Goal: Book appointment/travel/reservation

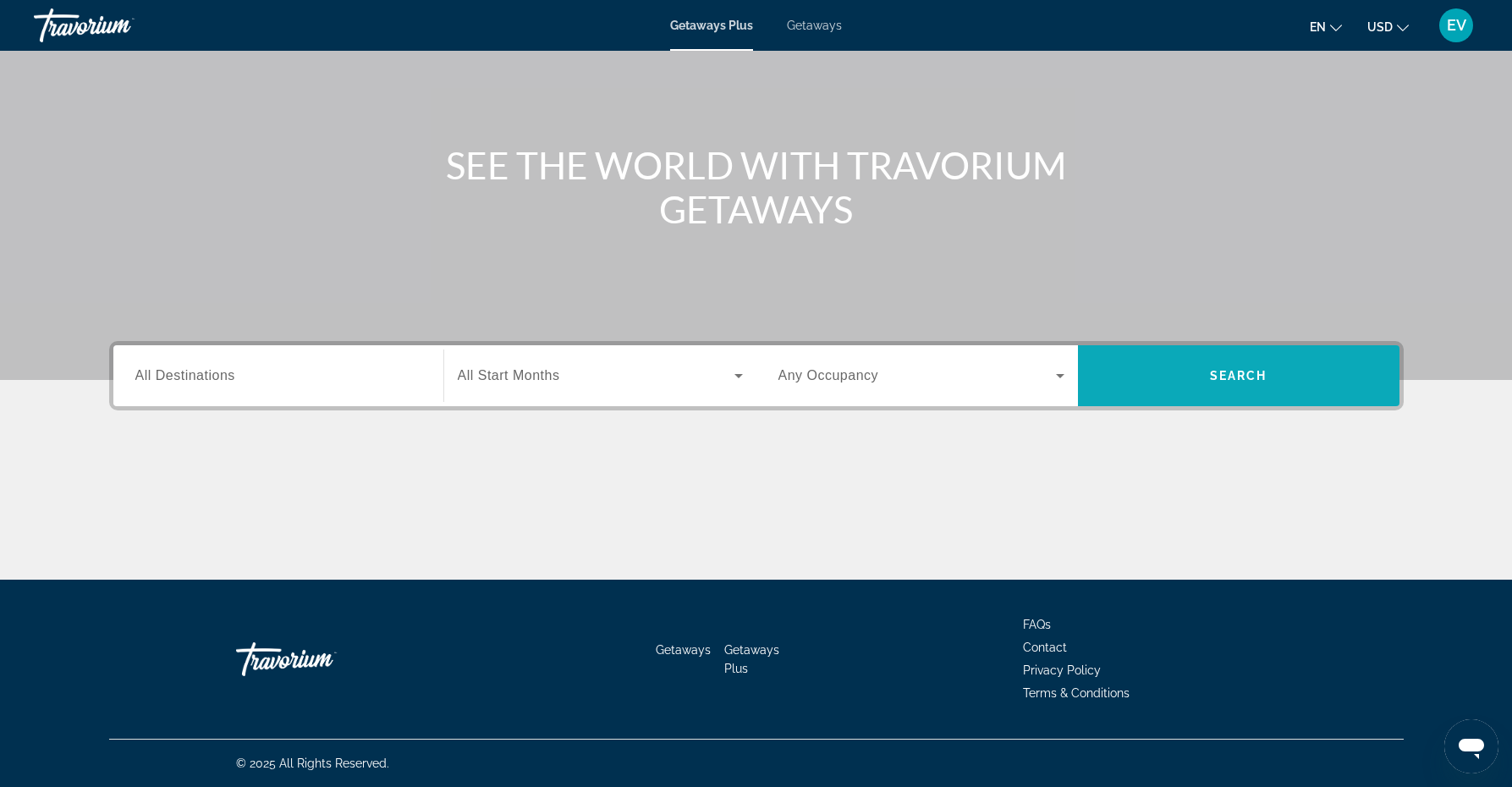
scroll to position [127, 0]
click at [647, 383] on span "Search widget" at bounding box center [596, 376] width 277 height 20
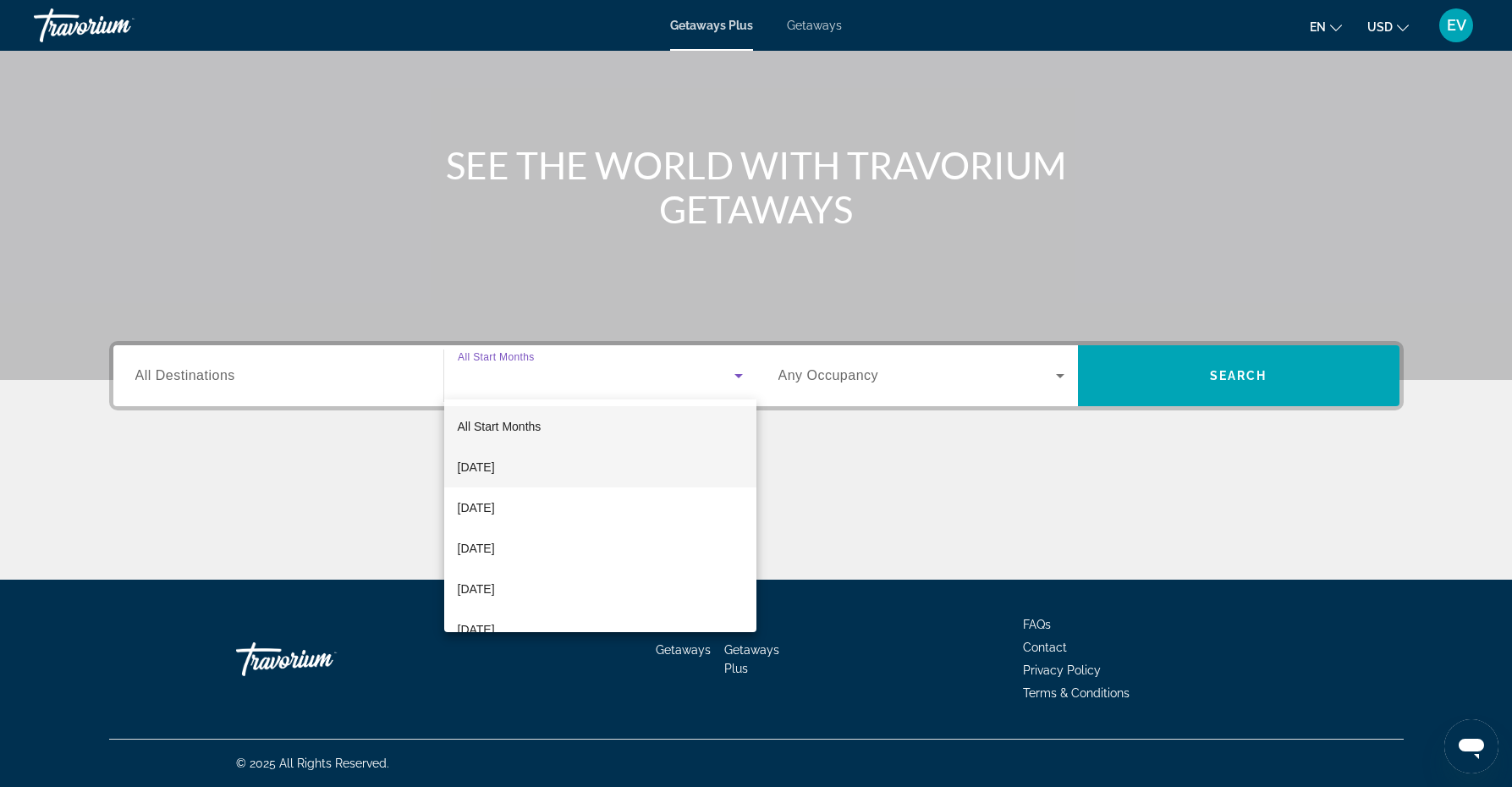
click at [495, 463] on span "[DATE]" at bounding box center [476, 467] width 37 height 20
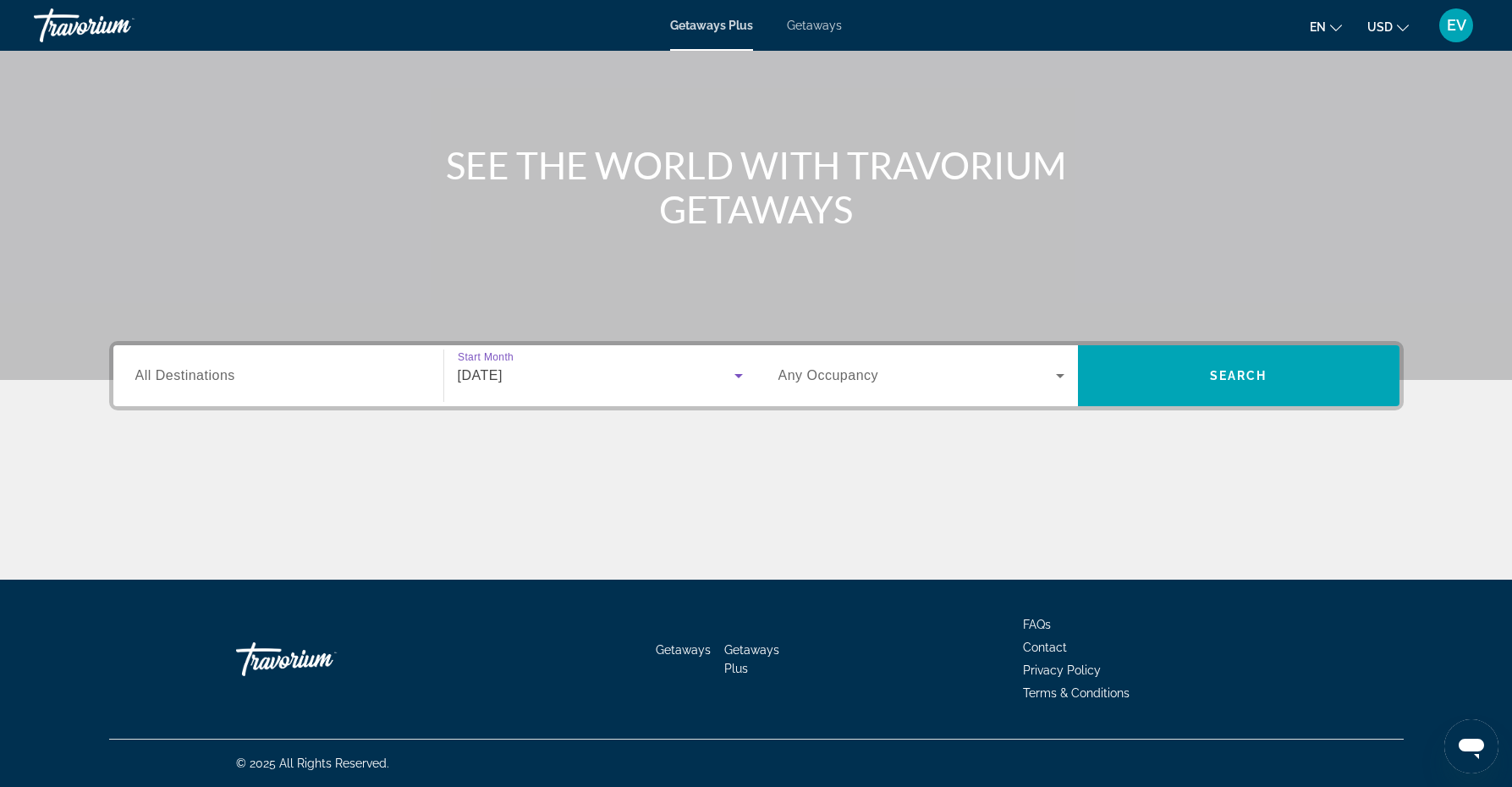
click at [1052, 376] on icon "Search widget" at bounding box center [1060, 376] width 20 height 20
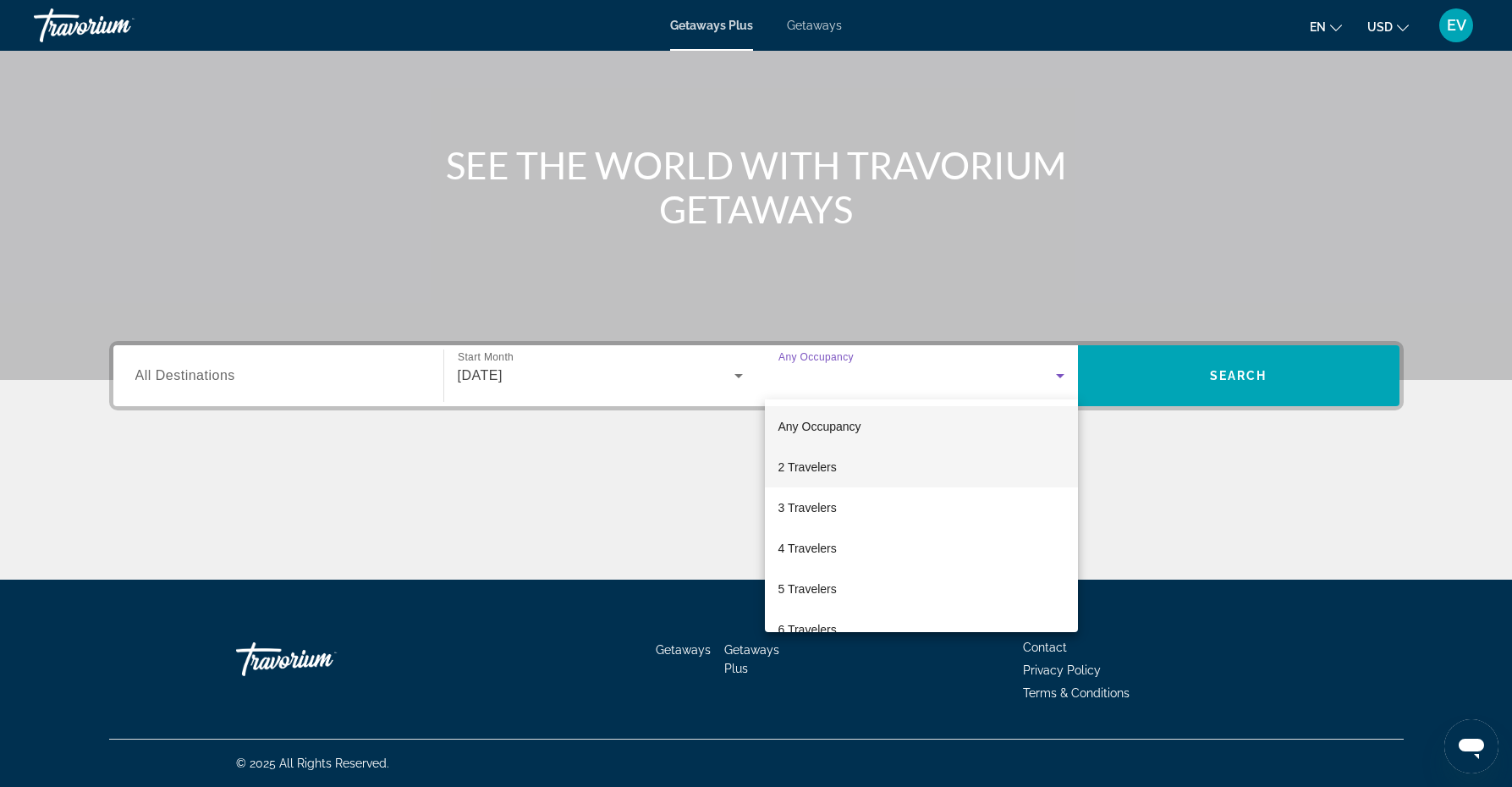
click at [835, 463] on span "2 Travelers" at bounding box center [807, 467] width 59 height 20
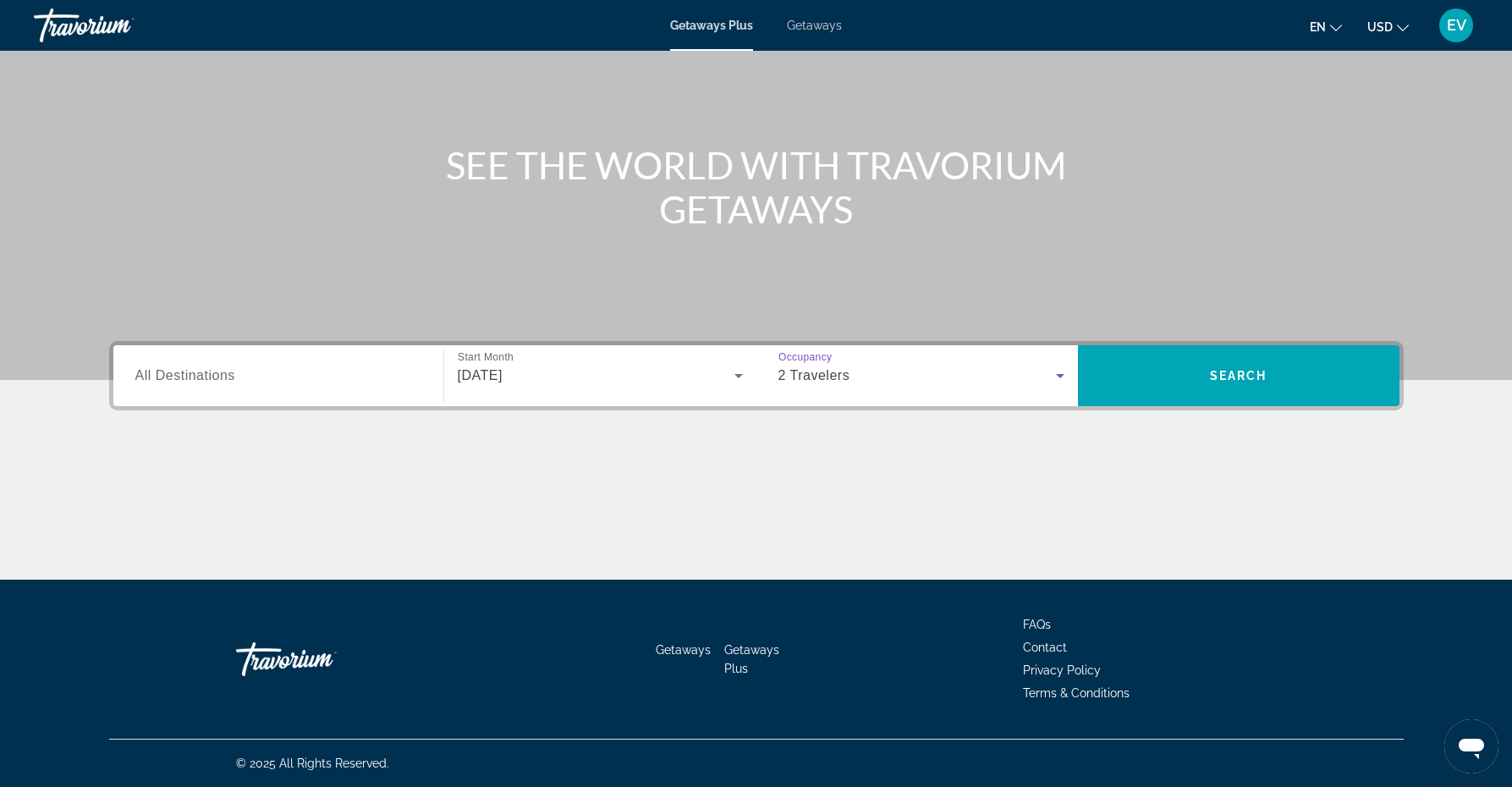
click at [235, 381] on span "All Destinations" at bounding box center [185, 375] width 100 height 14
click at [235, 381] on input "Destination All Destinations" at bounding box center [278, 377] width 286 height 20
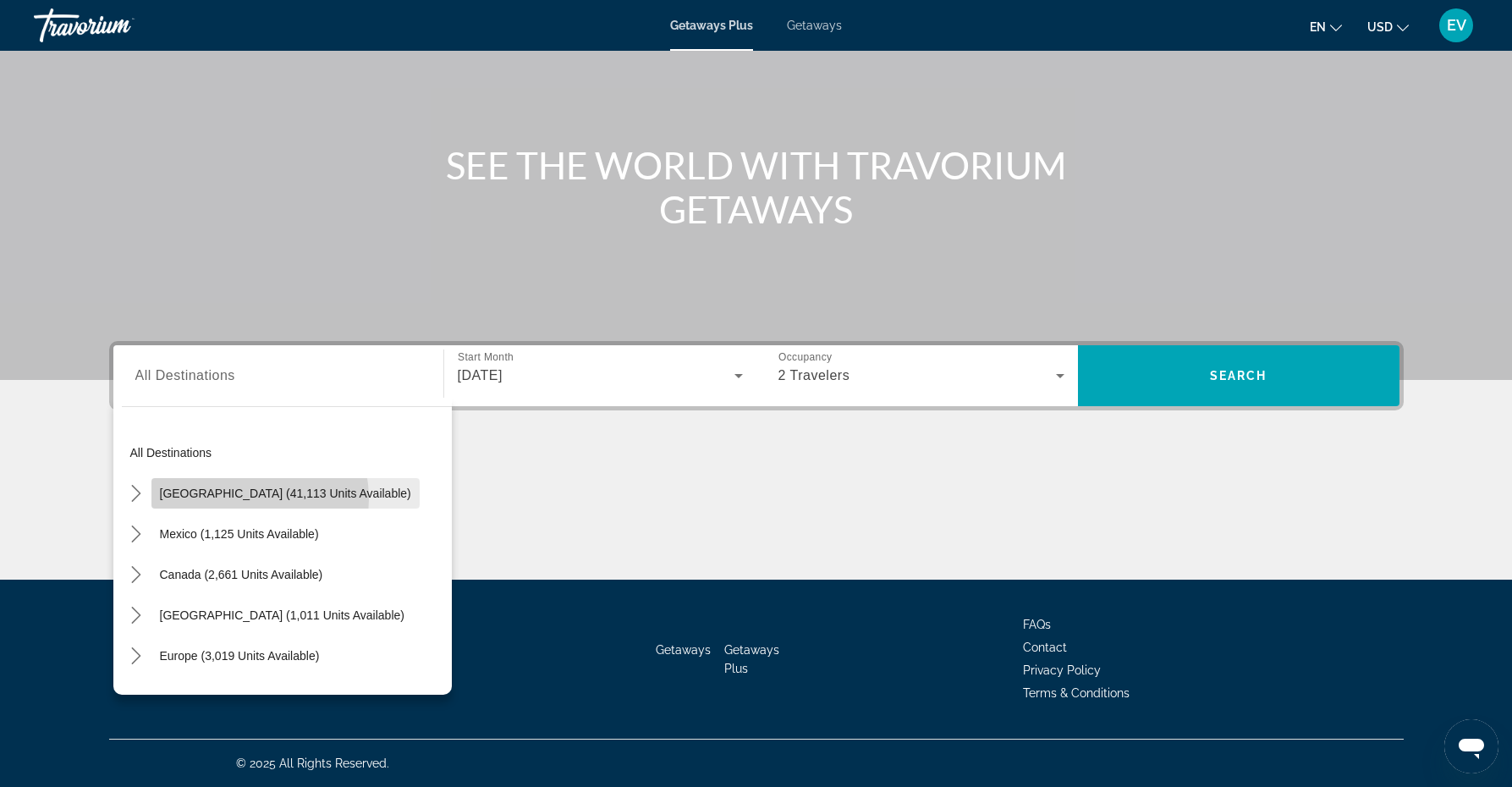
click at [227, 499] on span "[GEOGRAPHIC_DATA] (41,113 units available)" at bounding box center [285, 493] width 251 height 14
type input "**********"
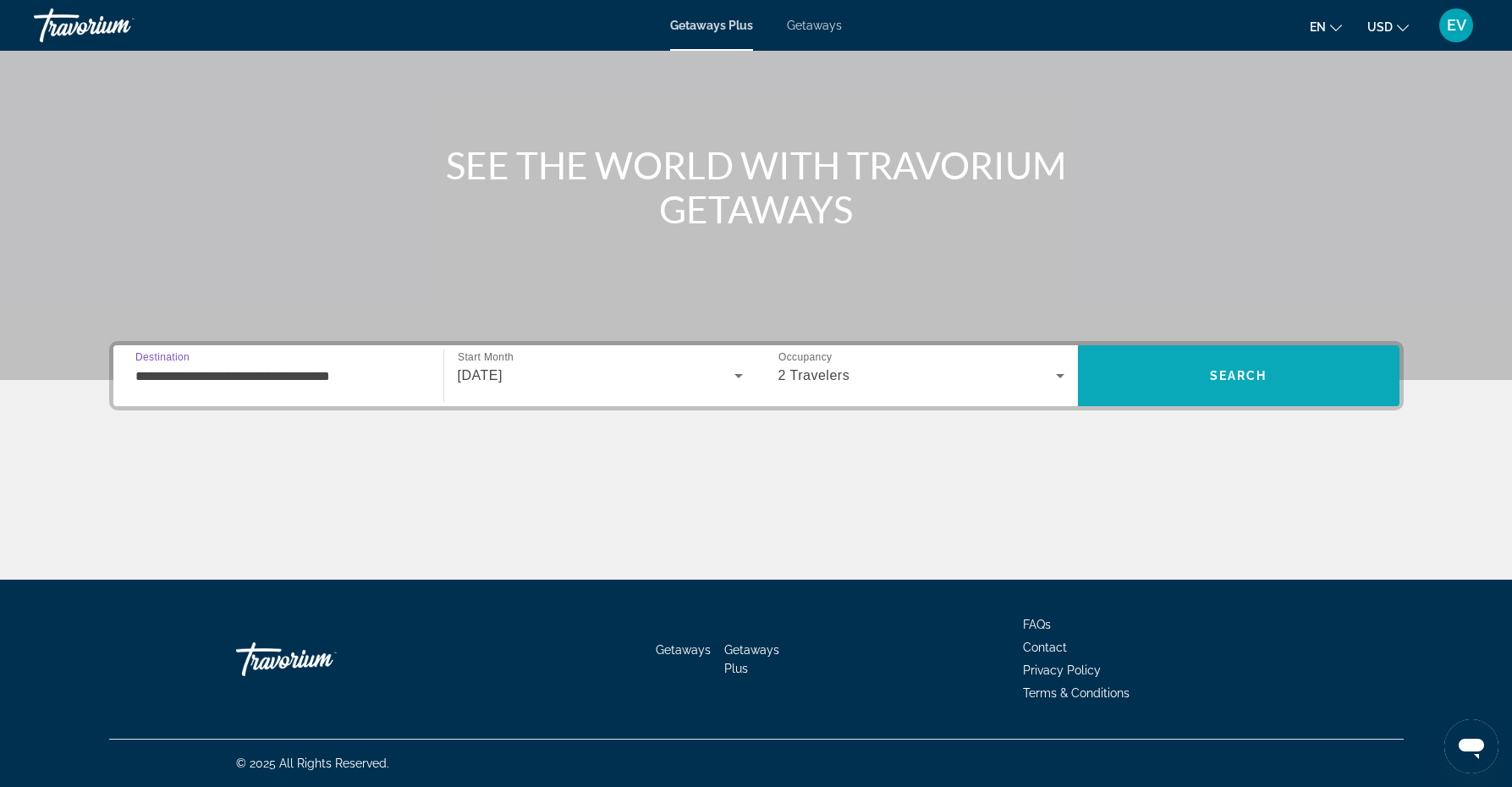
click at [1243, 374] on span "Search" at bounding box center [1239, 376] width 58 height 14
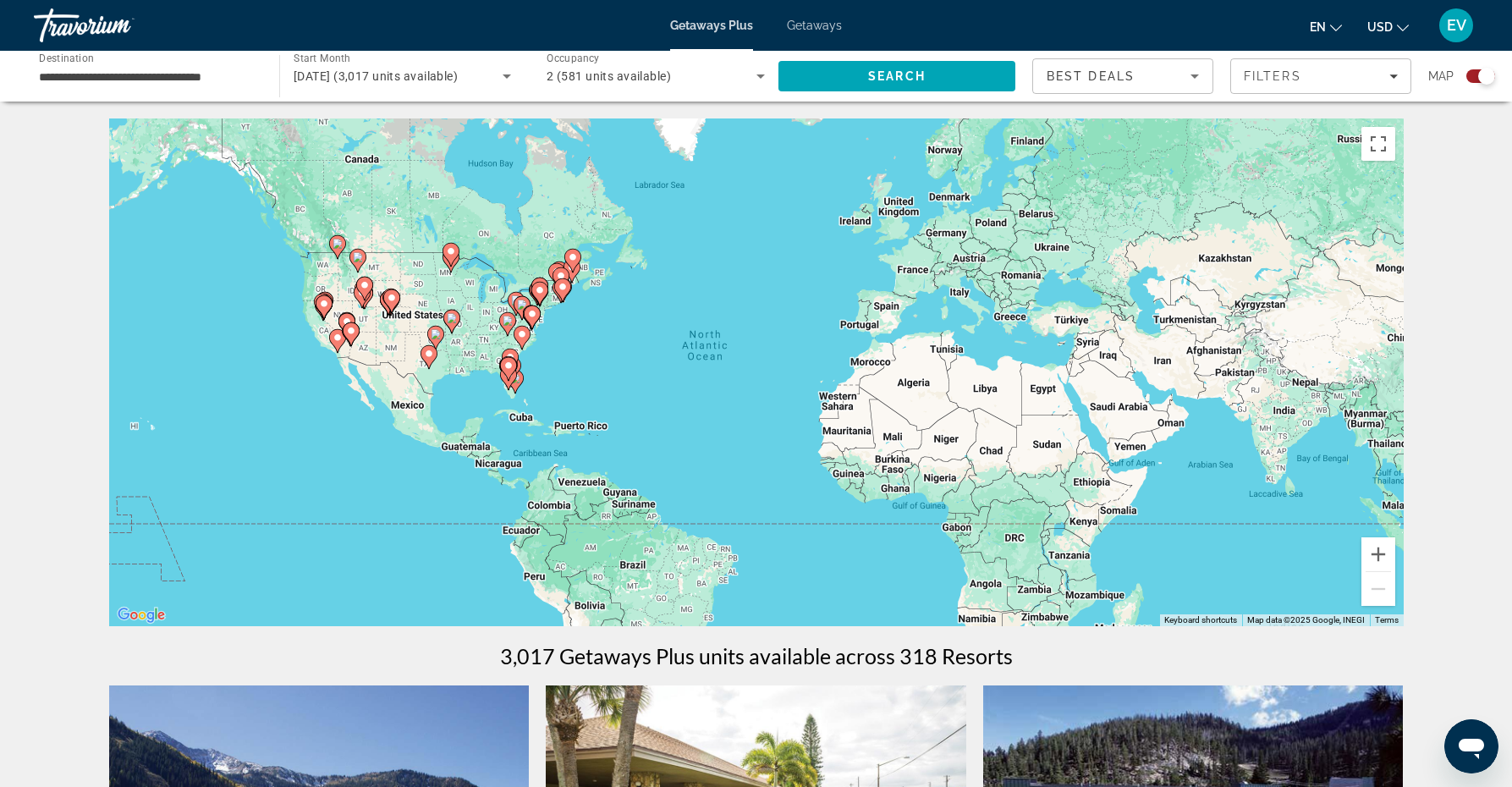
click at [508, 381] on icon "Main content" at bounding box center [508, 379] width 15 height 22
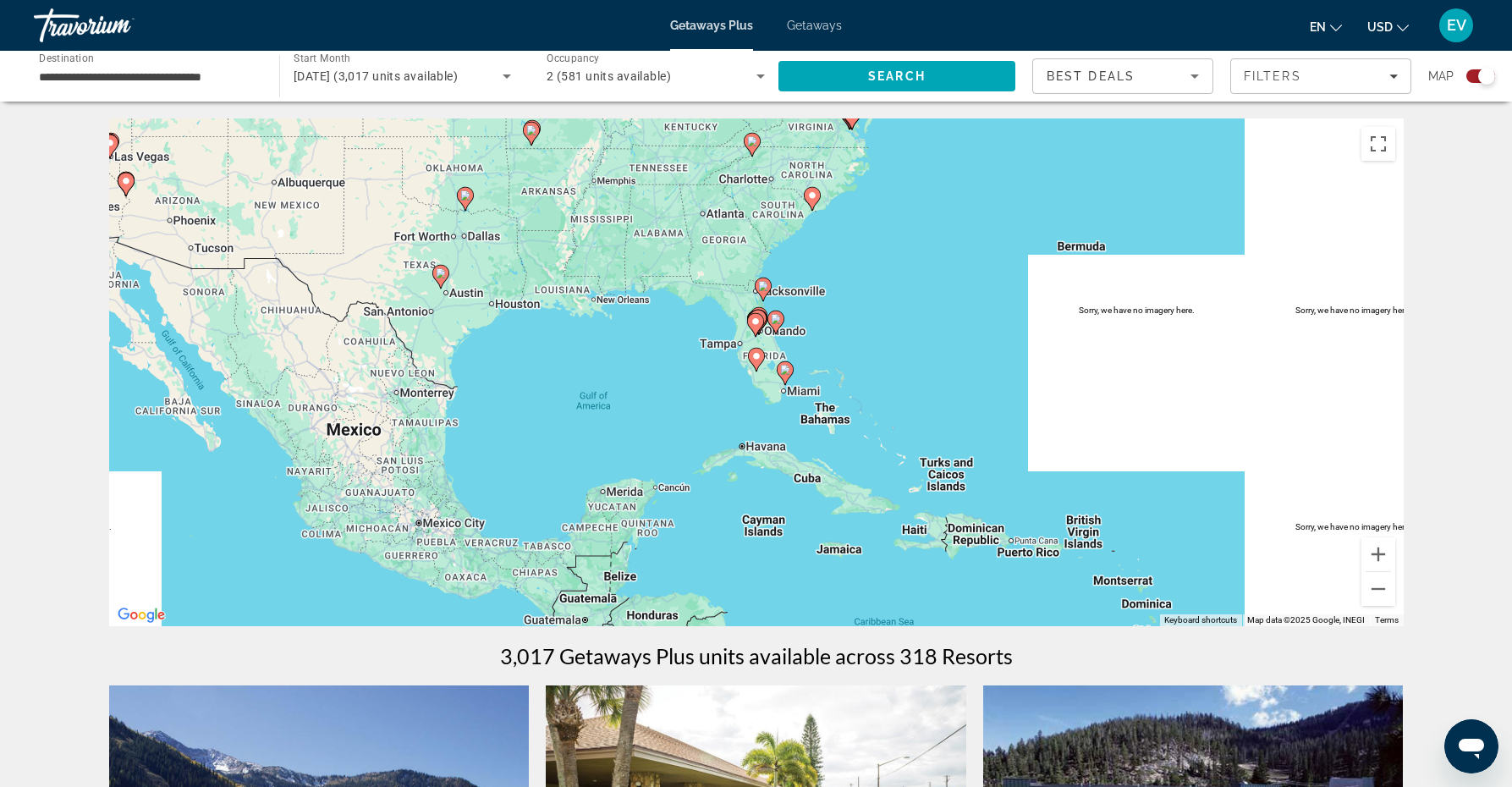
click at [748, 363] on gmp-advanced-marker "Main content" at bounding box center [756, 360] width 17 height 25
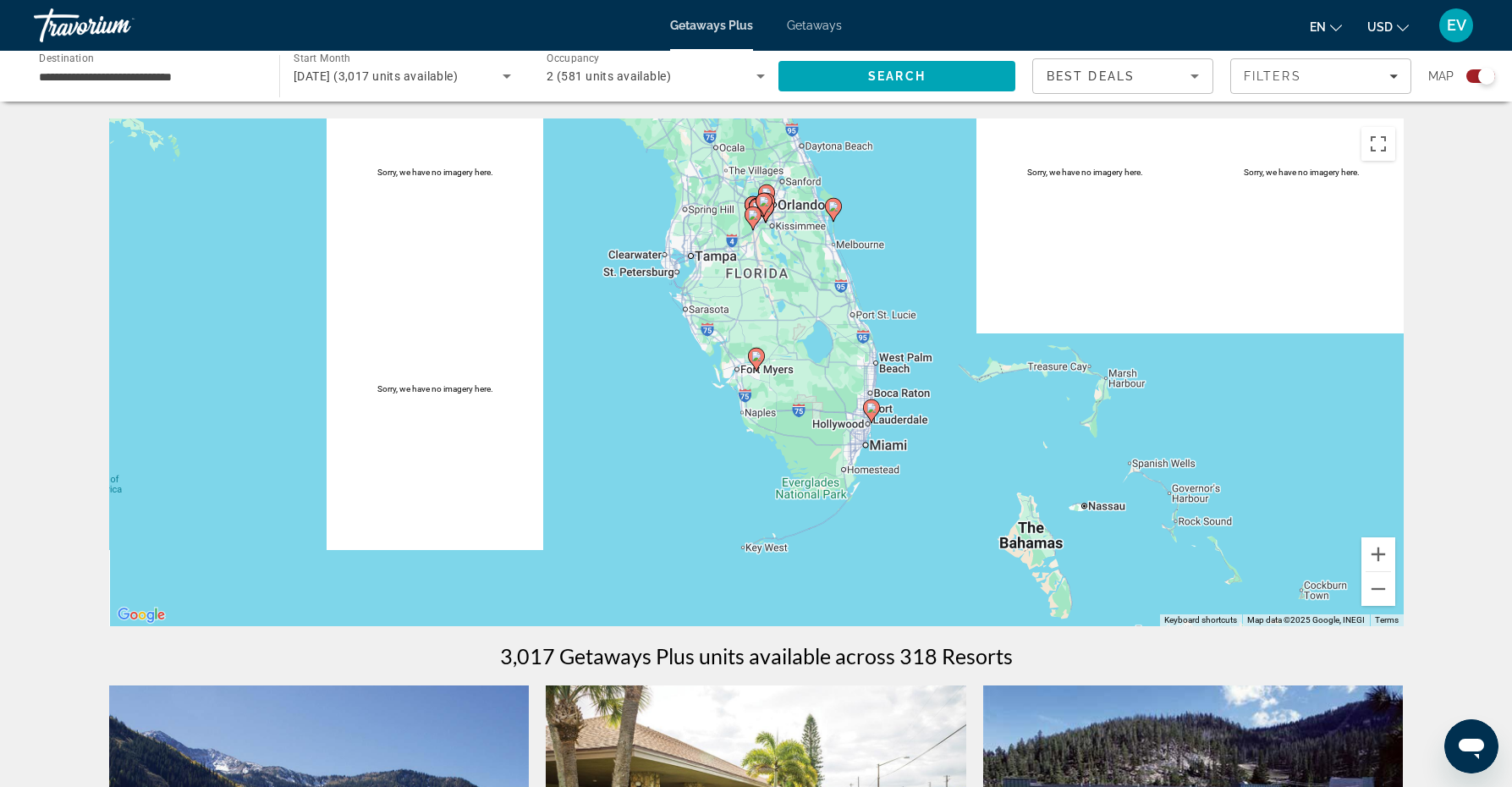
click at [758, 358] on image "Main content" at bounding box center [756, 357] width 10 height 10
type input "**********"
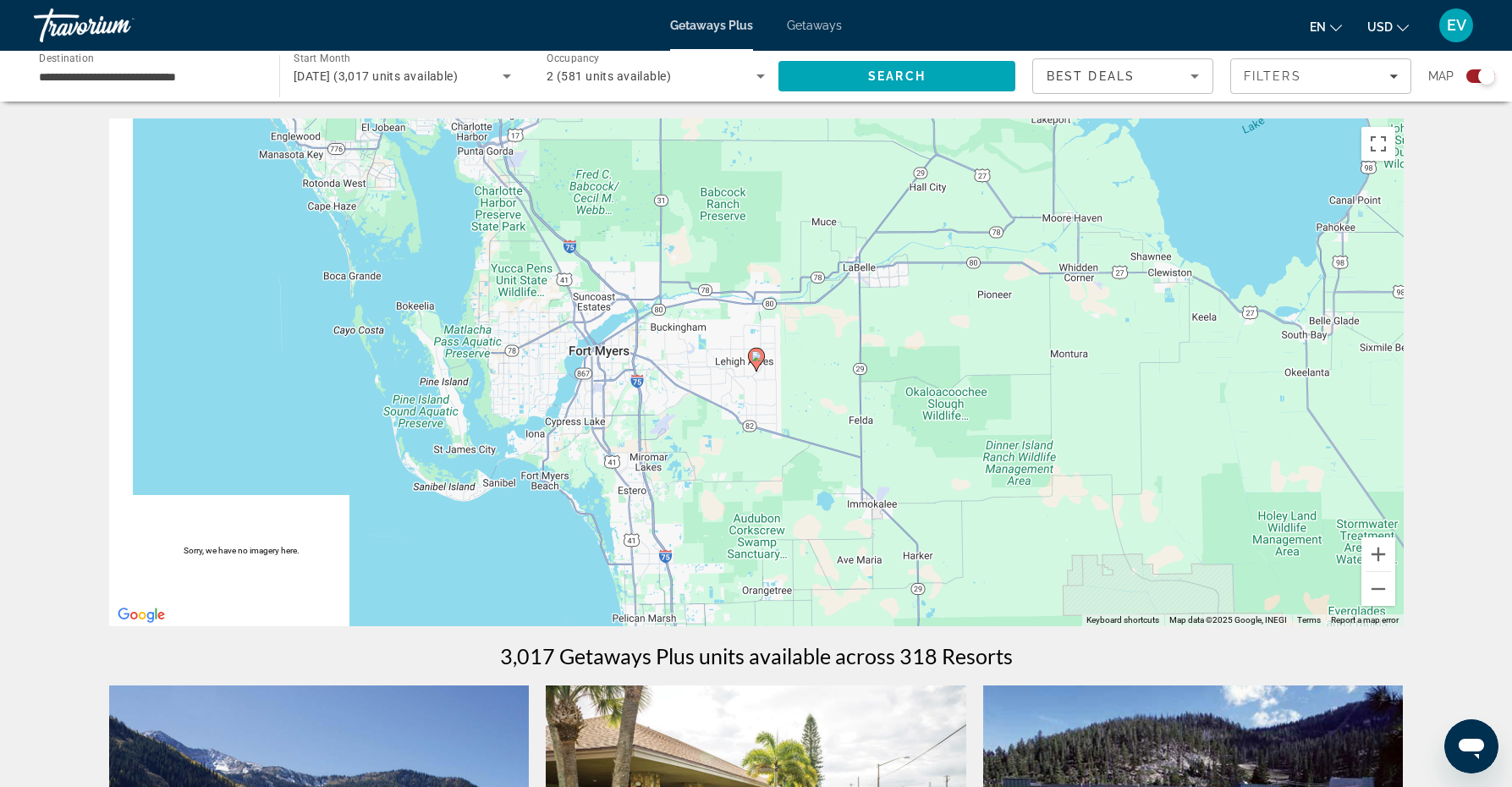
click at [756, 354] on image "Main content" at bounding box center [756, 357] width 10 height 10
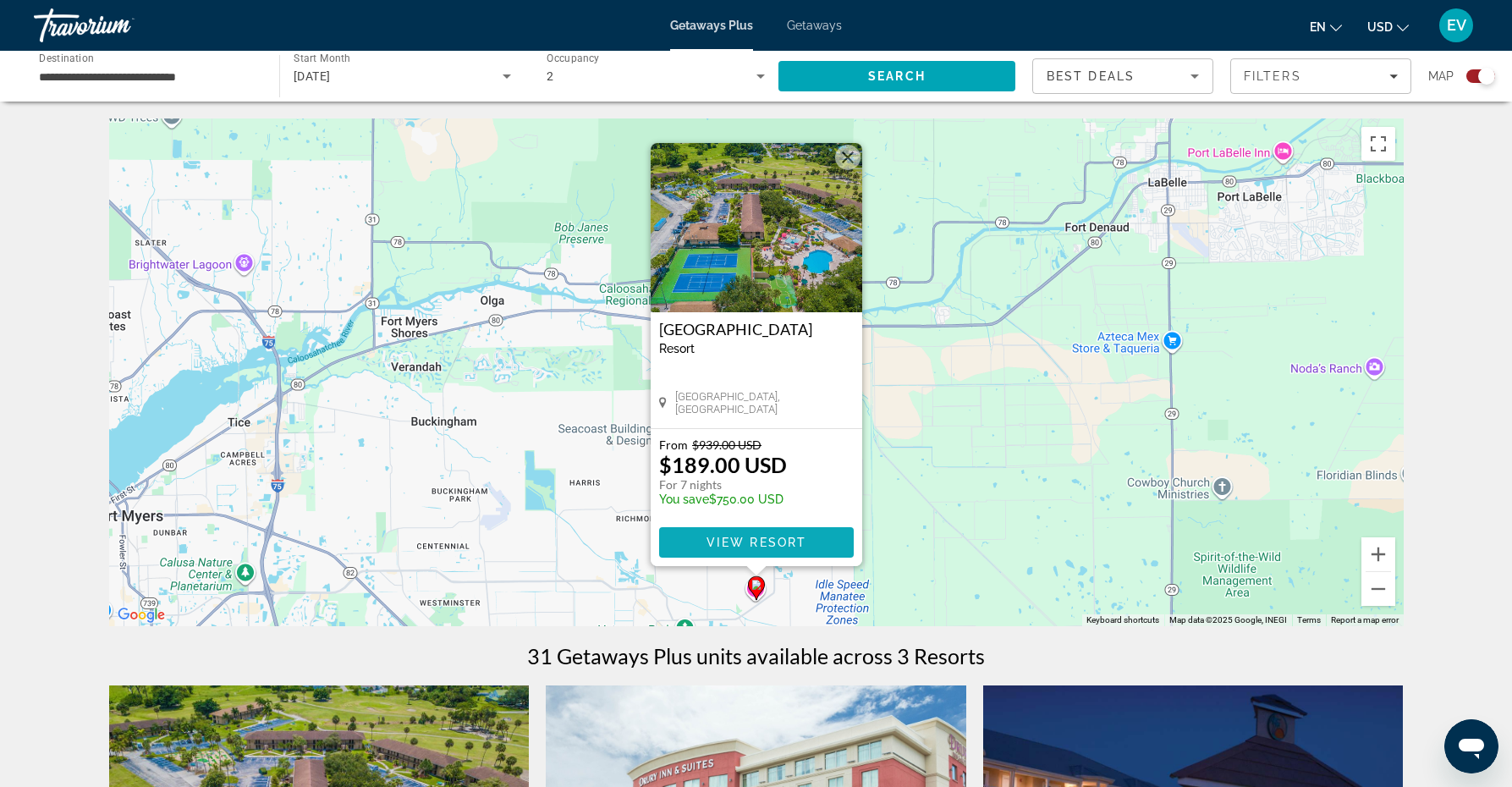
click at [741, 537] on span "View Resort" at bounding box center [756, 542] width 100 height 14
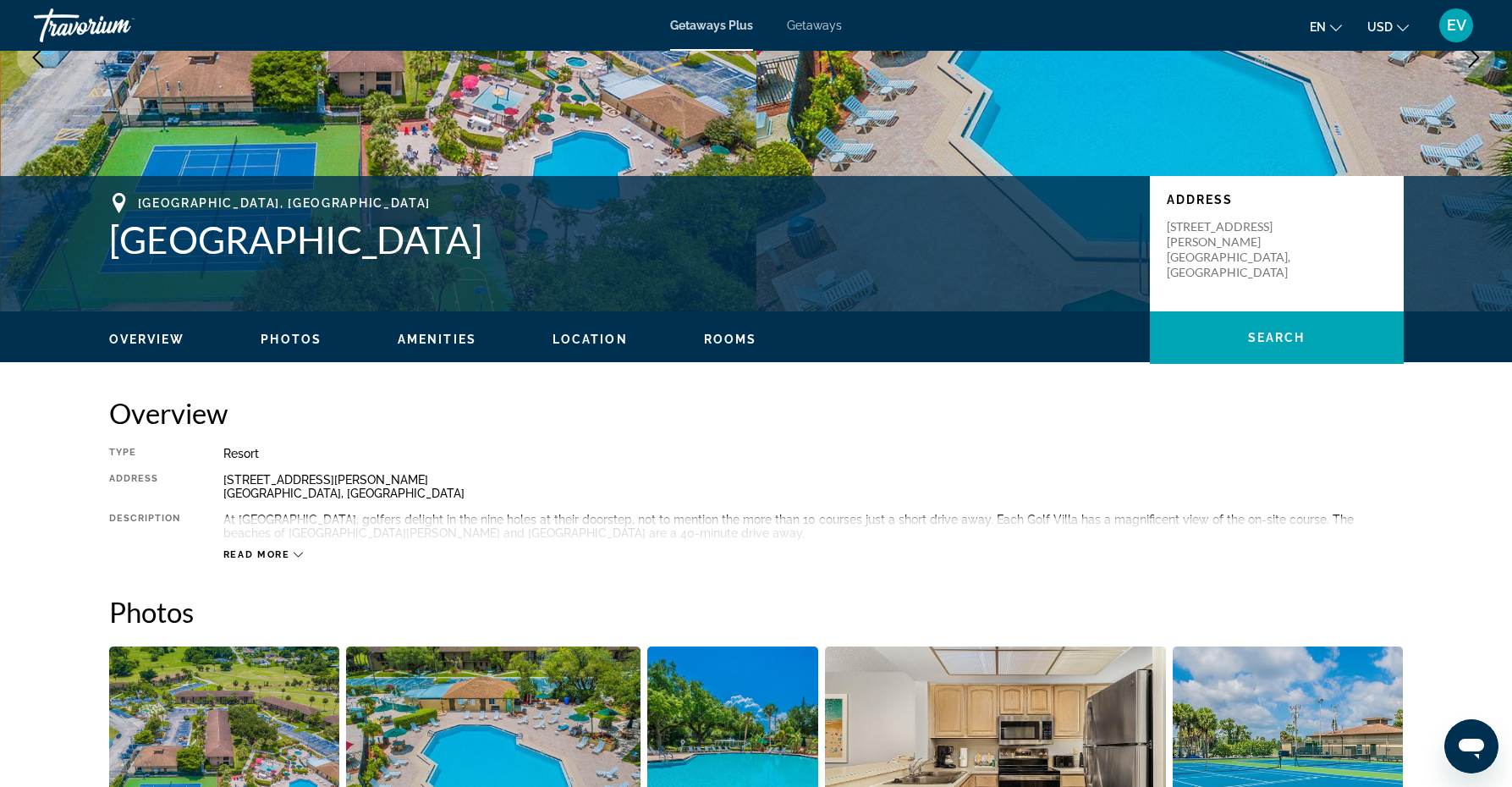
scroll to position [261, 0]
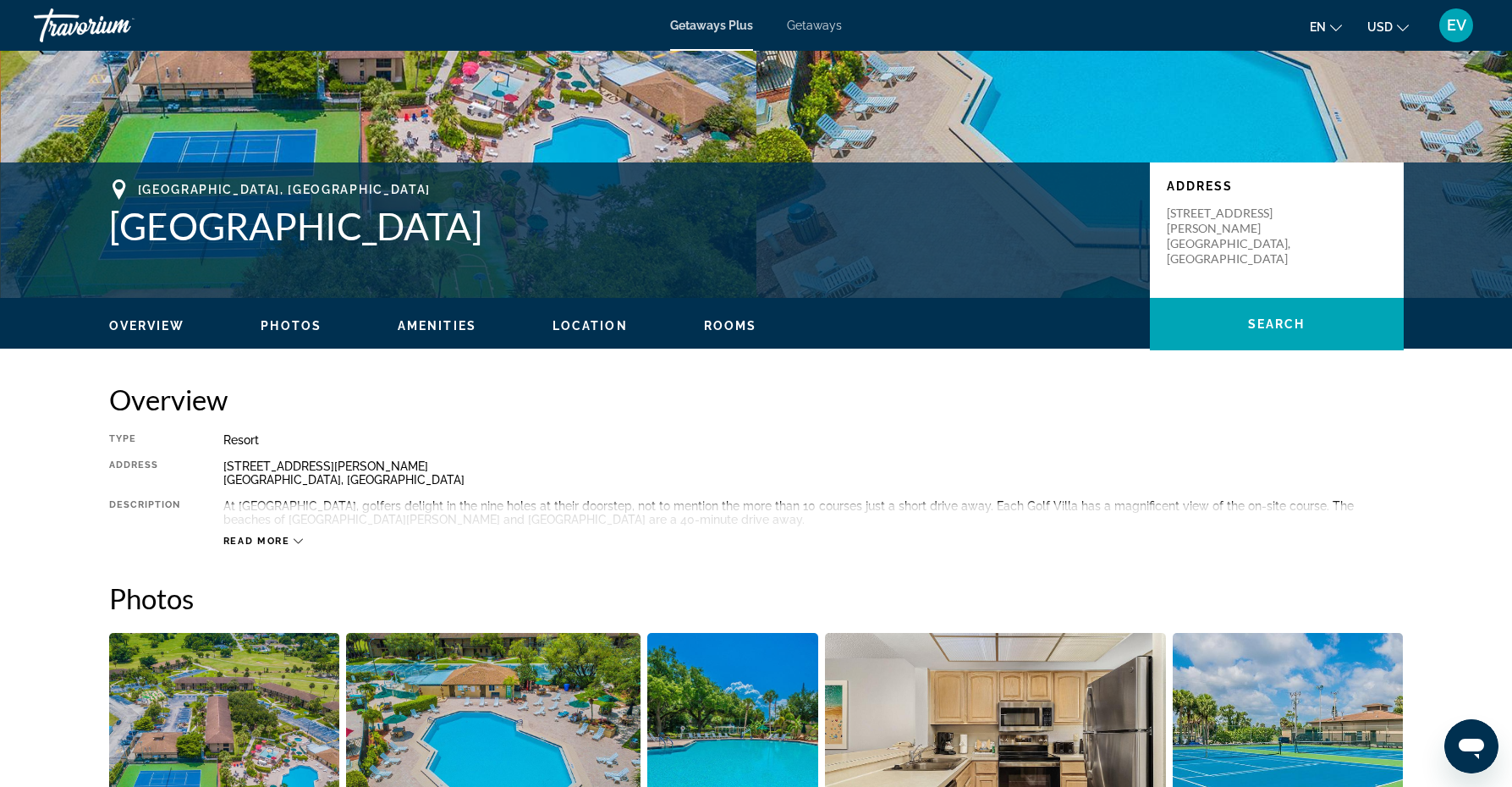
click at [248, 541] on span "Read more" at bounding box center [256, 541] width 67 height 11
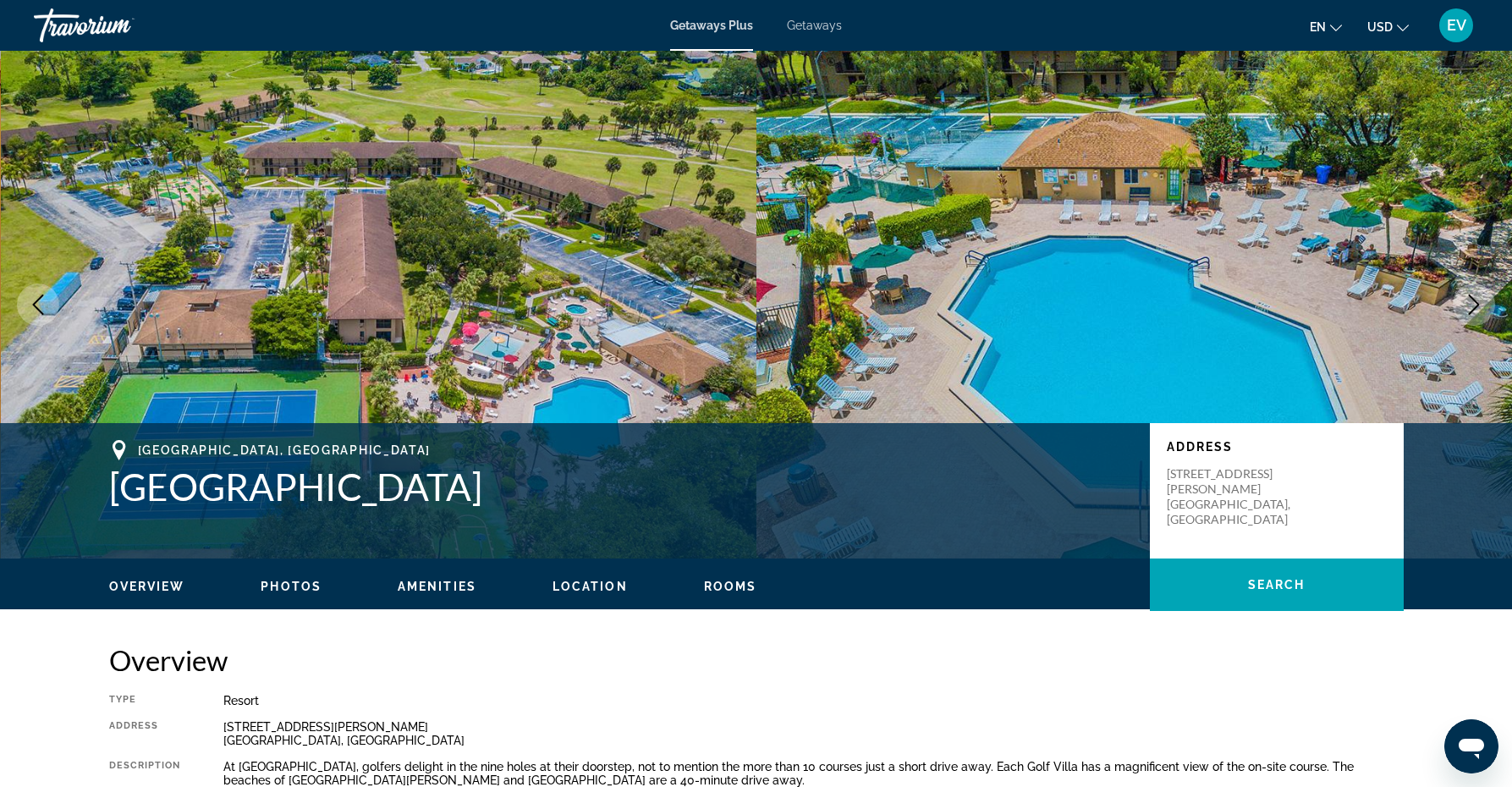
scroll to position [0, 0]
click at [729, 582] on span "Rooms" at bounding box center [730, 587] width 53 height 14
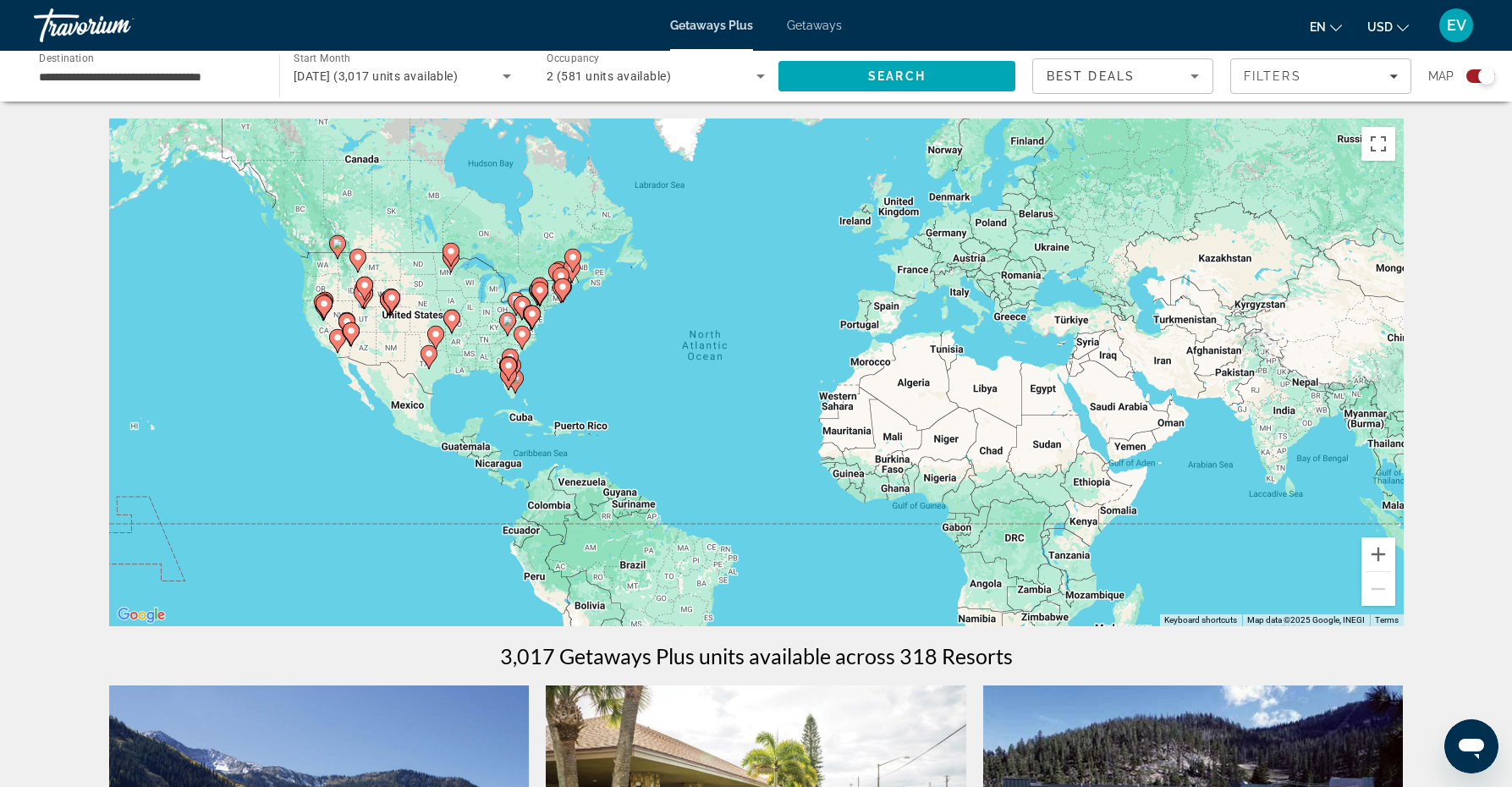
click at [501, 392] on div "To activate drag with keyboard, press Alt + Enter. Once in keyboard drag state,…" at bounding box center [756, 373] width 1295 height 508
click at [505, 385] on gmp-advanced-marker "Main content" at bounding box center [509, 379] width 17 height 25
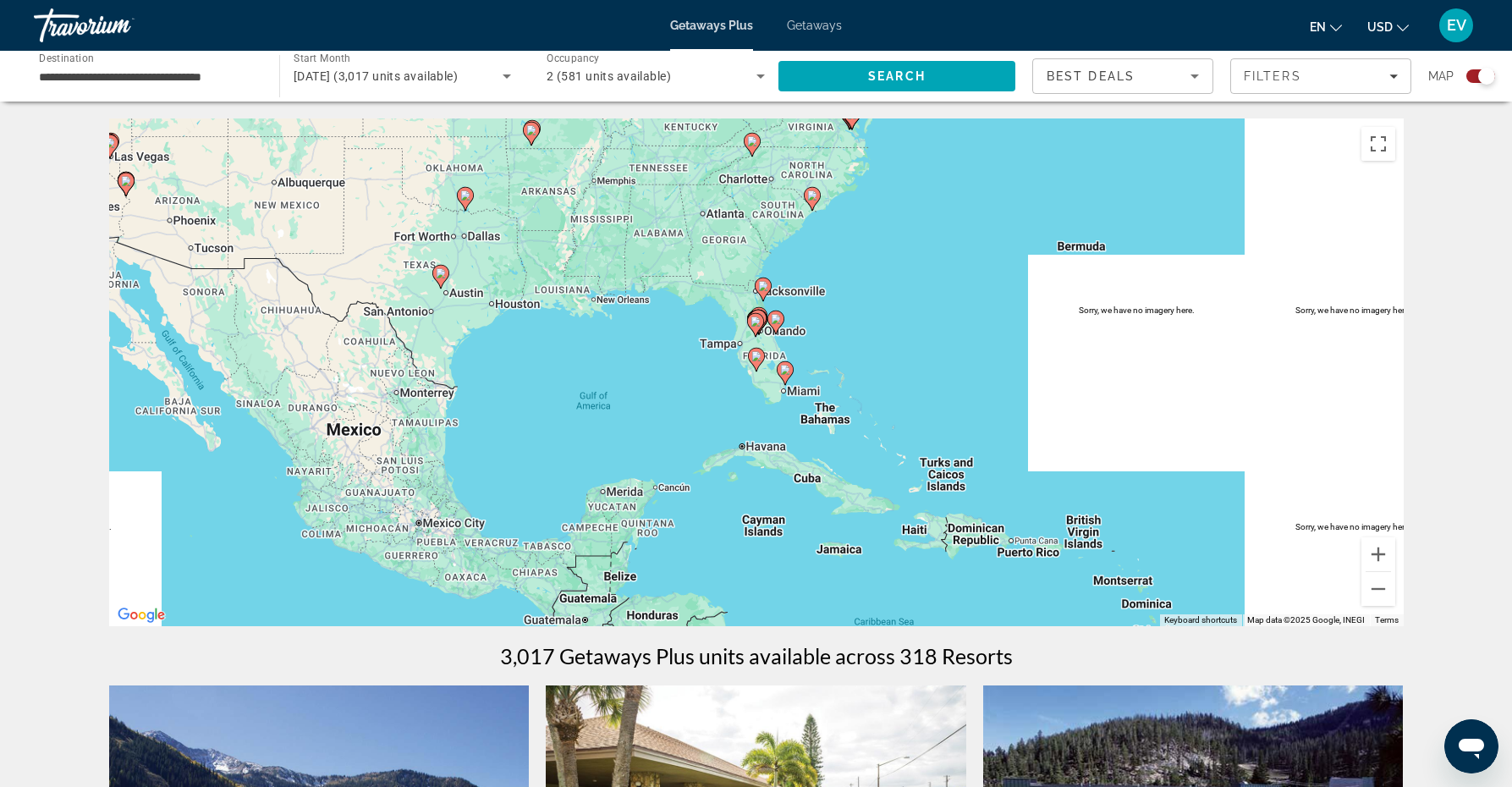
click at [746, 340] on div "To activate drag with keyboard, press Alt + Enter. Once in keyboard drag state,…" at bounding box center [756, 373] width 1295 height 508
click at [737, 349] on div "To activate drag with keyboard, press Alt + Enter. Once in keyboard drag state,…" at bounding box center [756, 373] width 1295 height 508
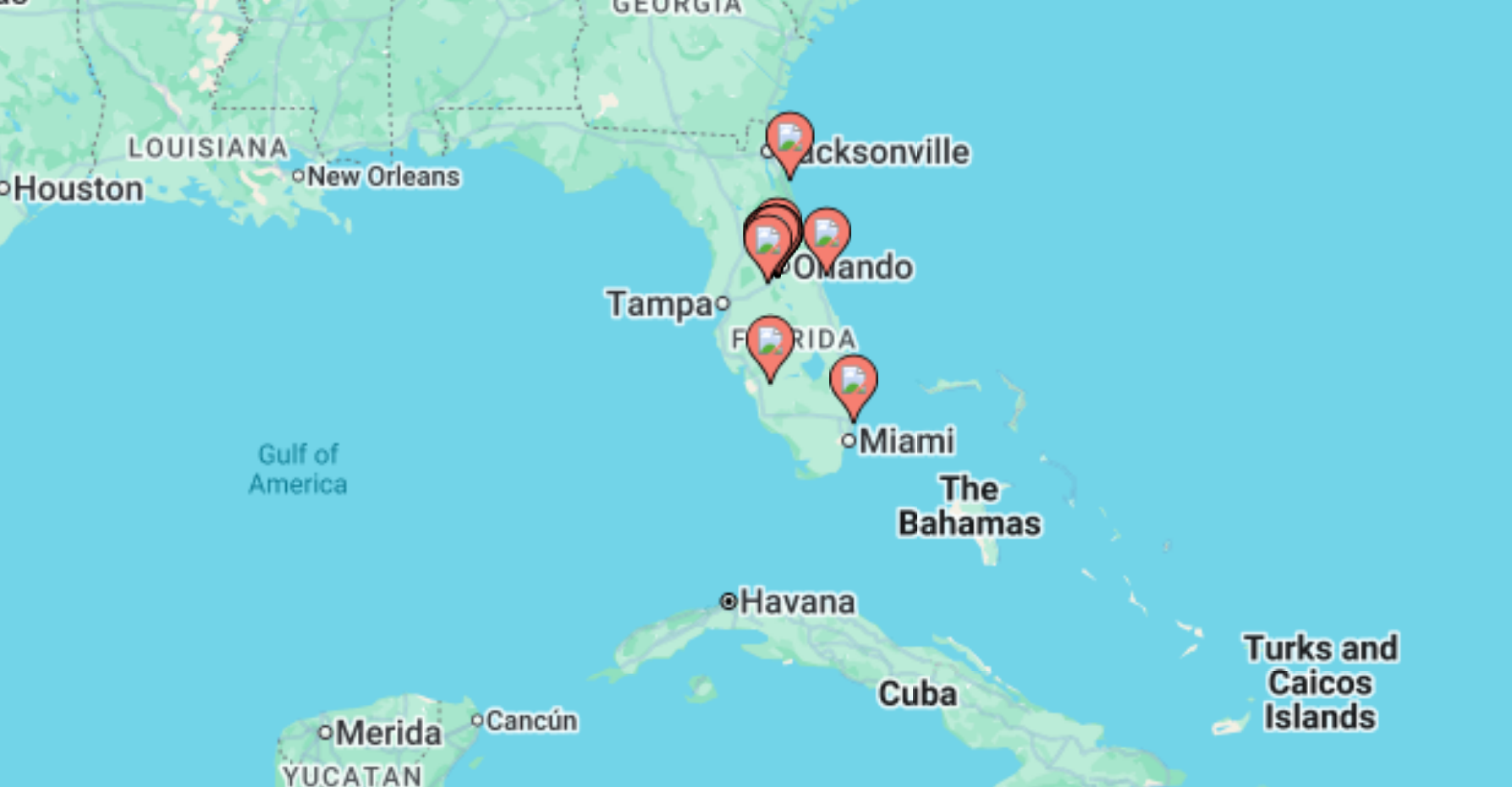
click at [250, 119] on div "To activate drag with keyboard, press Alt + Enter. Once in keyboard drag state,…" at bounding box center [756, 373] width 1295 height 508
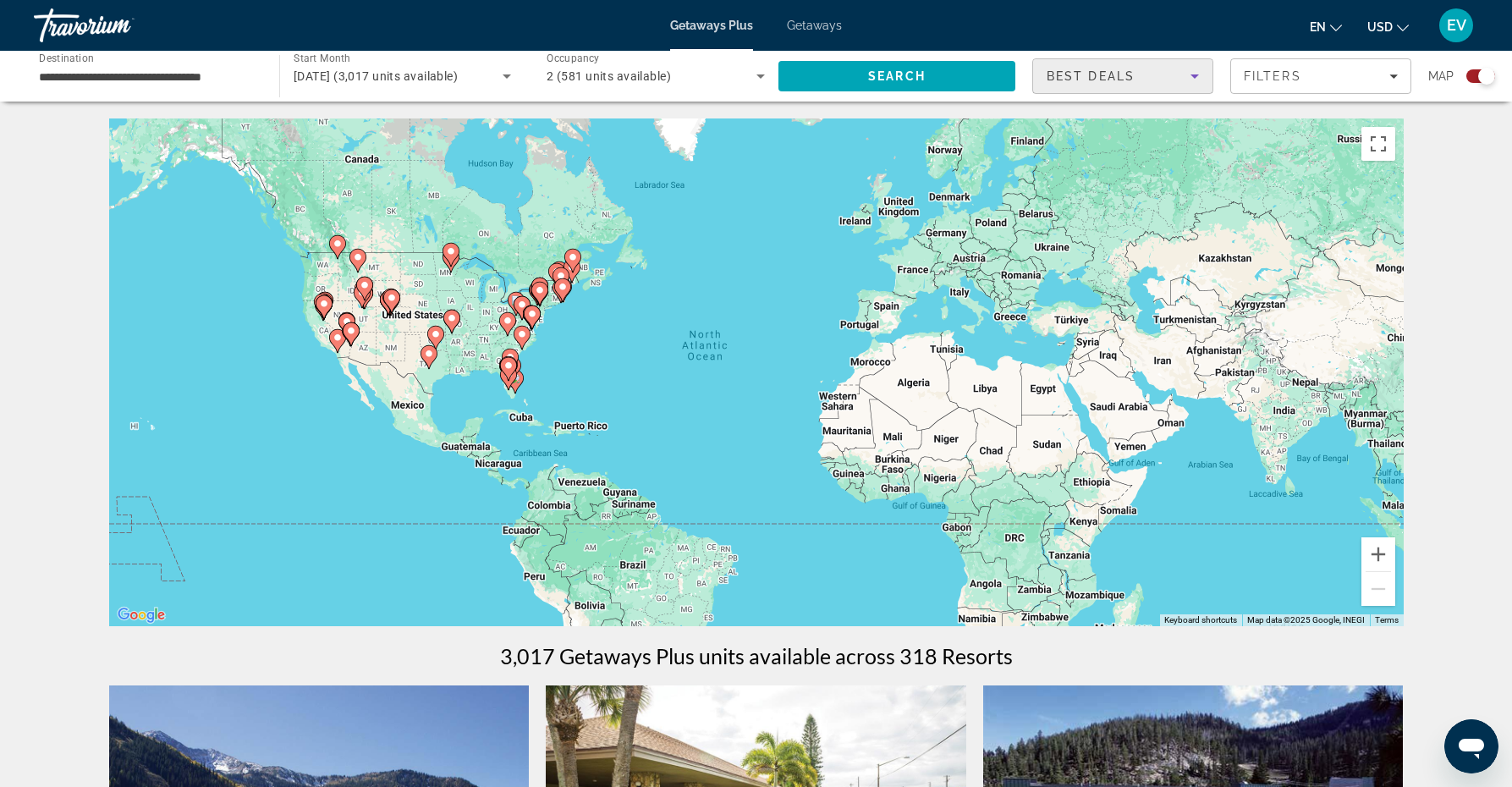
click at [1194, 76] on icon "Sort by" at bounding box center [1194, 76] width 8 height 4
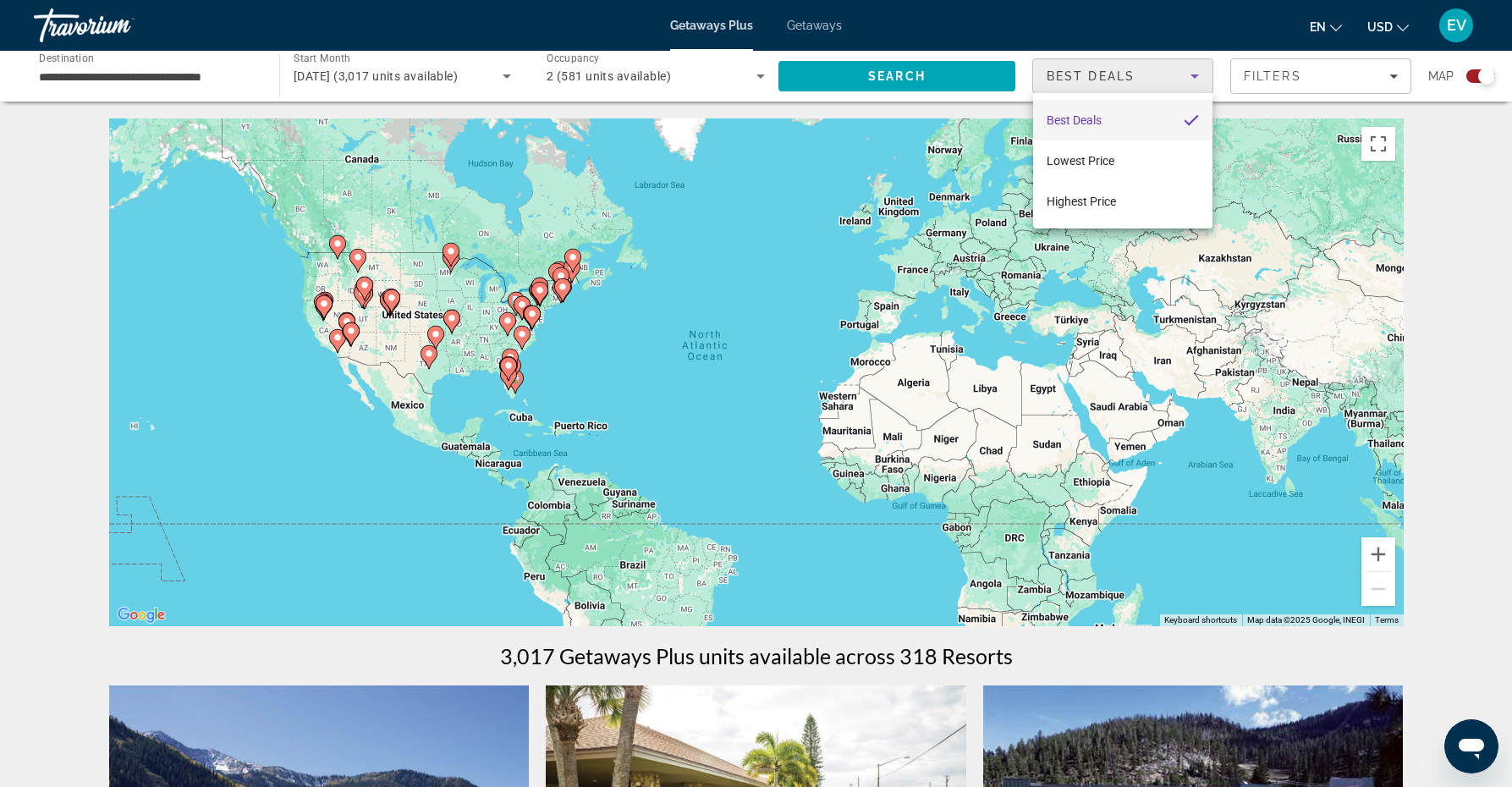
click at [1194, 76] on div at bounding box center [756, 393] width 1512 height 787
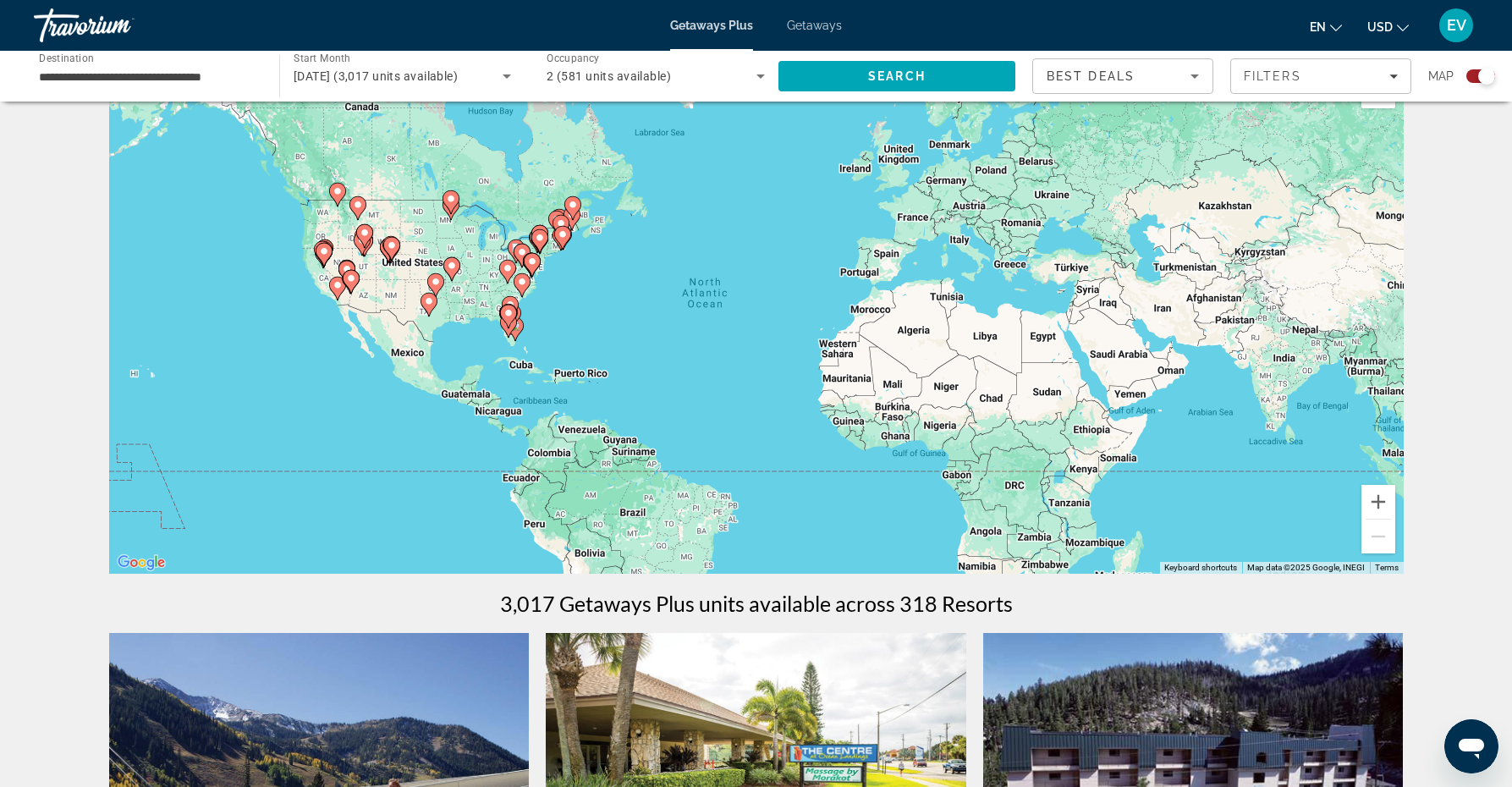
scroll to position [51, 0]
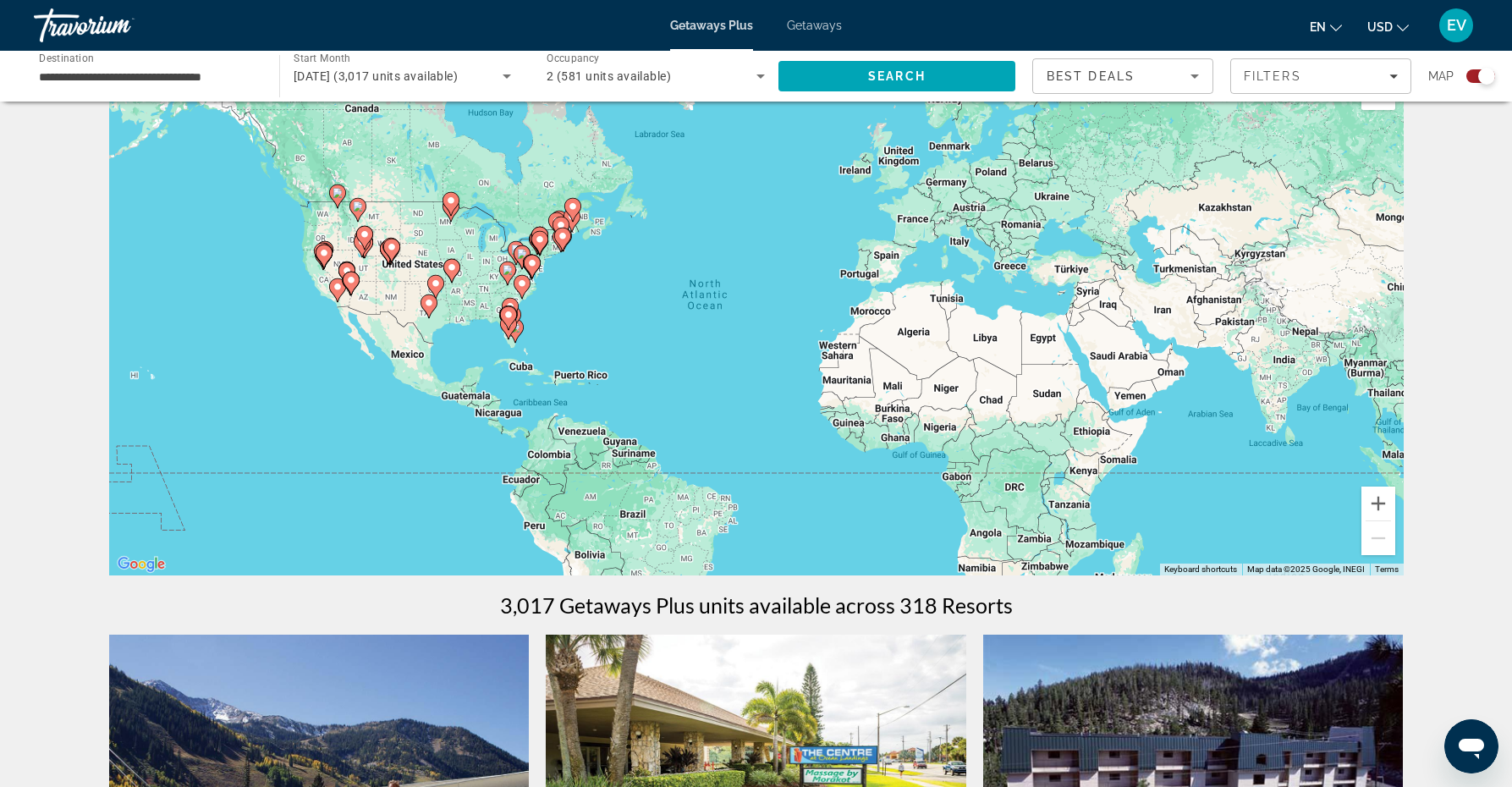
click at [498, 323] on div "To activate drag with keyboard, press Alt + Enter. Once in keyboard drag state,…" at bounding box center [756, 322] width 1295 height 508
click at [507, 329] on gmp-advanced-marker "Main content" at bounding box center [509, 318] width 17 height 25
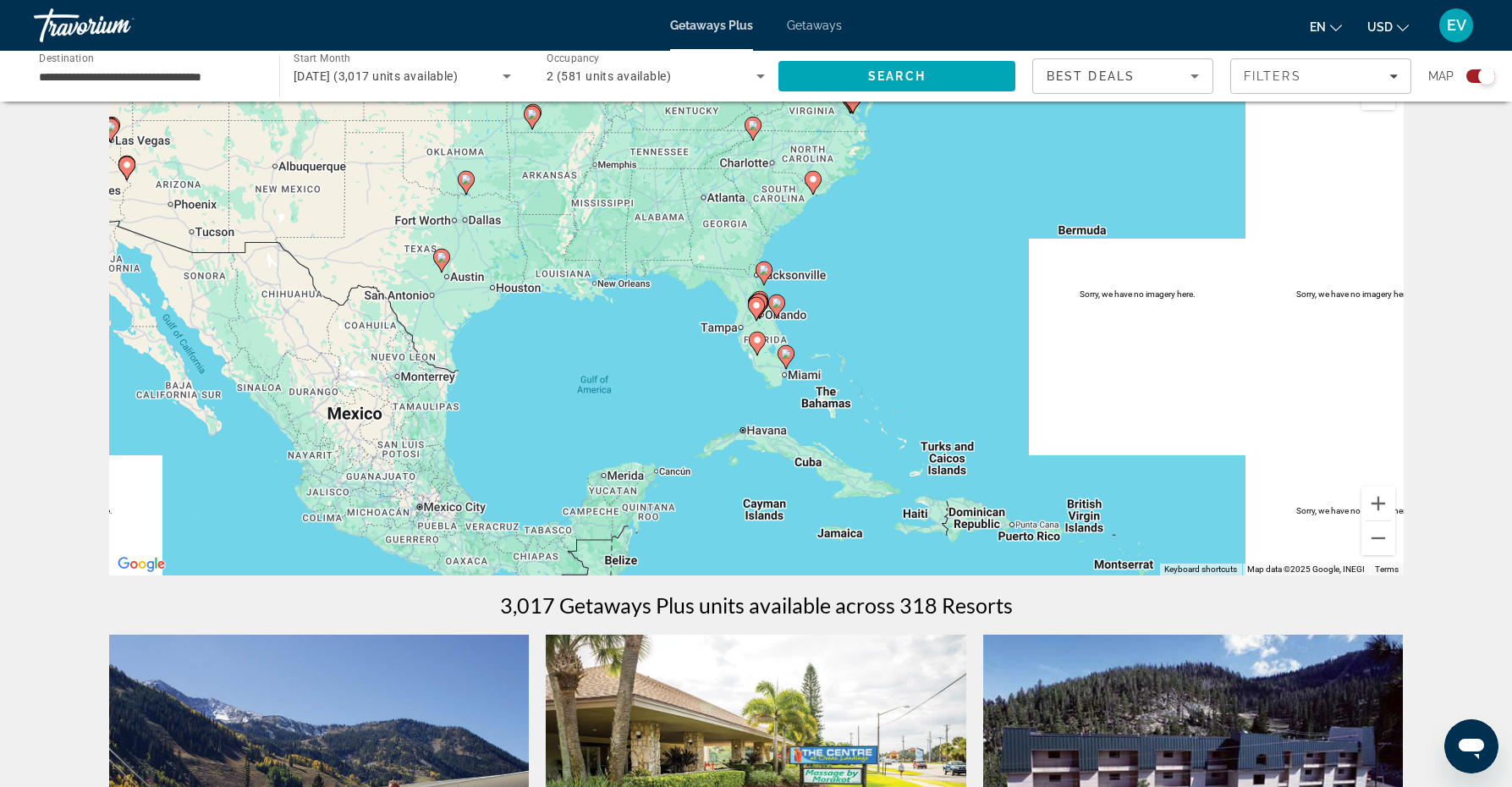
click at [750, 329] on div "To activate drag with keyboard, press Alt + Enter. Once in keyboard drag state,…" at bounding box center [756, 322] width 1295 height 508
click at [753, 352] on gmp-advanced-marker "Main content" at bounding box center [757, 344] width 17 height 25
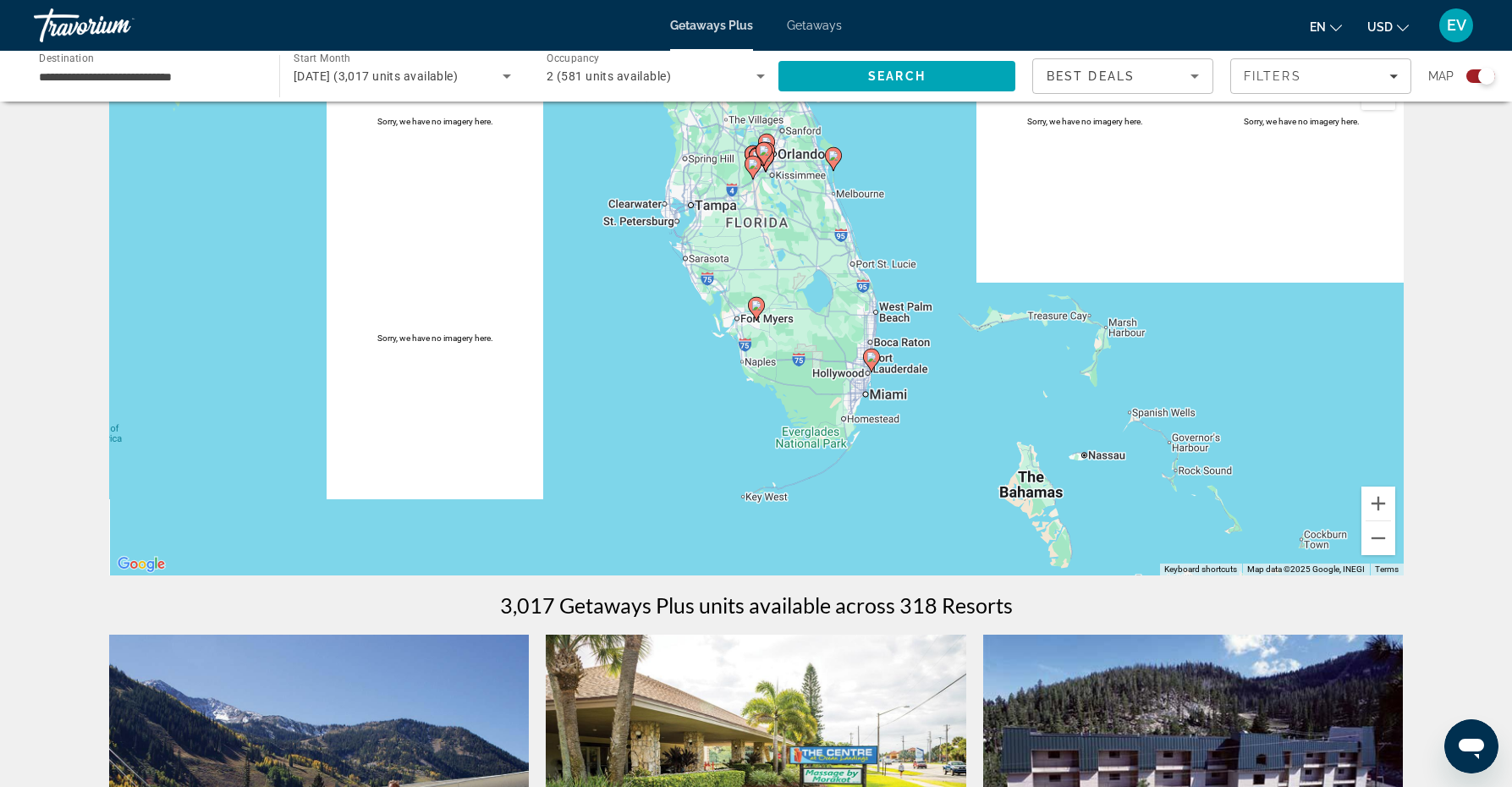
click at [734, 285] on div "To navigate, press the arrow keys. To activate drag with keyboard, press Alt + …" at bounding box center [756, 322] width 1295 height 508
click at [731, 309] on div "To activate drag with keyboard, press Alt + Enter. Once in keyboard drag state,…" at bounding box center [756, 322] width 1295 height 508
click at [756, 306] on image "Main content" at bounding box center [756, 306] width 10 height 10
type input "**********"
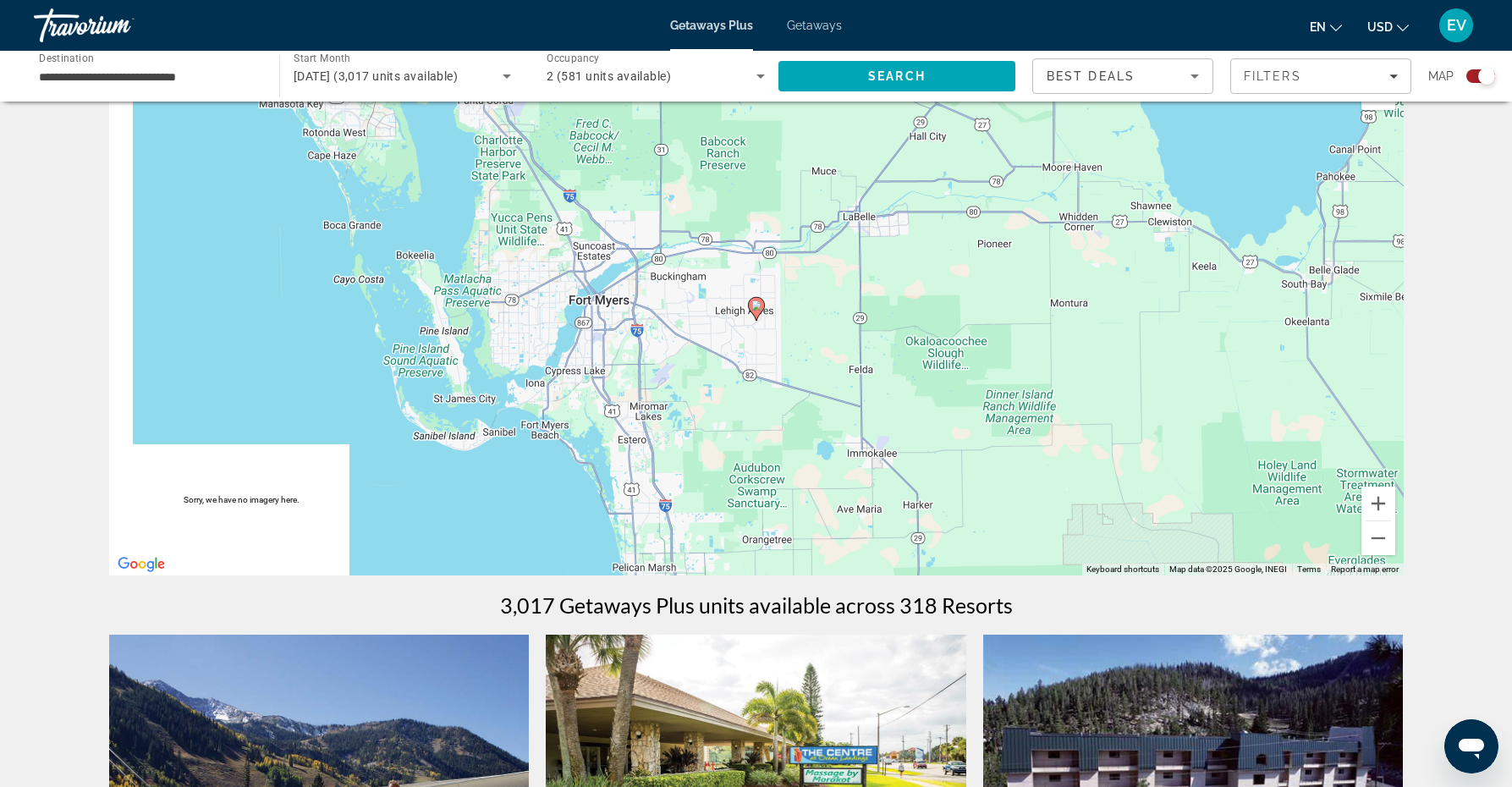
click at [756, 306] on image "Main content" at bounding box center [756, 306] width 10 height 10
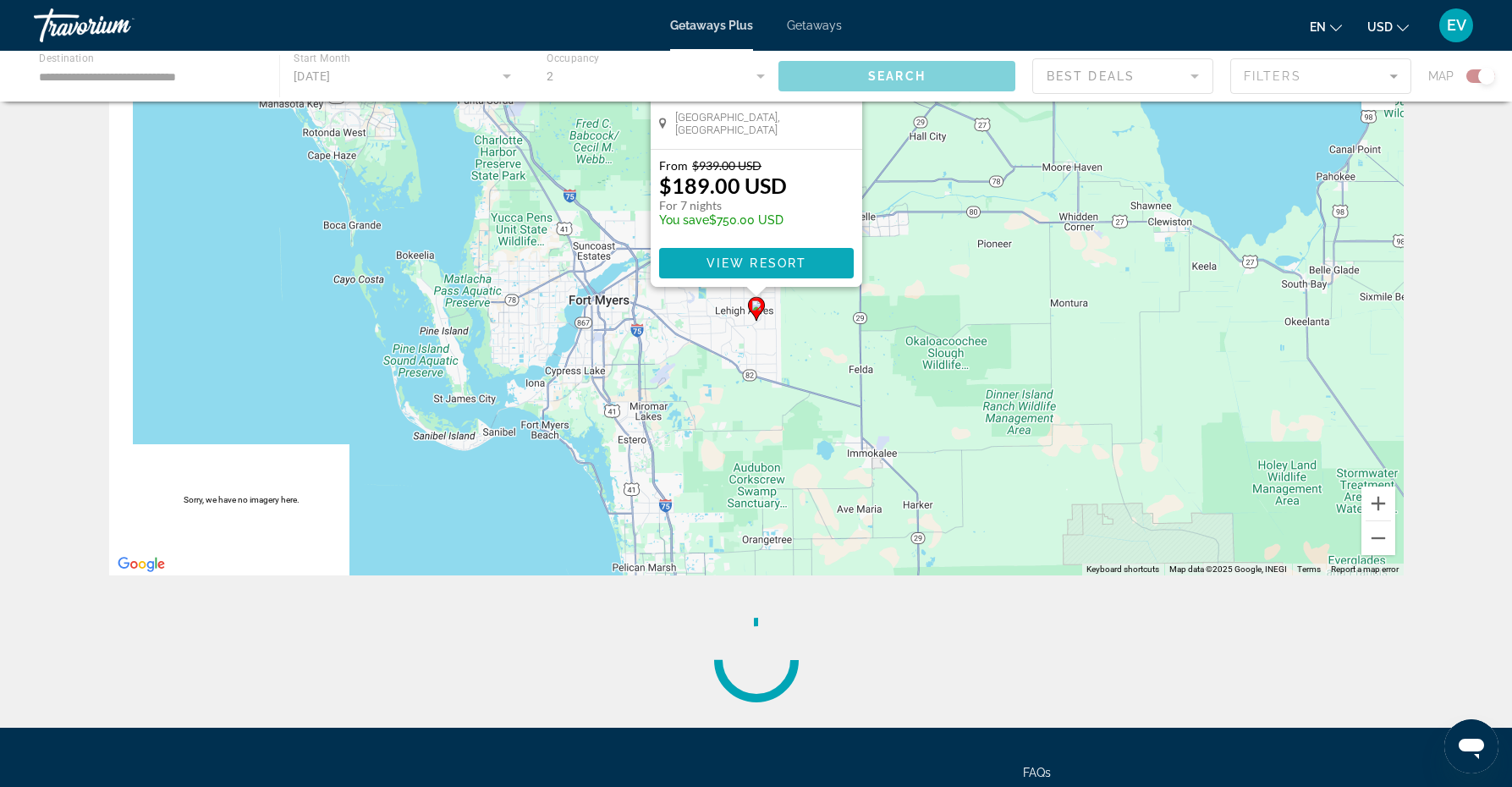
scroll to position [0, 0]
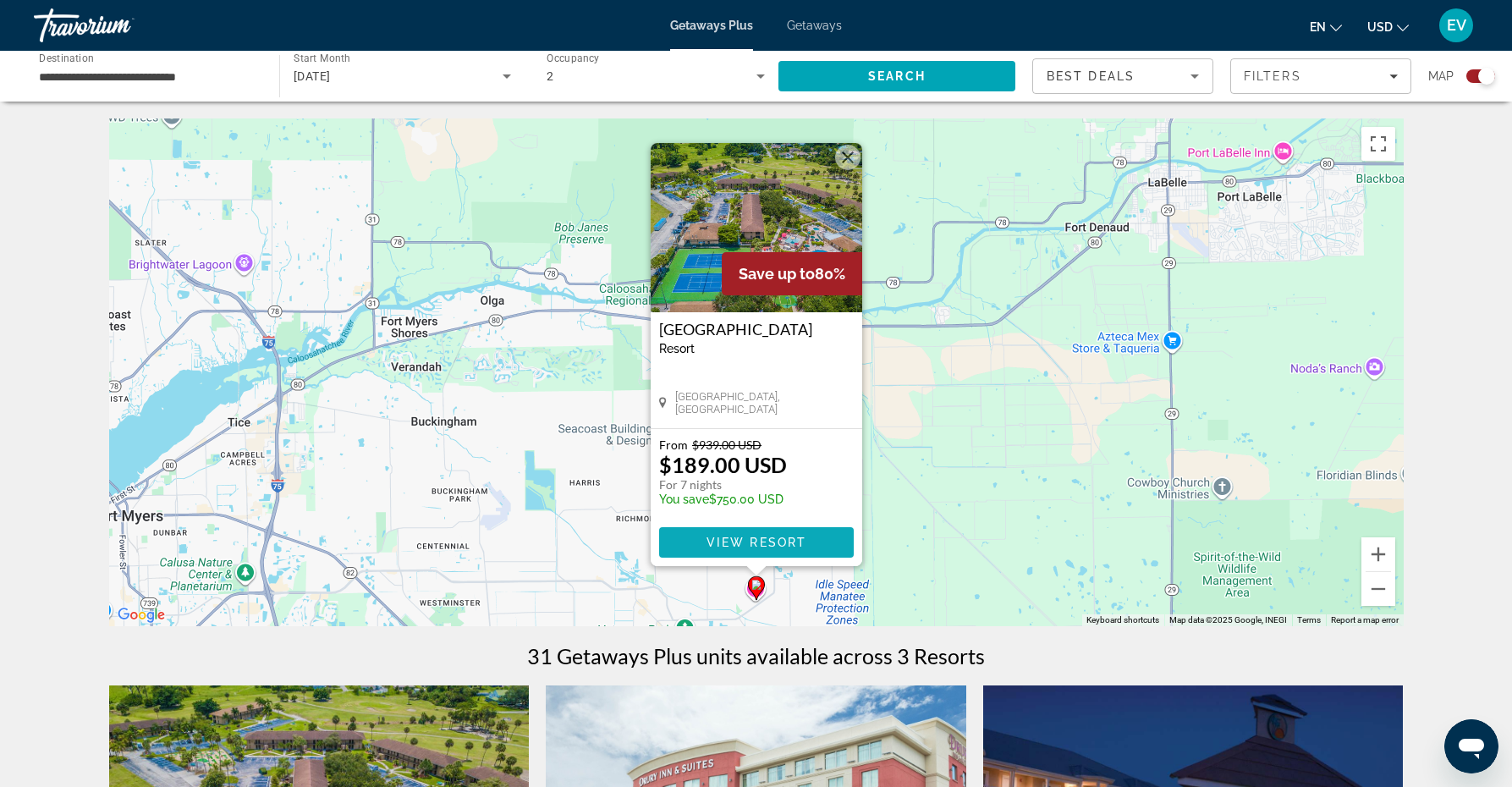
click at [739, 541] on span "View Resort" at bounding box center [756, 542] width 100 height 14
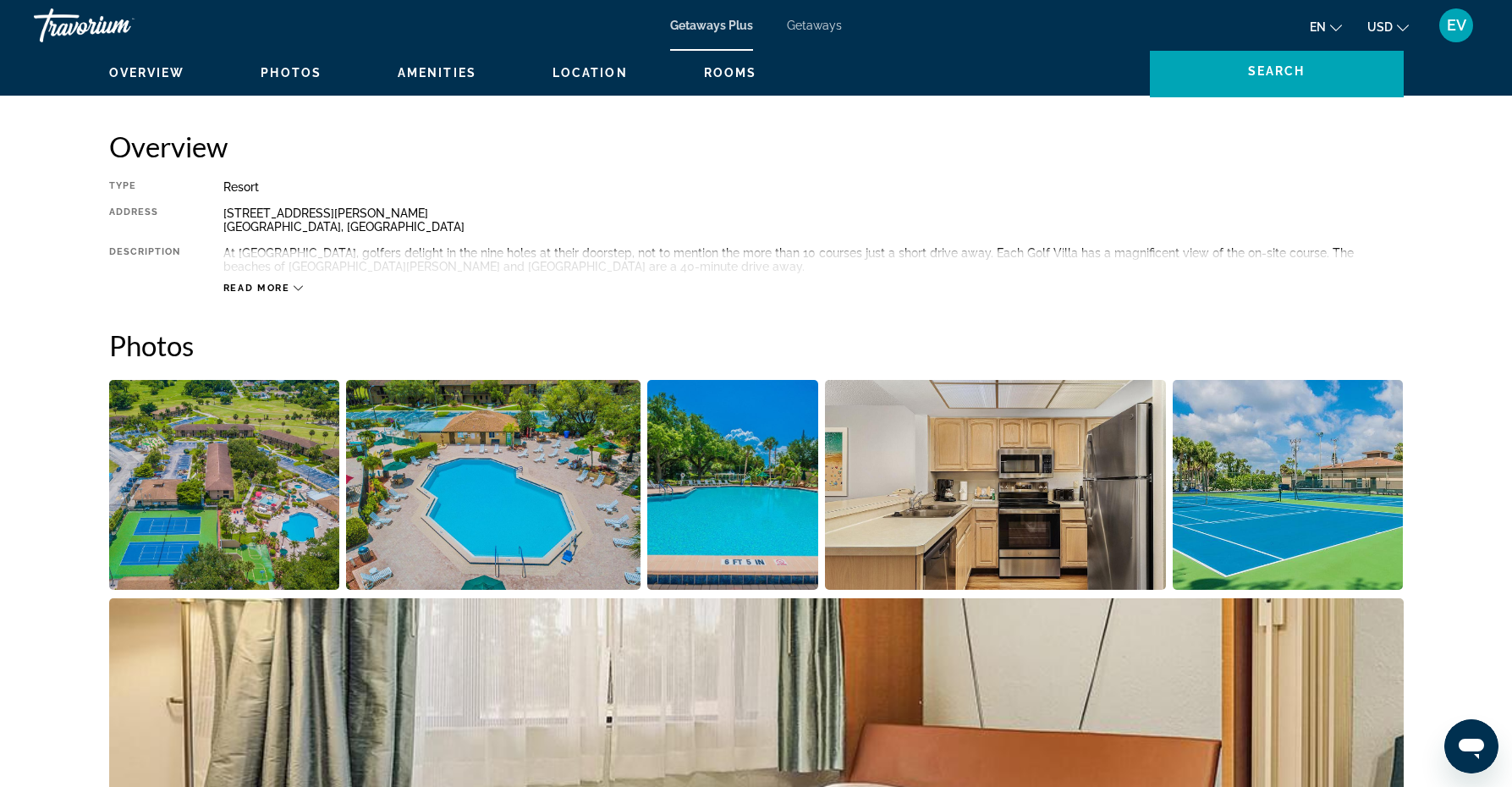
scroll to position [413, 0]
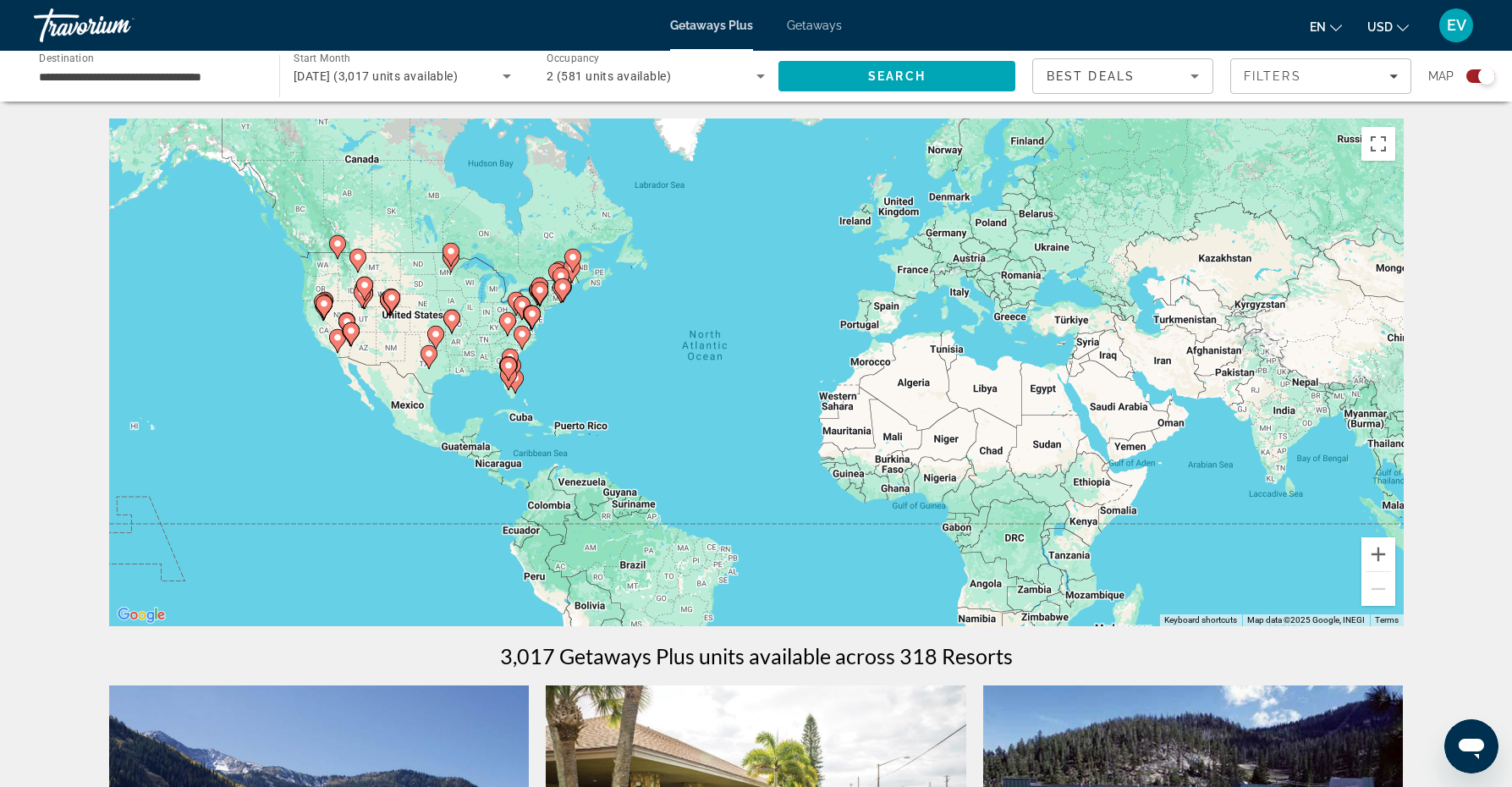
click at [808, 20] on span "Getaways" at bounding box center [814, 25] width 55 height 14
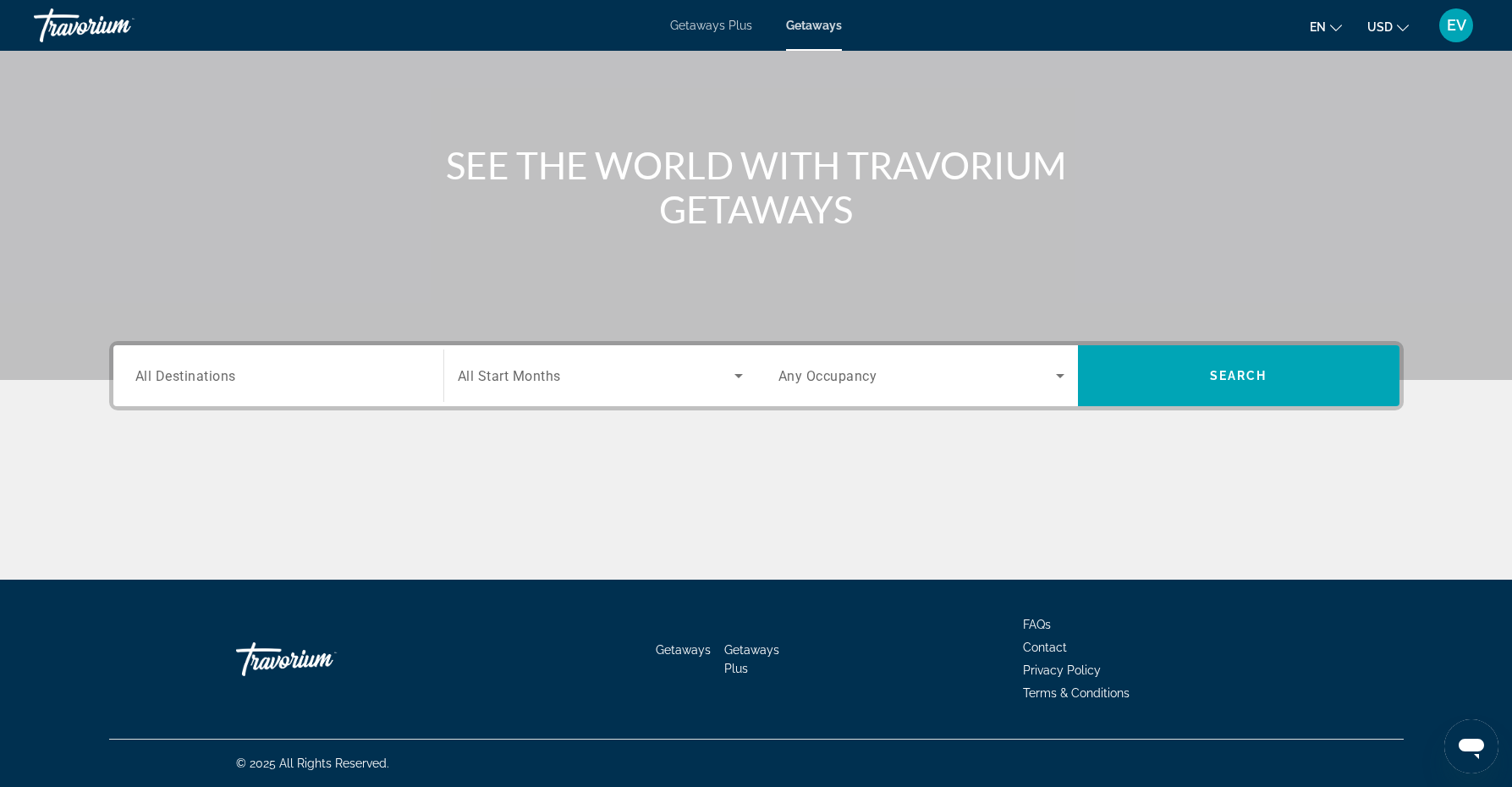
scroll to position [127, 0]
click at [289, 378] on input "Destination All Destinations" at bounding box center [278, 377] width 286 height 20
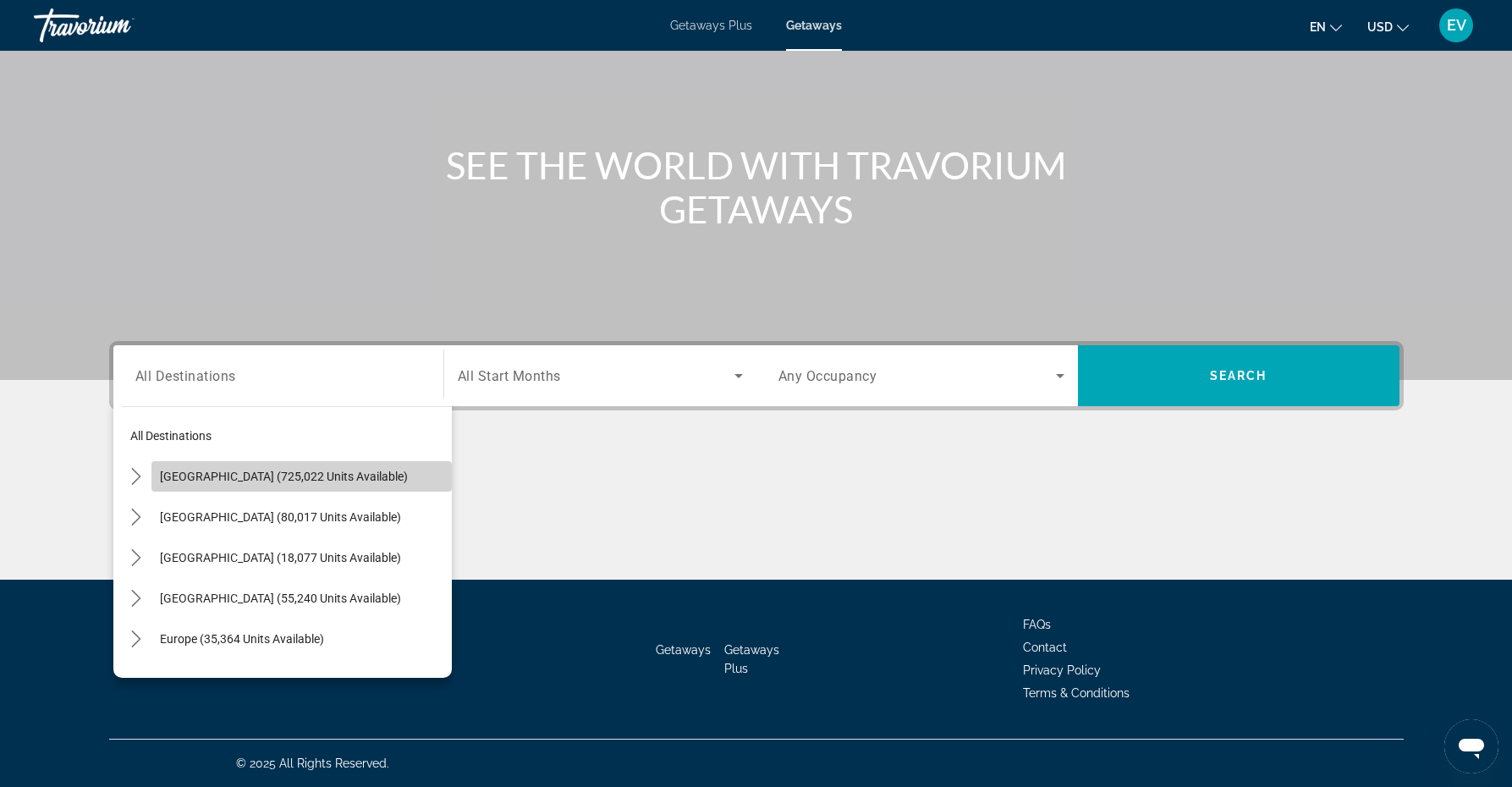
click at [204, 484] on span "Select destination: United States (725,022 units available)" at bounding box center [301, 476] width 301 height 41
type input "**********"
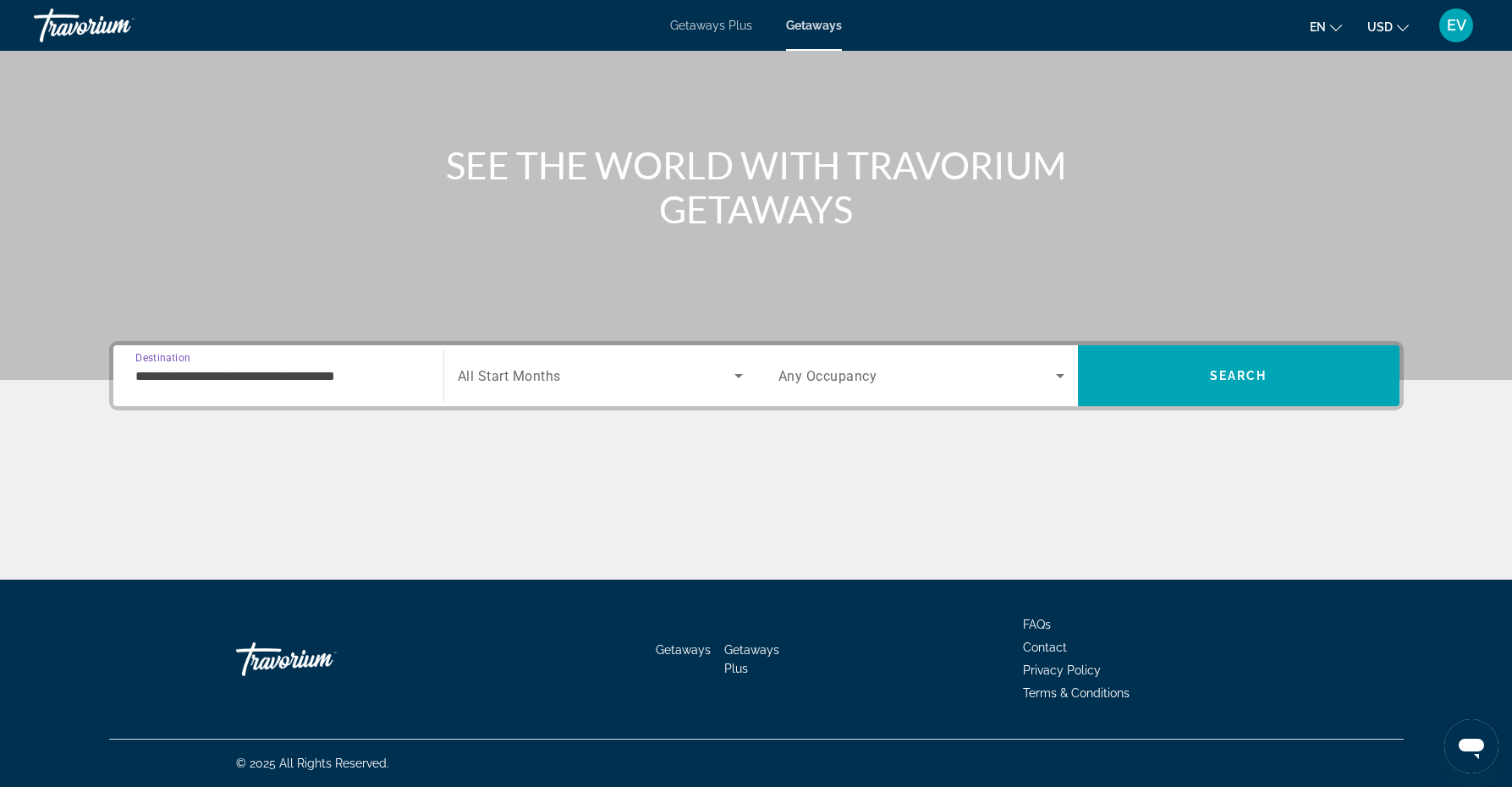
click at [604, 370] on span "Search widget" at bounding box center [596, 376] width 277 height 20
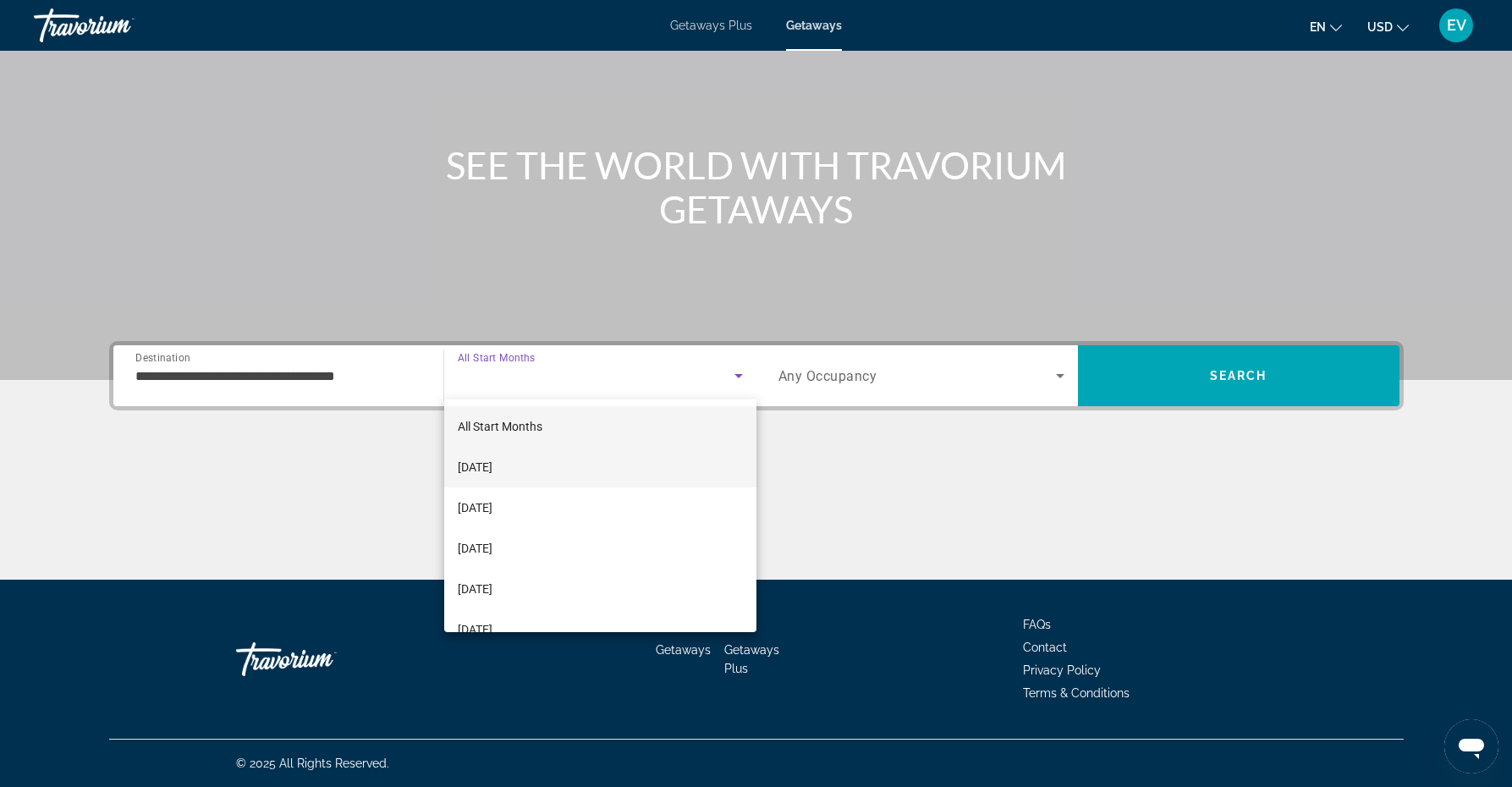
click at [492, 464] on span "[DATE]" at bounding box center [475, 467] width 35 height 20
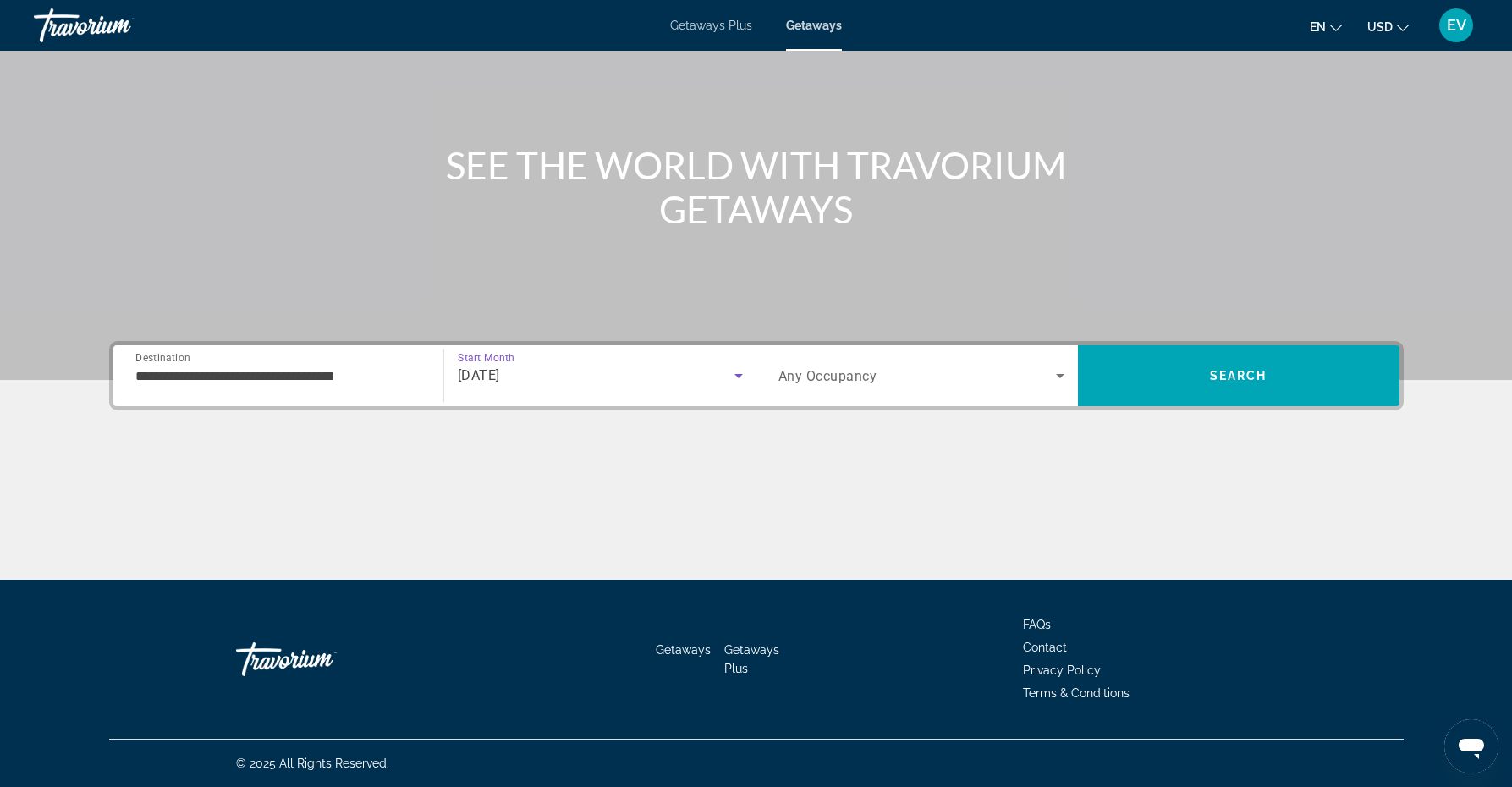
click at [878, 375] on span "Search widget" at bounding box center [917, 376] width 278 height 20
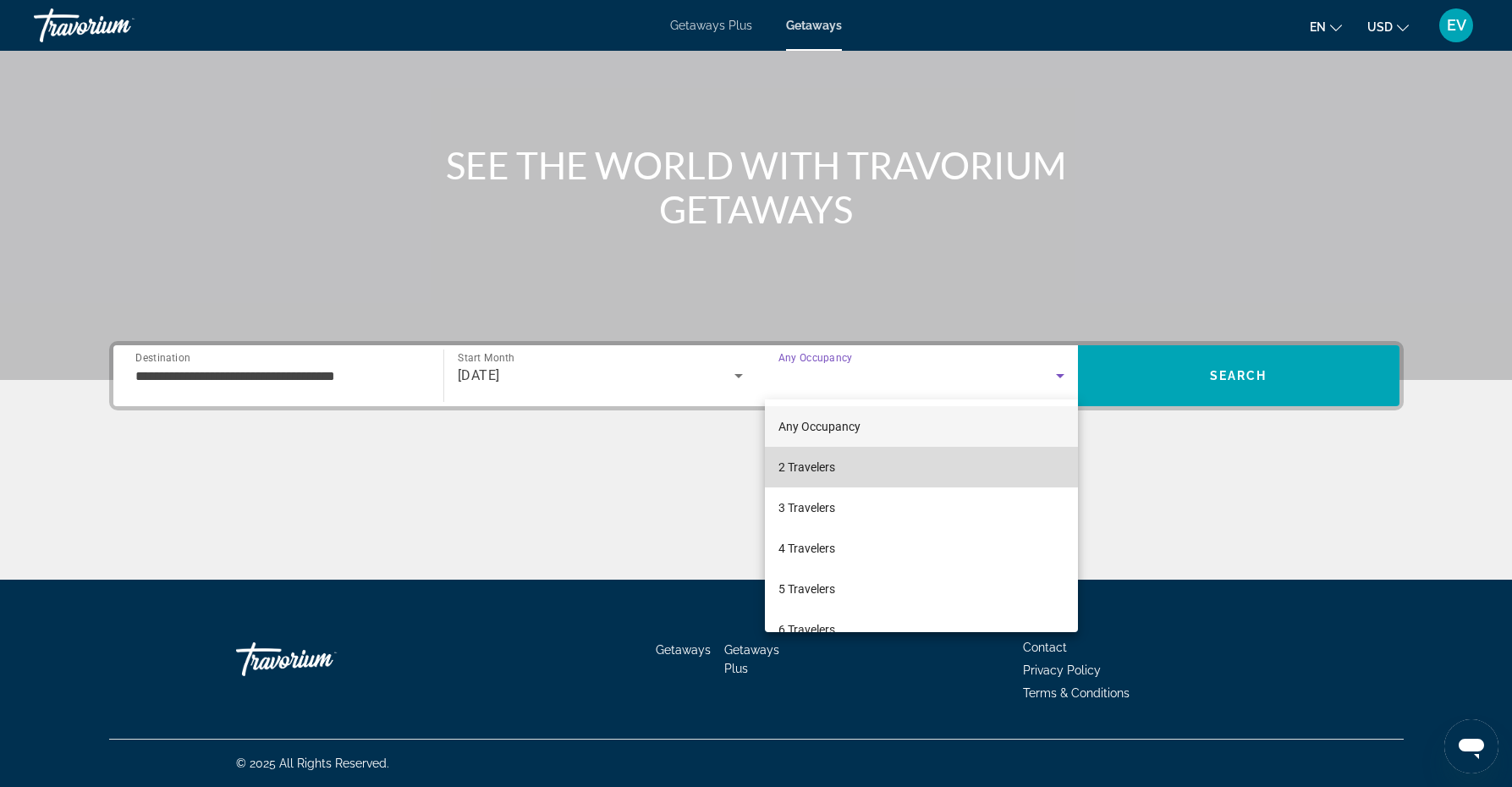
click at [825, 466] on span "2 Travelers" at bounding box center [807, 467] width 57 height 20
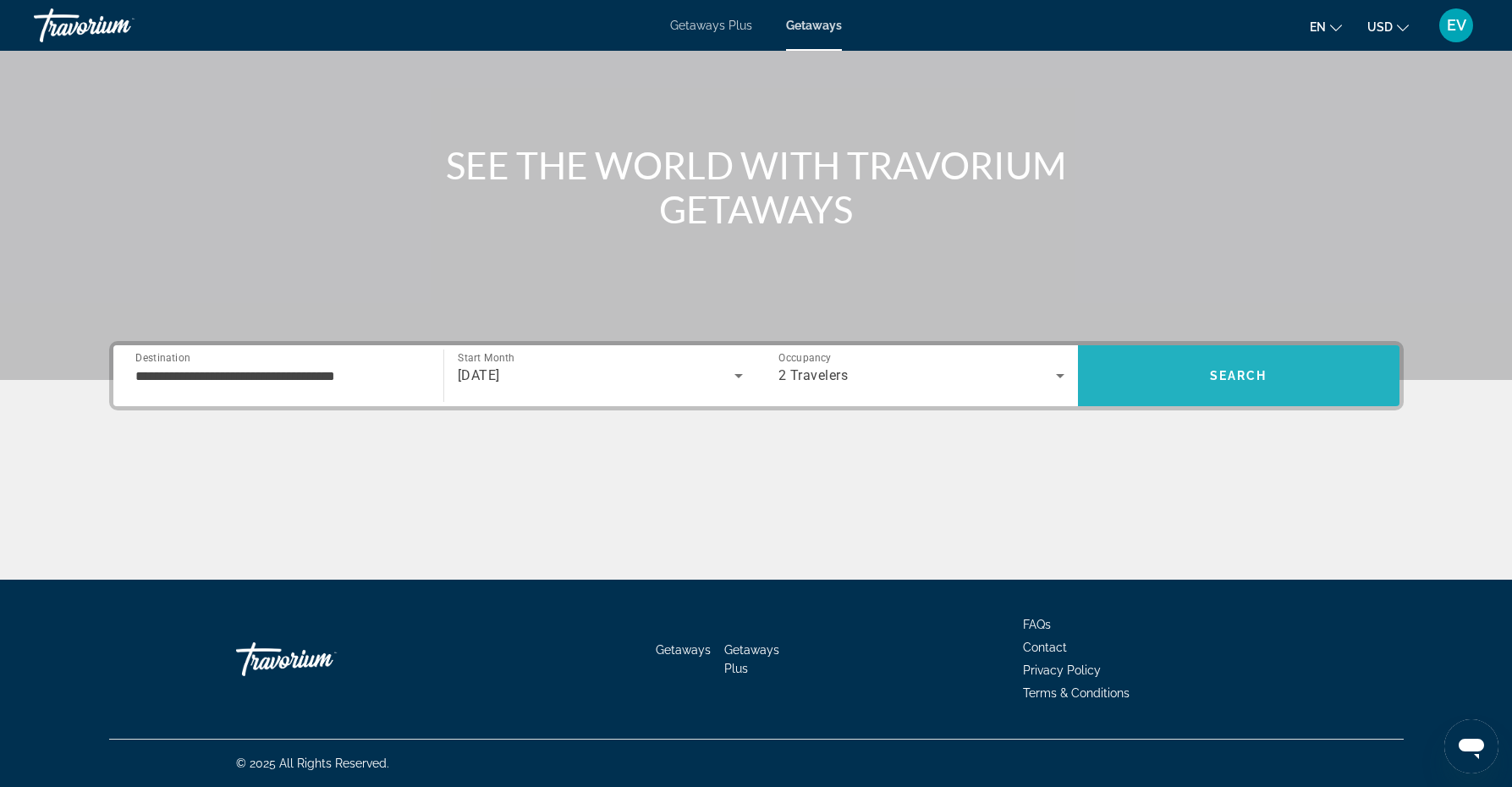
click at [1171, 383] on span "Search" at bounding box center [1239, 376] width 322 height 41
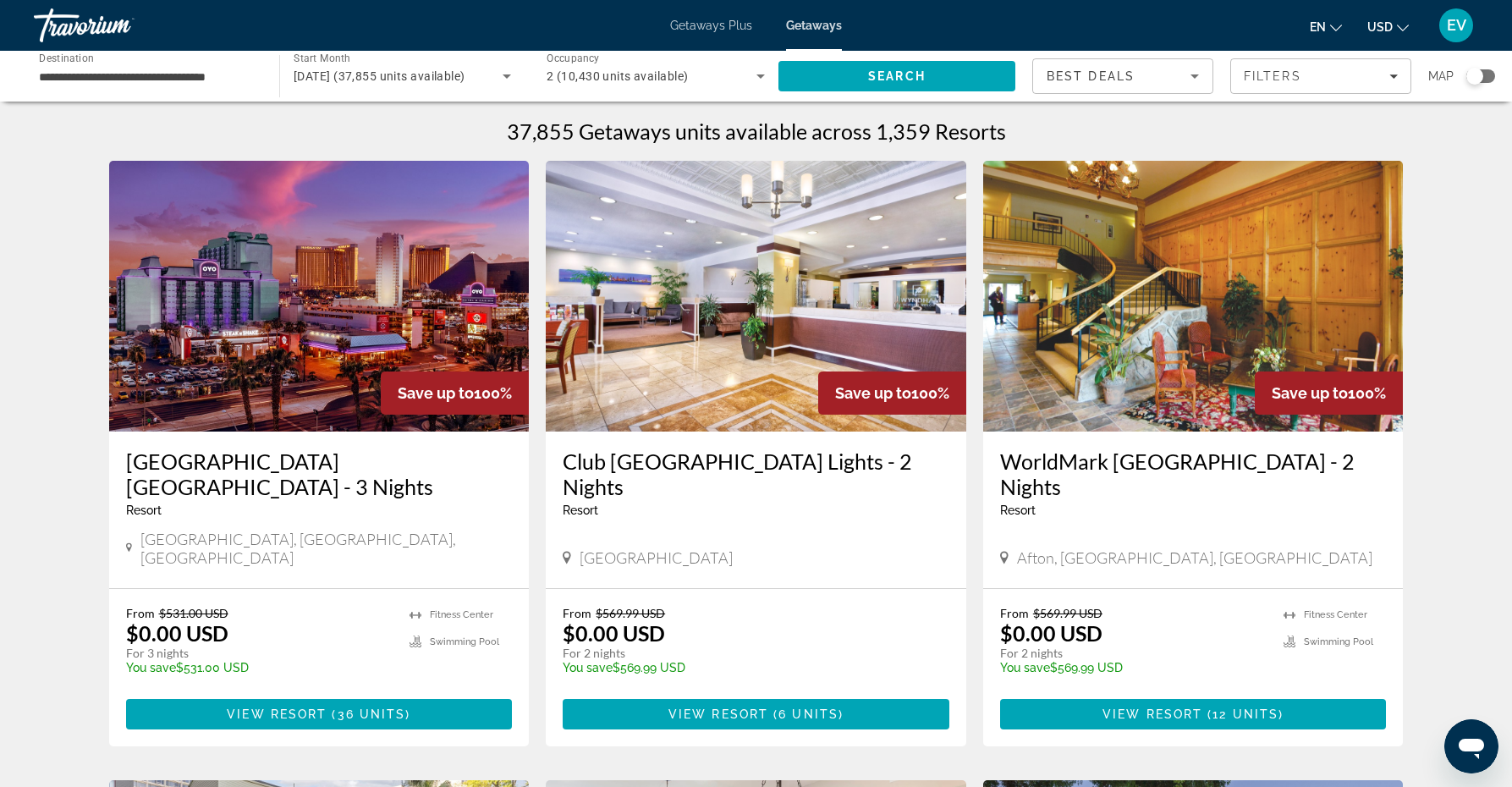
click at [503, 80] on icon "Search widget" at bounding box center [507, 76] width 20 height 20
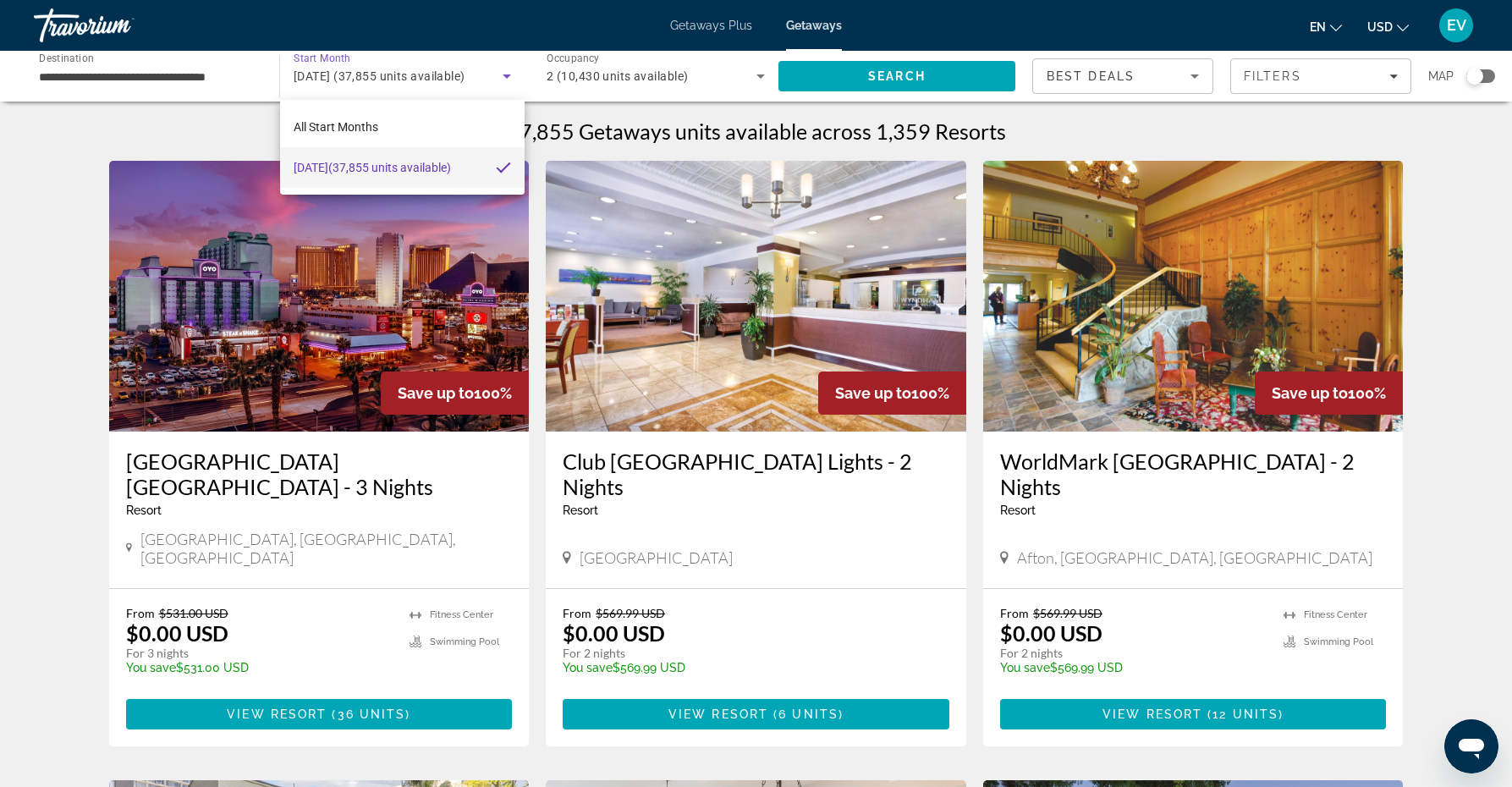
click at [506, 74] on div at bounding box center [756, 393] width 1512 height 787
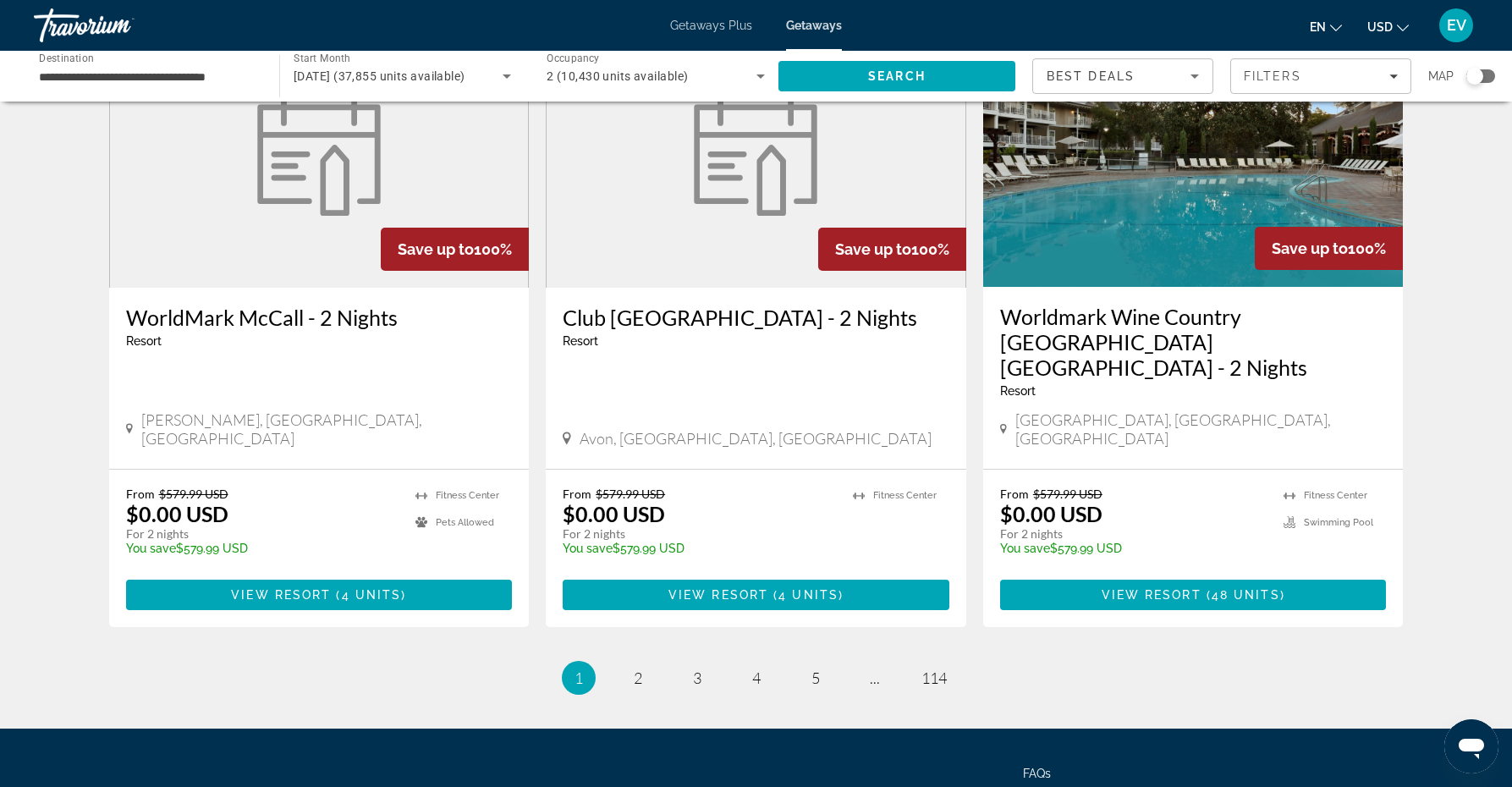
scroll to position [2003, 0]
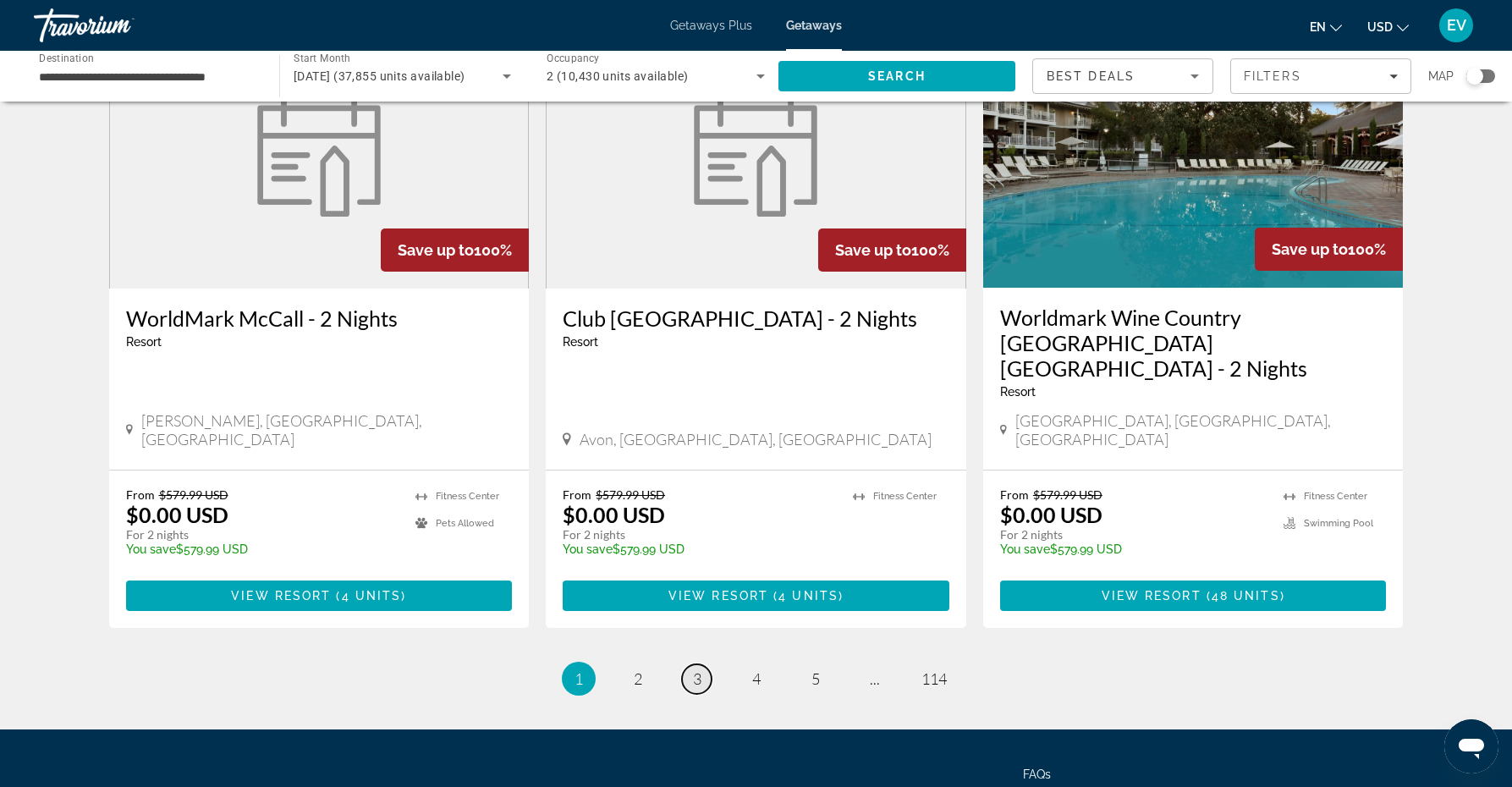
click at [701, 664] on link "page 3" at bounding box center [696, 678] width 30 height 30
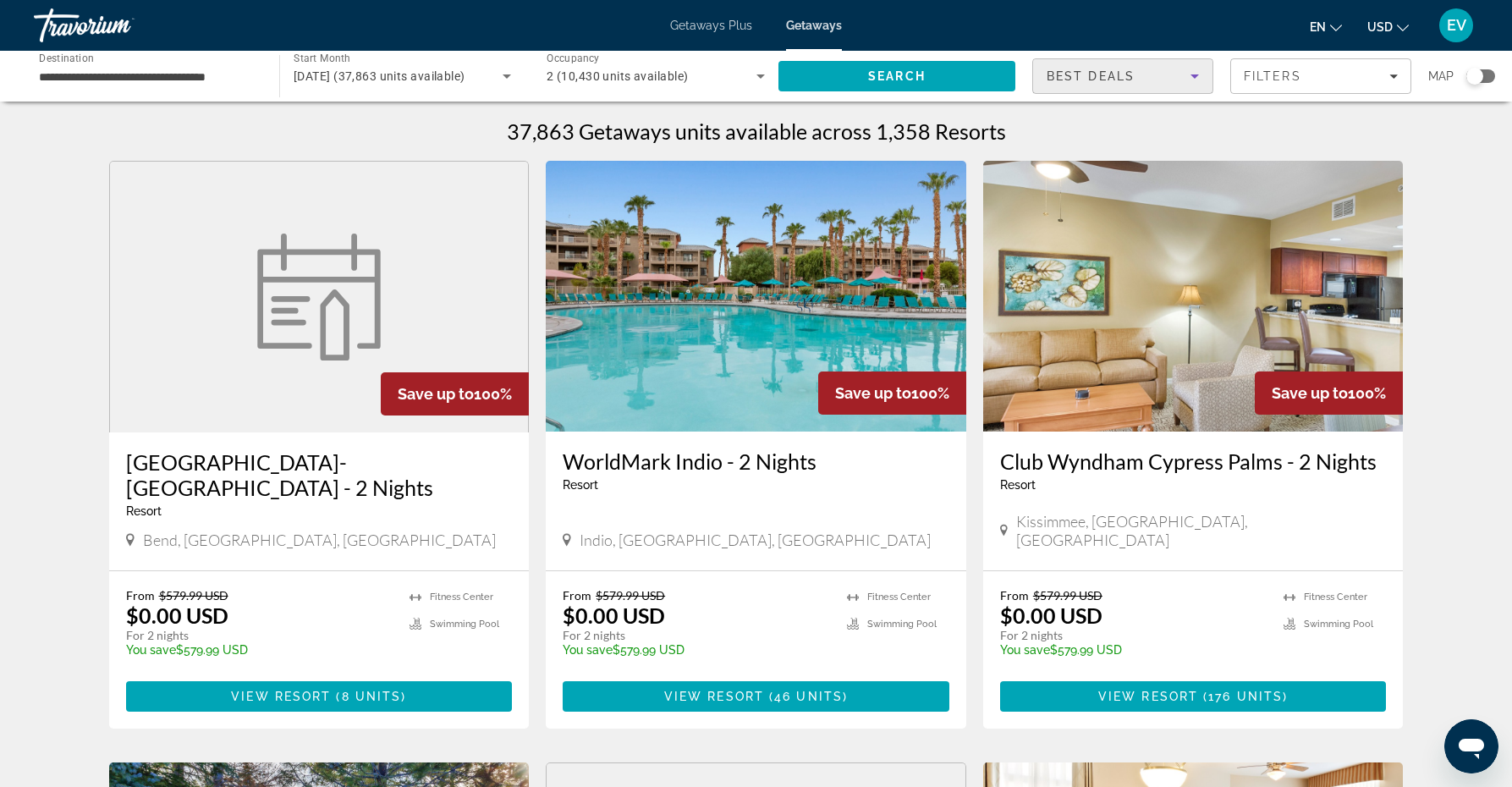
click at [1194, 76] on icon "Sort by" at bounding box center [1194, 76] width 8 height 4
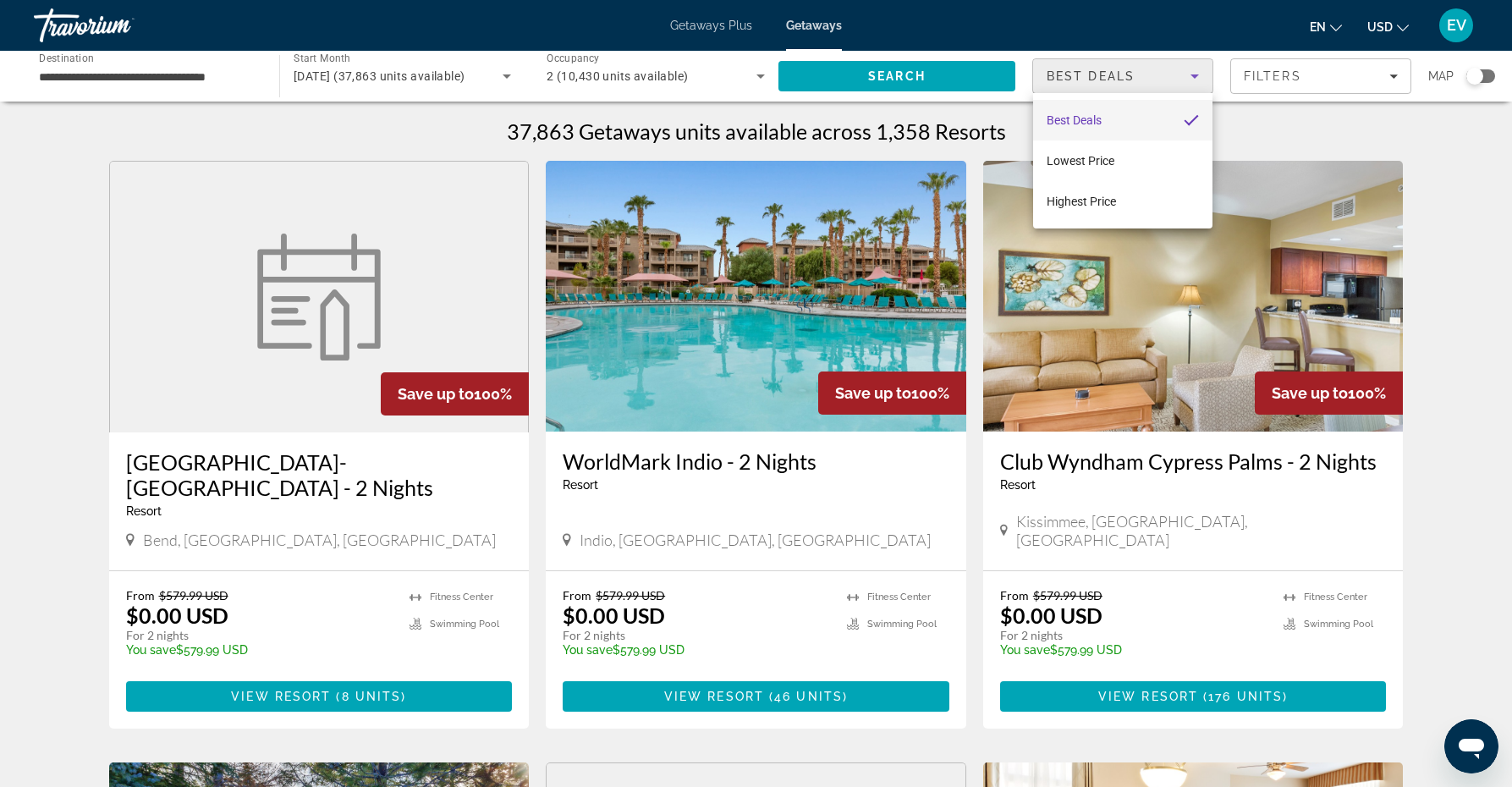
click at [1471, 77] on div at bounding box center [756, 393] width 1512 height 787
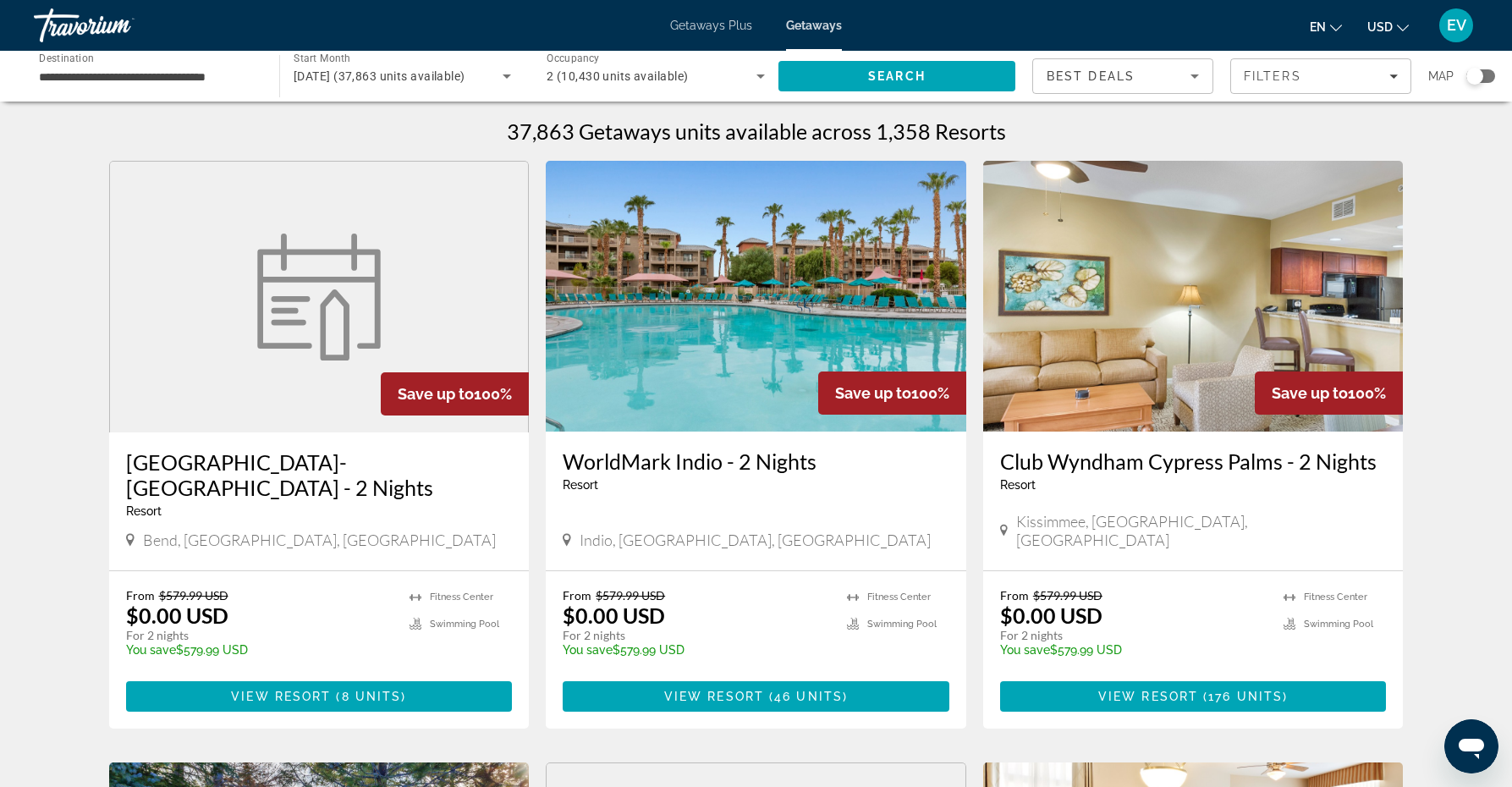
click at [1475, 75] on div "Search widget" at bounding box center [1475, 76] width 17 height 17
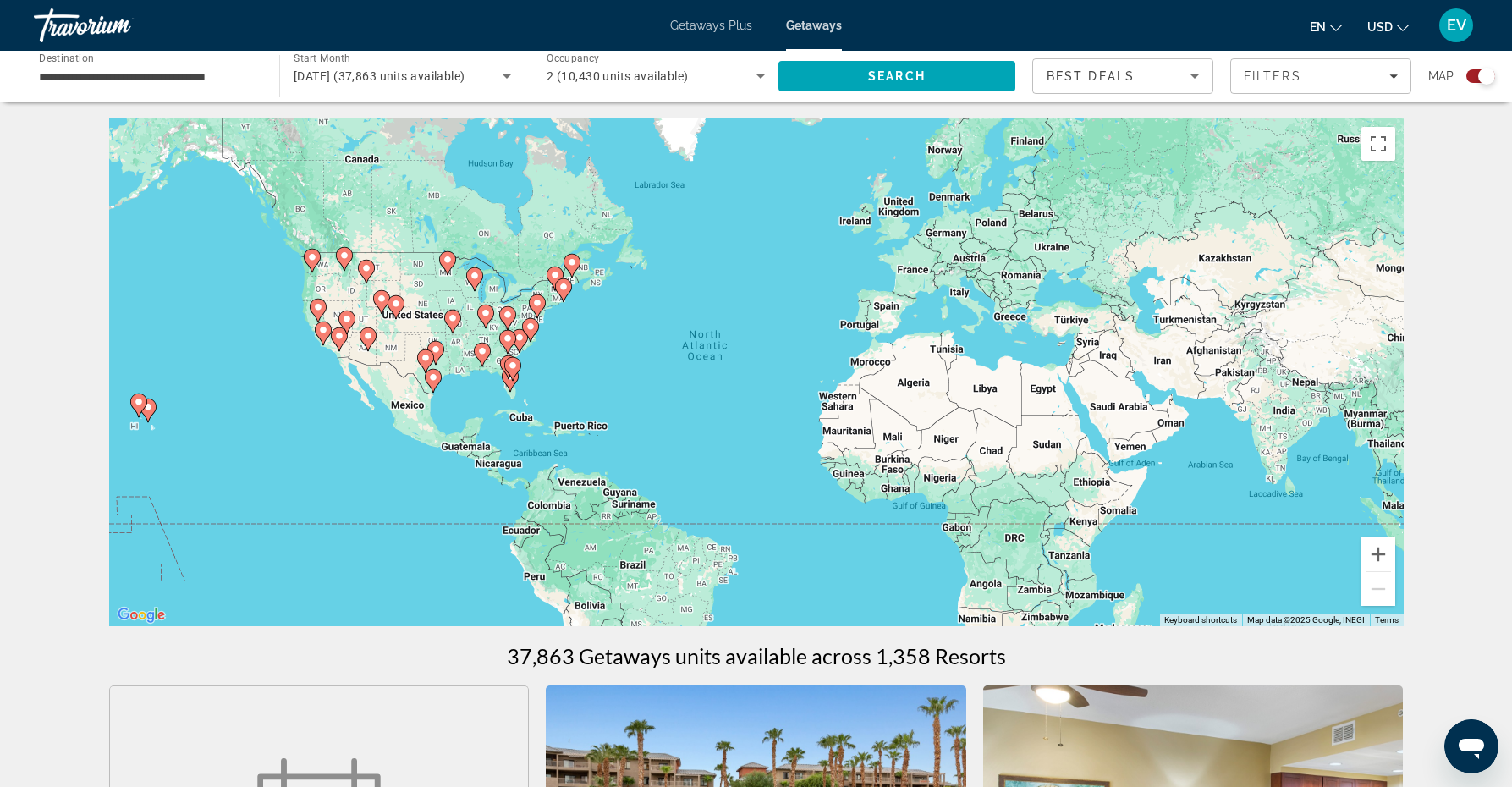
click at [514, 394] on div "To activate drag with keyboard, press Alt + Enter. Once in keyboard drag state,…" at bounding box center [756, 373] width 1295 height 508
click at [507, 380] on gmp-advanced-marker "Main content" at bounding box center [513, 369] width 17 height 25
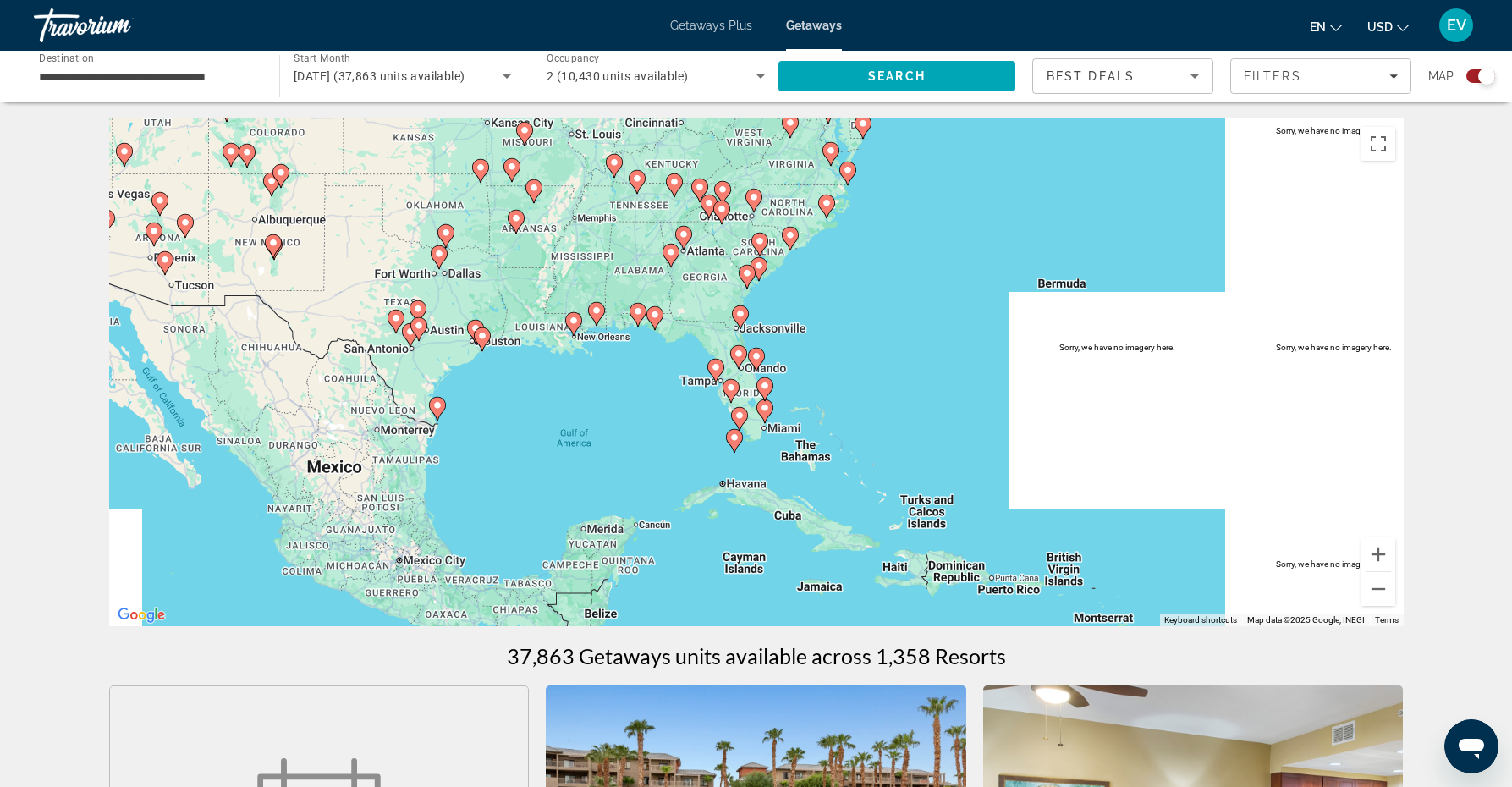
click at [724, 380] on gmp-advanced-marker "Main content" at bounding box center [731, 391] width 17 height 25
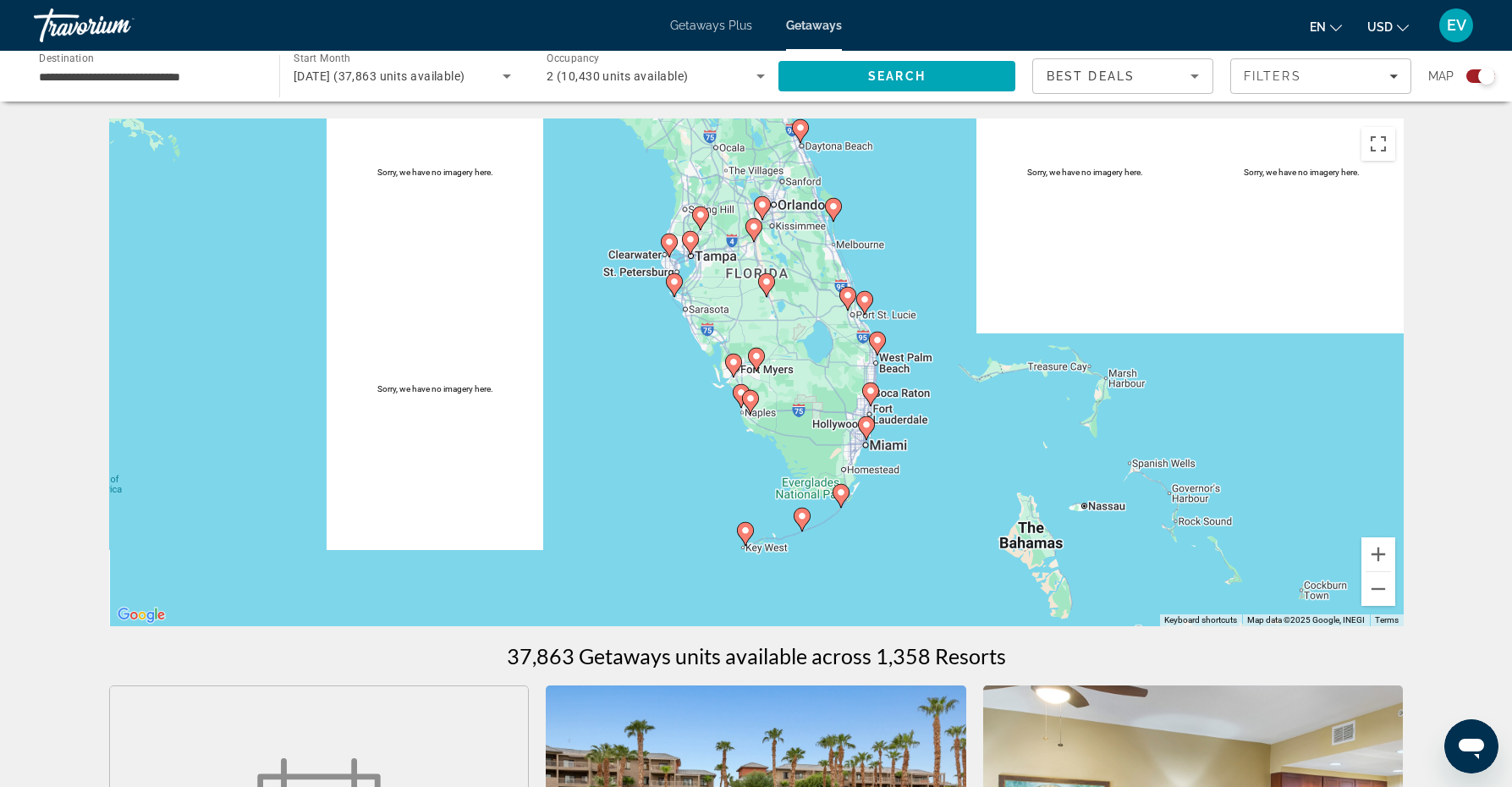
click at [740, 342] on div "To navigate, press the arrow keys. To activate drag with keyboard, press Alt + …" at bounding box center [756, 373] width 1295 height 508
click at [749, 373] on div "To navigate, press the arrow keys. To activate drag with keyboard, press Alt + …" at bounding box center [756, 373] width 1295 height 508
click at [734, 364] on image "Main content" at bounding box center [734, 363] width 10 height 10
type input "**********"
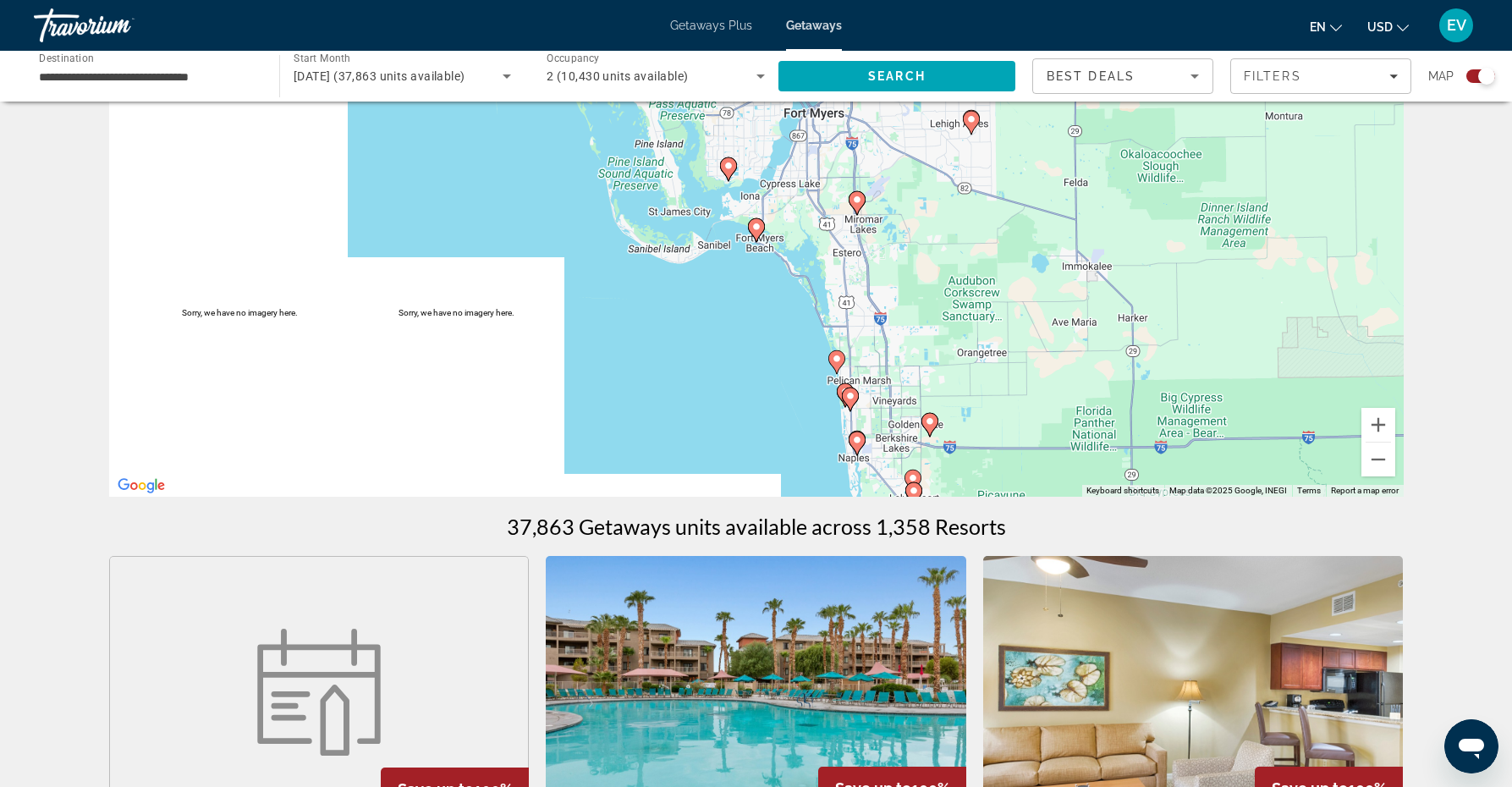
scroll to position [131, 0]
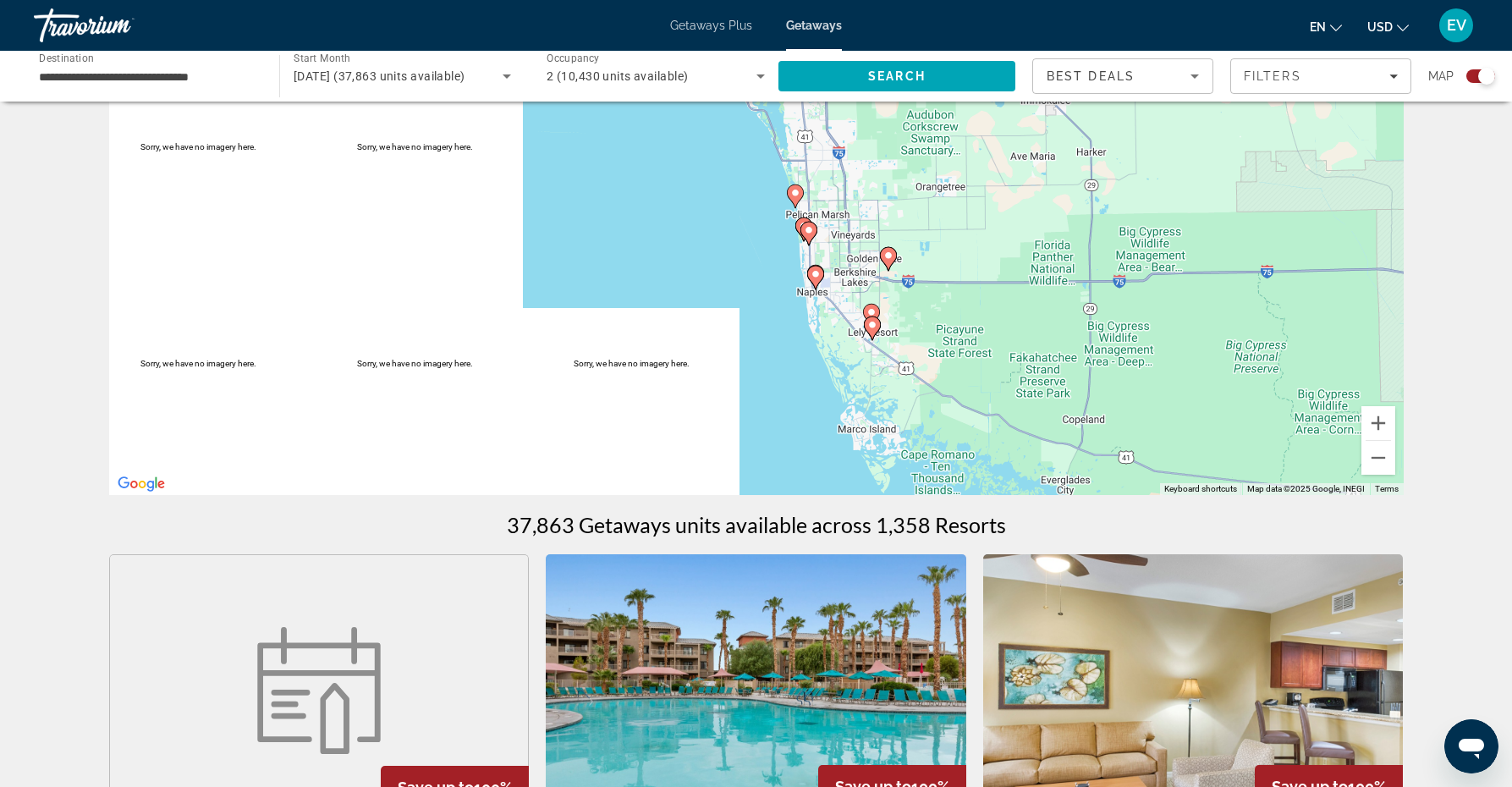
drag, startPoint x: 888, startPoint y: 355, endPoint x: 847, endPoint y: 191, distance: 169.0
click at [847, 188] on div "To navigate, press the arrow keys. To activate drag with keyboard, press Alt + …" at bounding box center [756, 241] width 1295 height 508
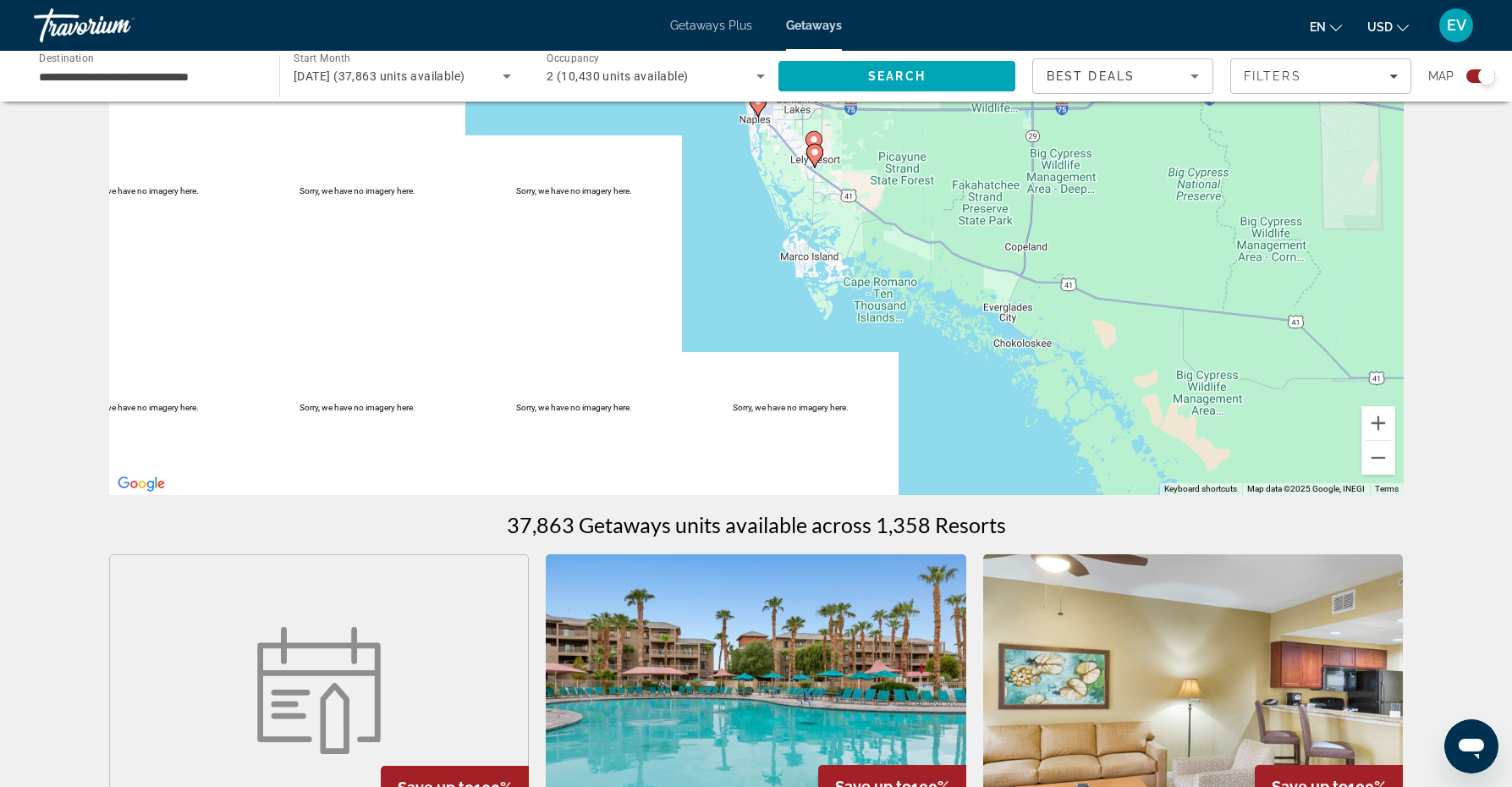
drag, startPoint x: 839, startPoint y: 332, endPoint x: 782, endPoint y: 158, distance: 183.1
click at [782, 158] on div "To navigate, press the arrow keys. To activate drag with keyboard, press Alt + …" at bounding box center [756, 241] width 1295 height 508
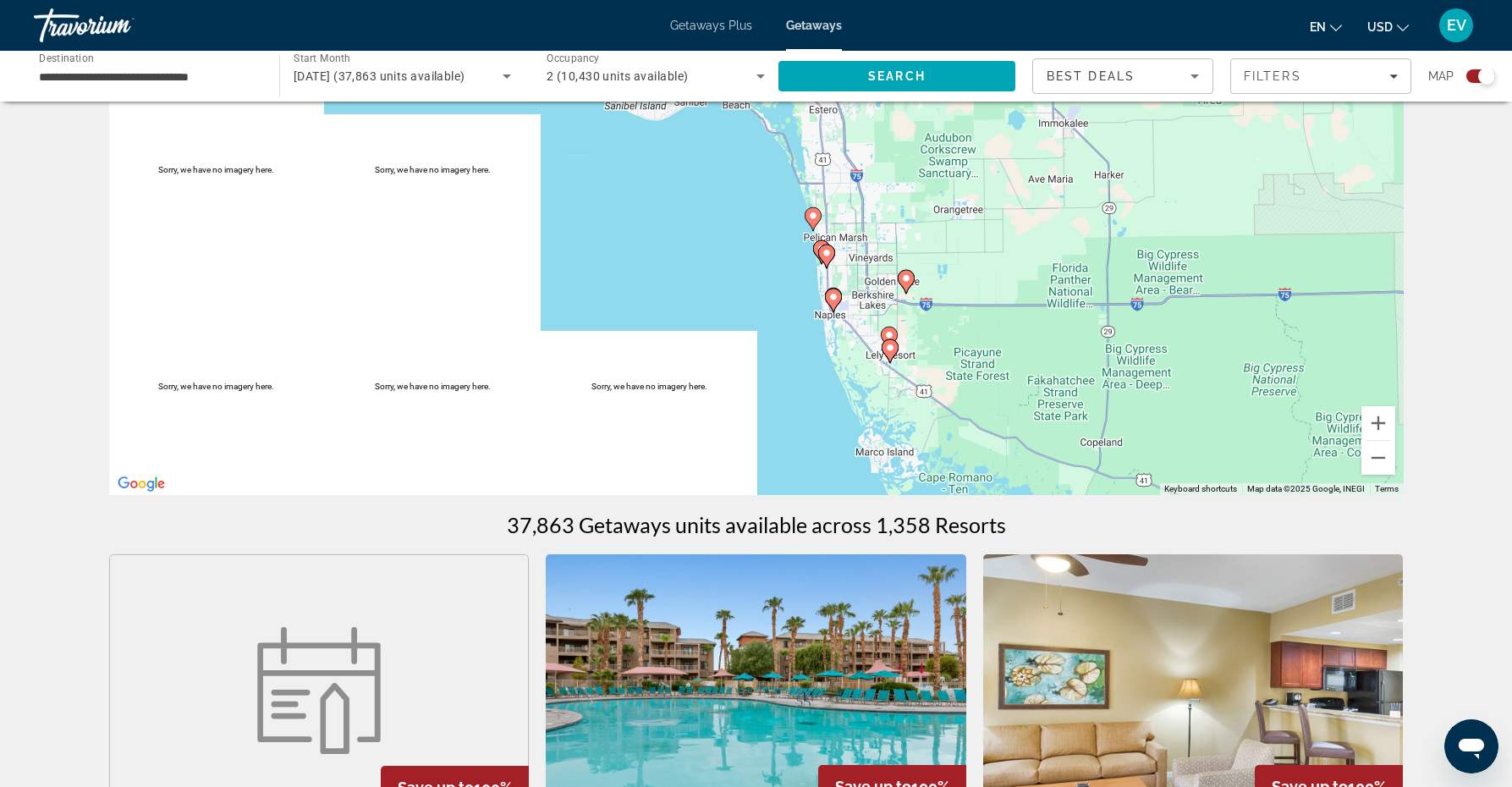
drag, startPoint x: 782, startPoint y: 158, endPoint x: 860, endPoint y: 357, distance: 213.7
click at [860, 357] on div "To navigate, press the arrow keys. To activate drag with keyboard, press Alt + …" at bounding box center [756, 241] width 1295 height 508
click at [830, 296] on image "Main content" at bounding box center [834, 297] width 10 height 10
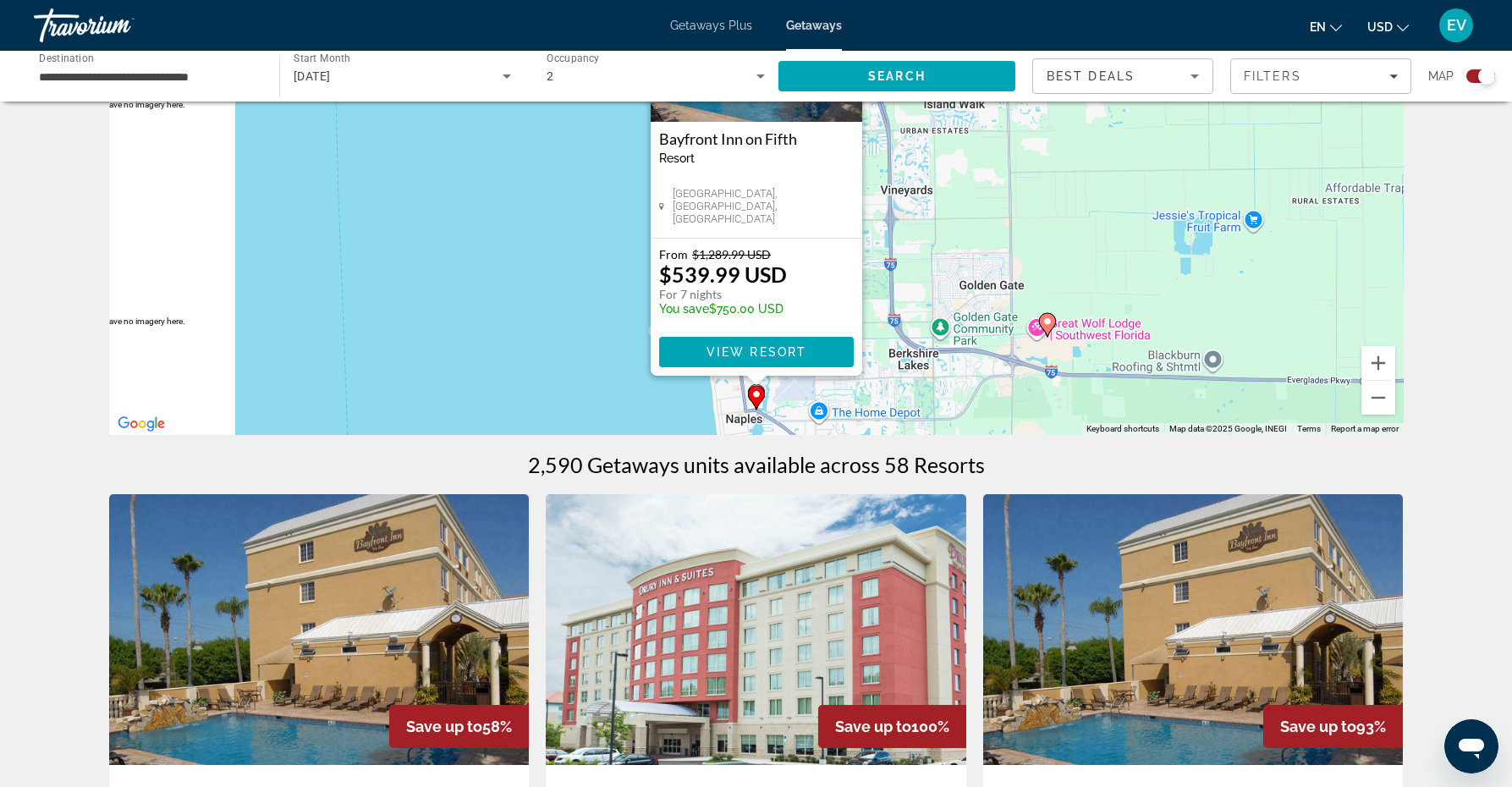
scroll to position [193, 0]
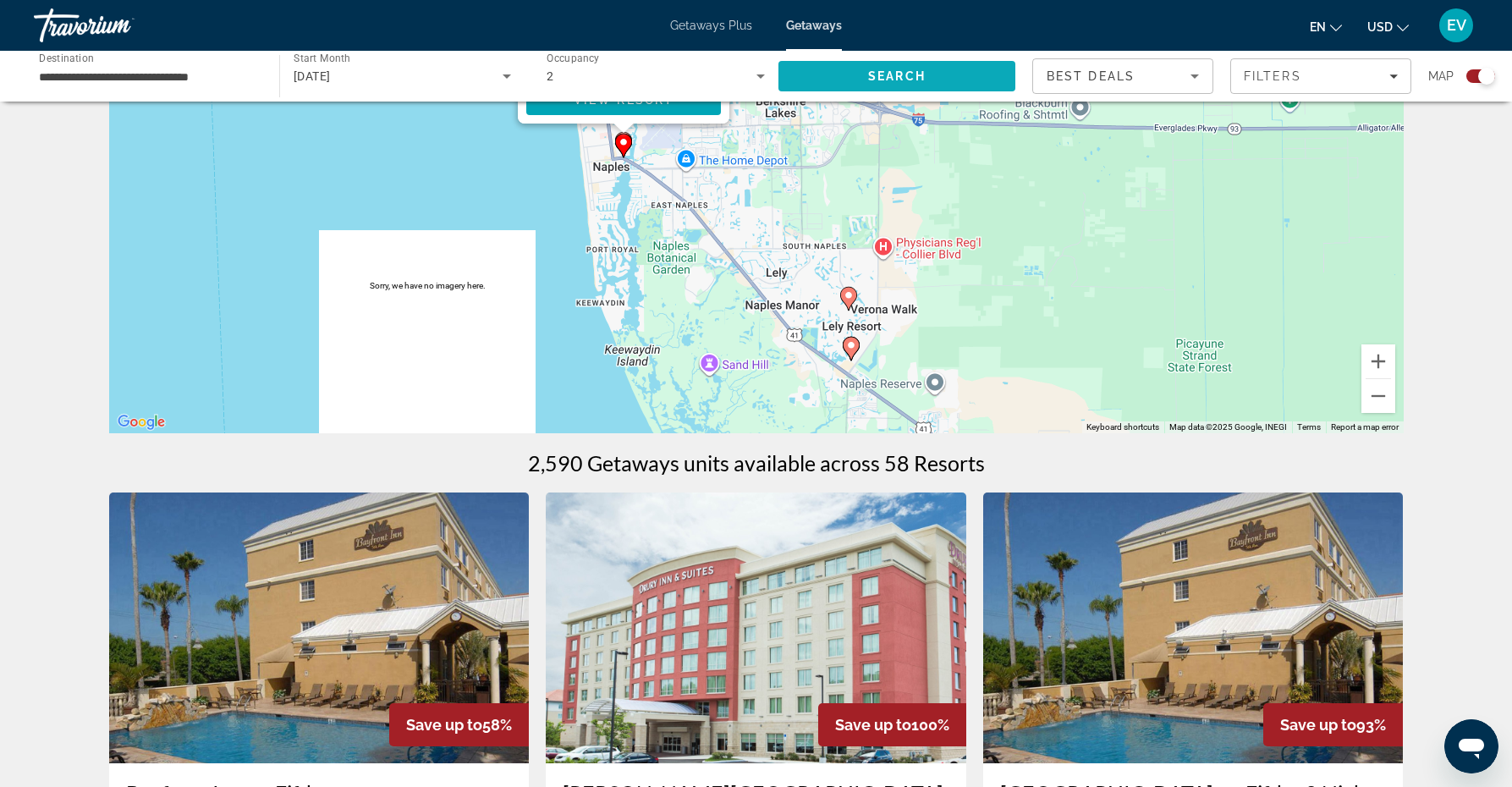
drag, startPoint x: 918, startPoint y: 330, endPoint x: 783, endPoint y: 76, distance: 287.6
click at [850, 301] on icon "Main content" at bounding box center [848, 299] width 15 height 22
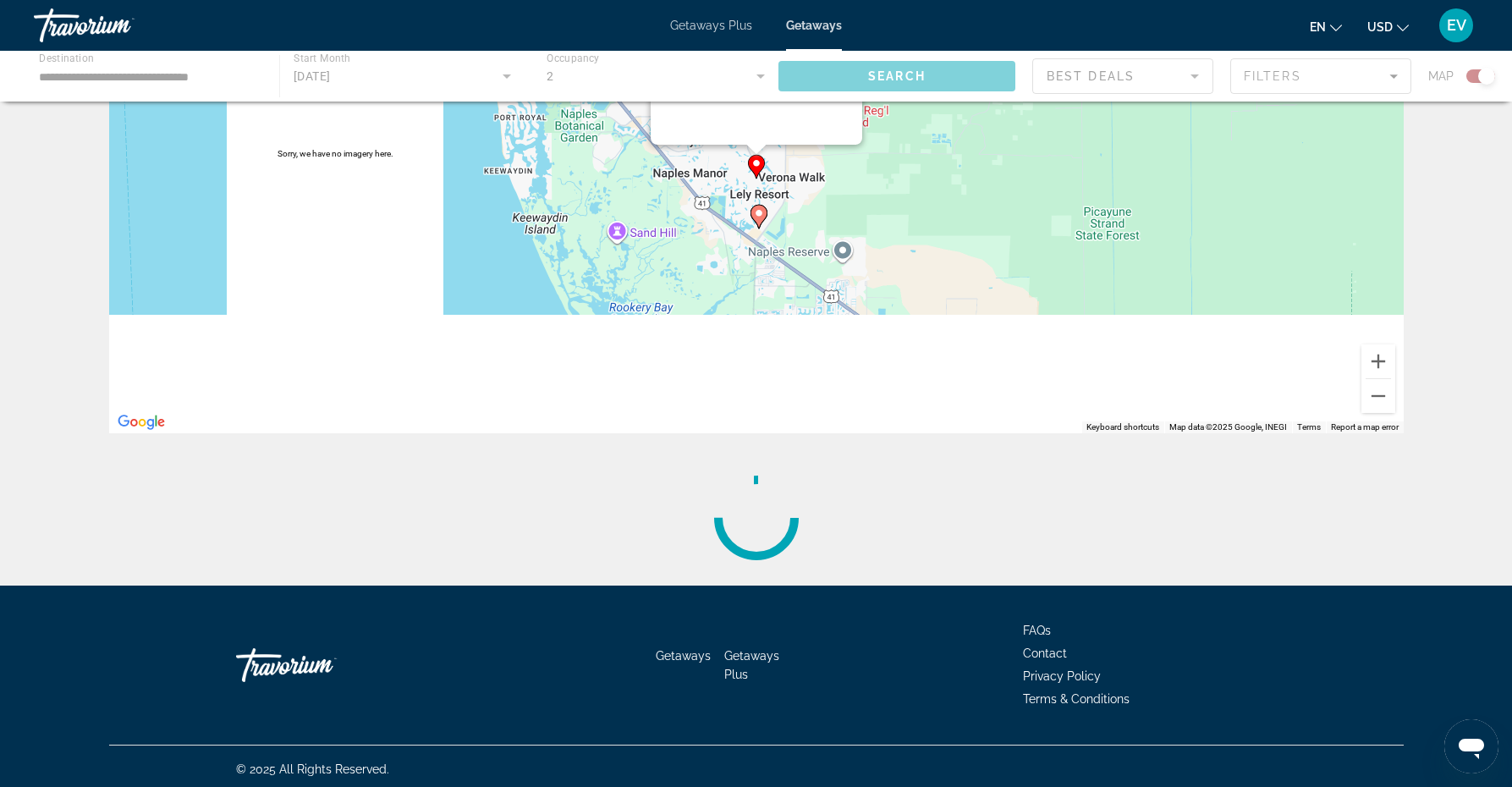
scroll to position [0, 0]
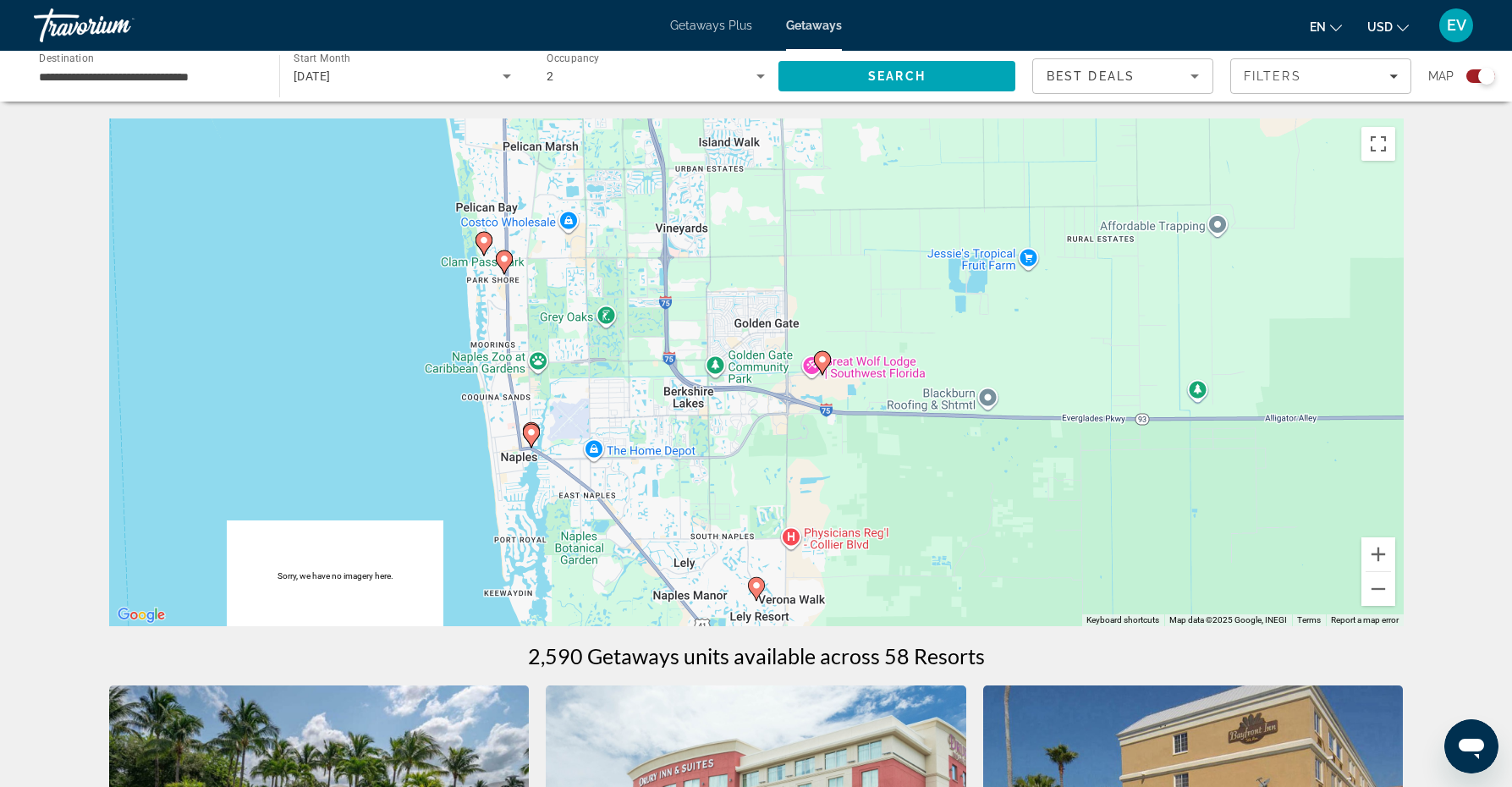
click at [822, 357] on image "Main content" at bounding box center [823, 360] width 10 height 10
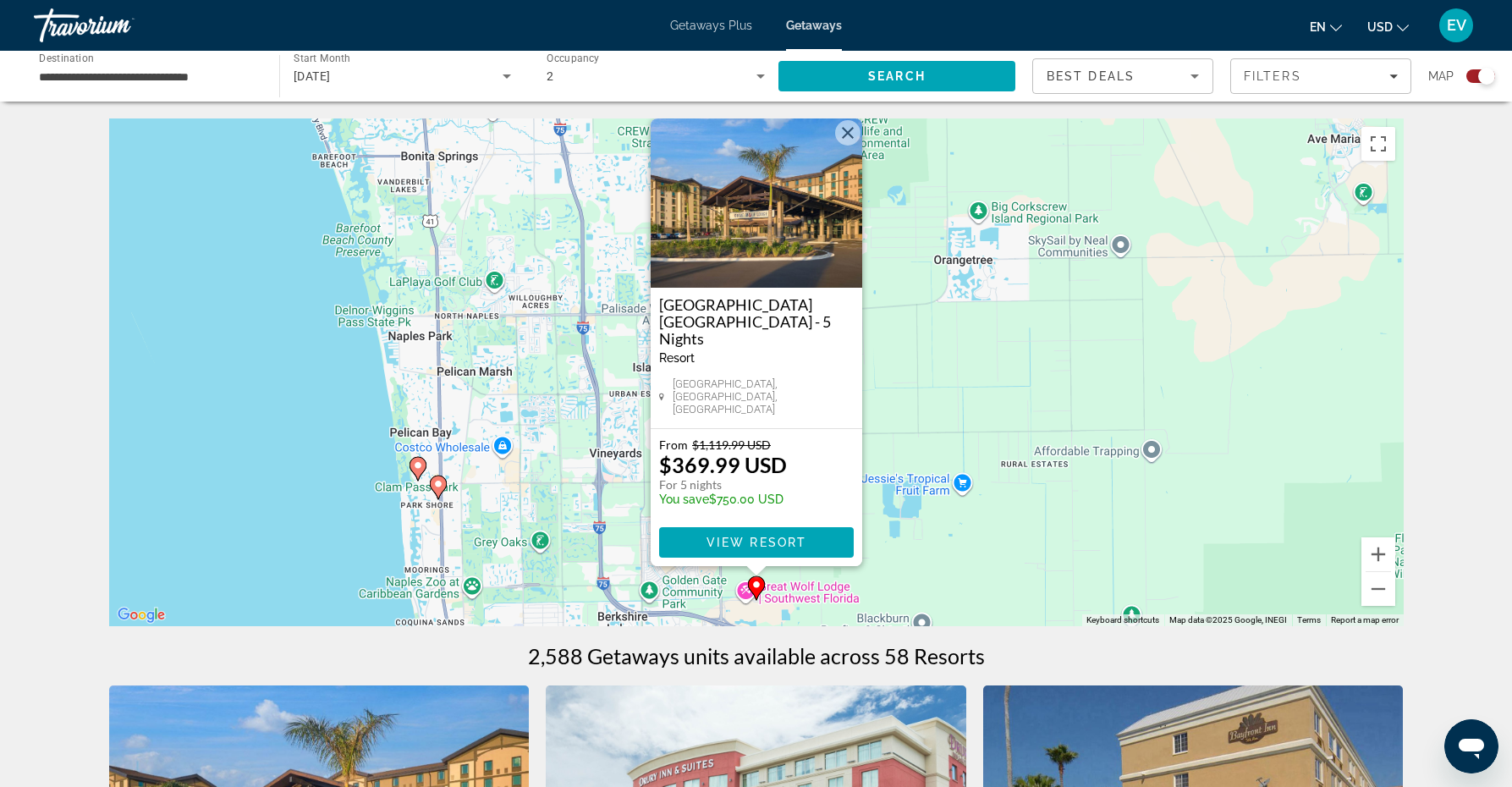
click at [417, 468] on image "Main content" at bounding box center [418, 465] width 10 height 10
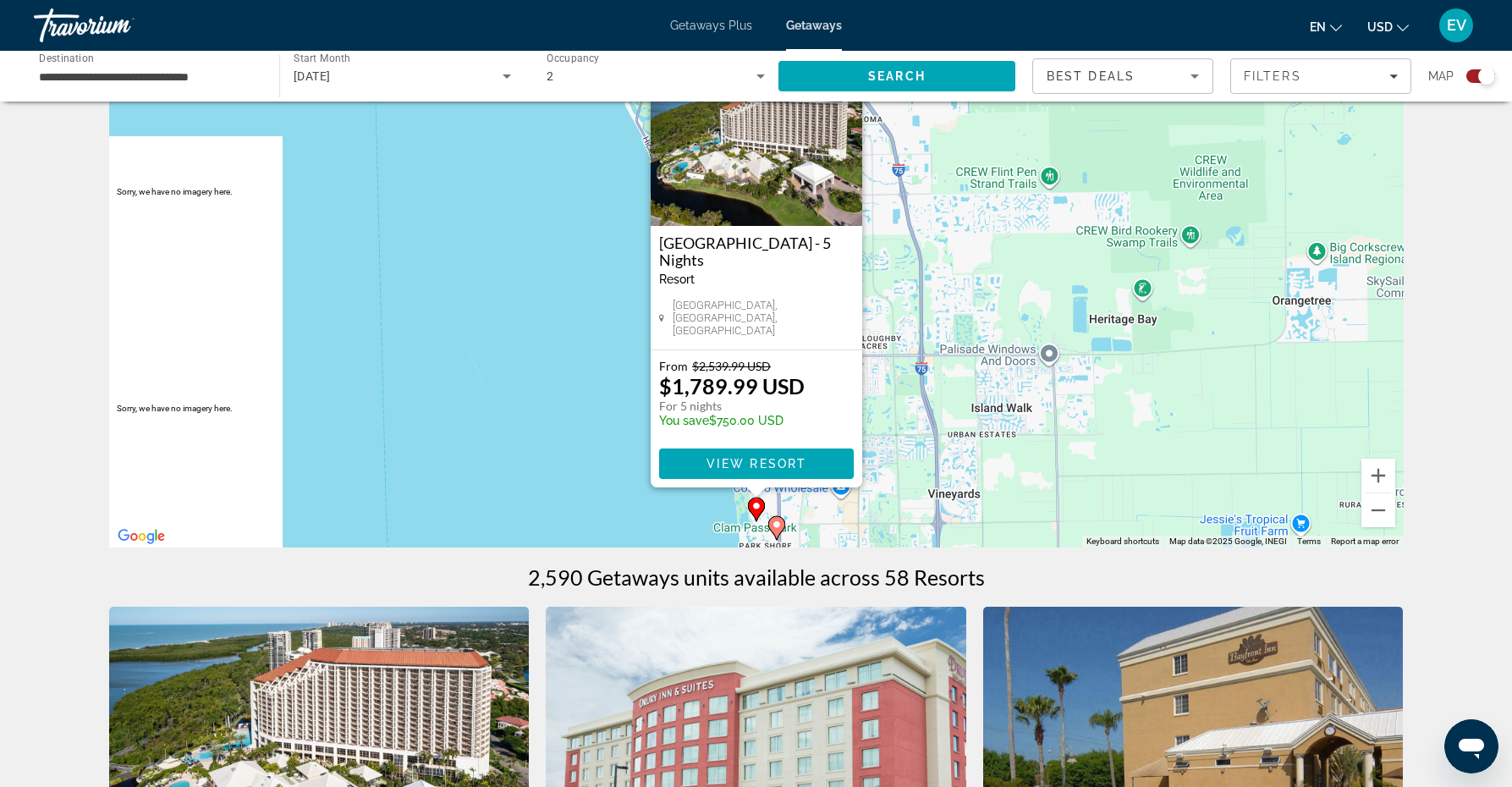
scroll to position [87, 0]
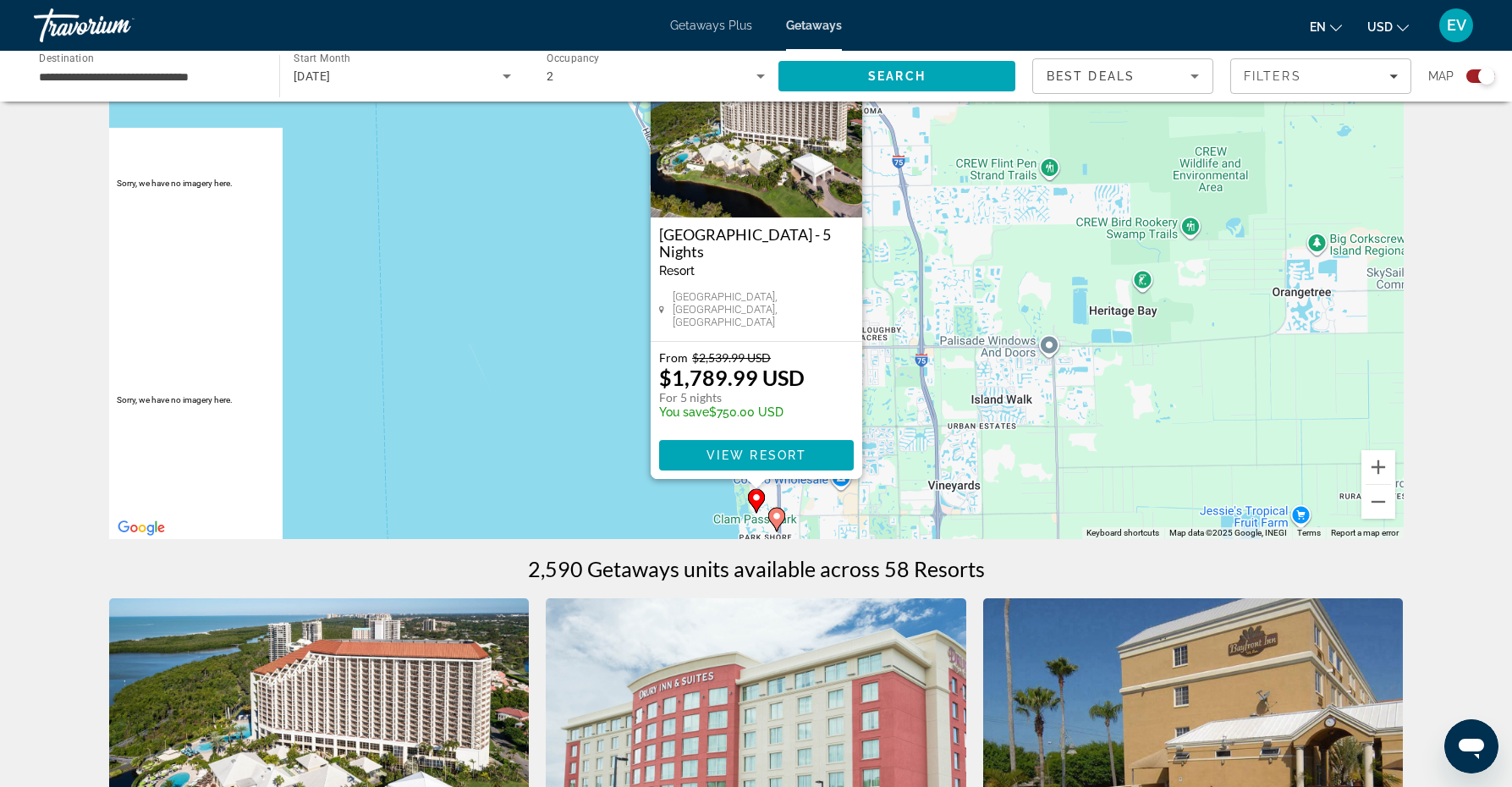
click at [778, 520] on image "Main content" at bounding box center [777, 516] width 10 height 10
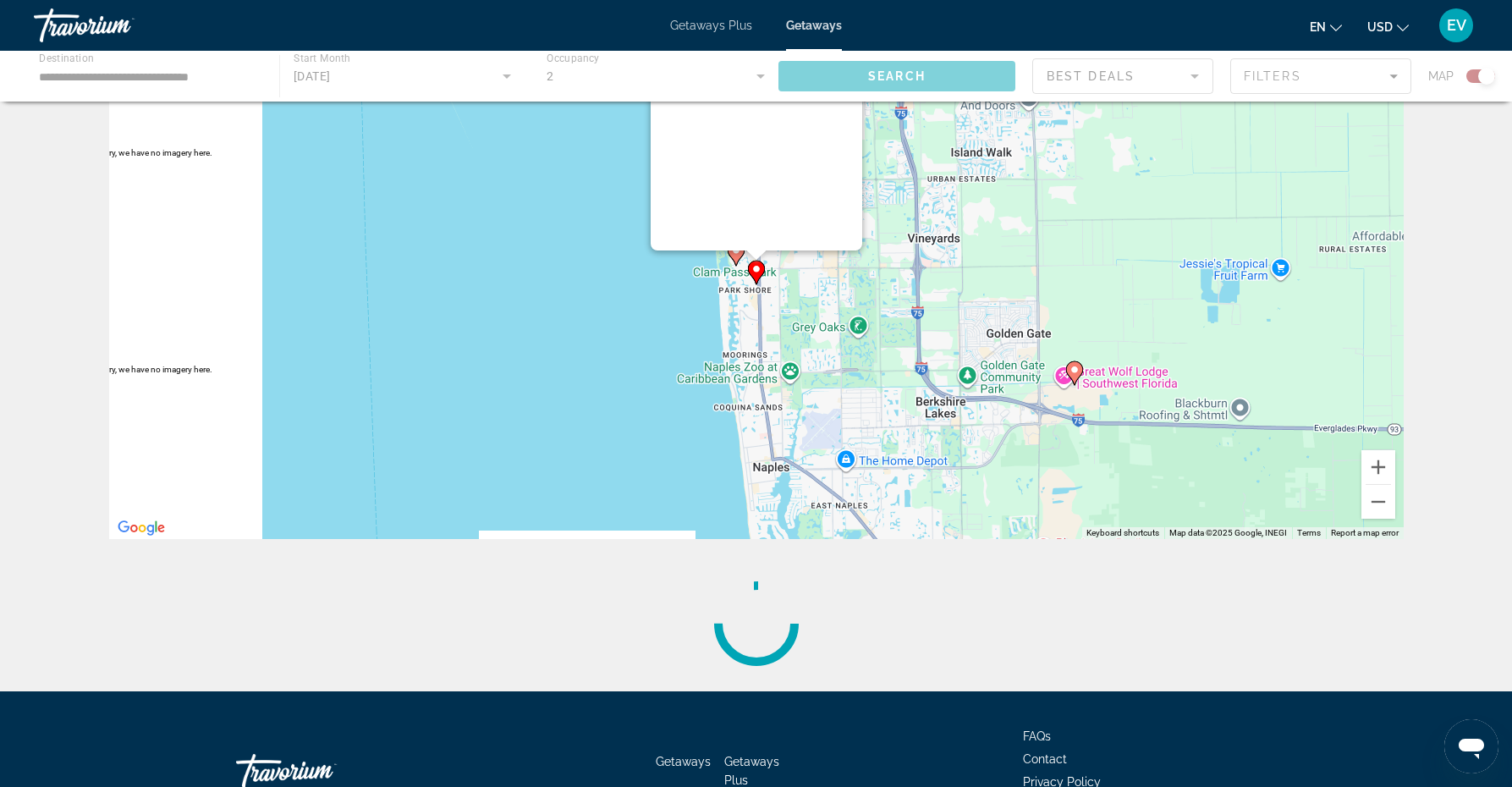
scroll to position [0, 0]
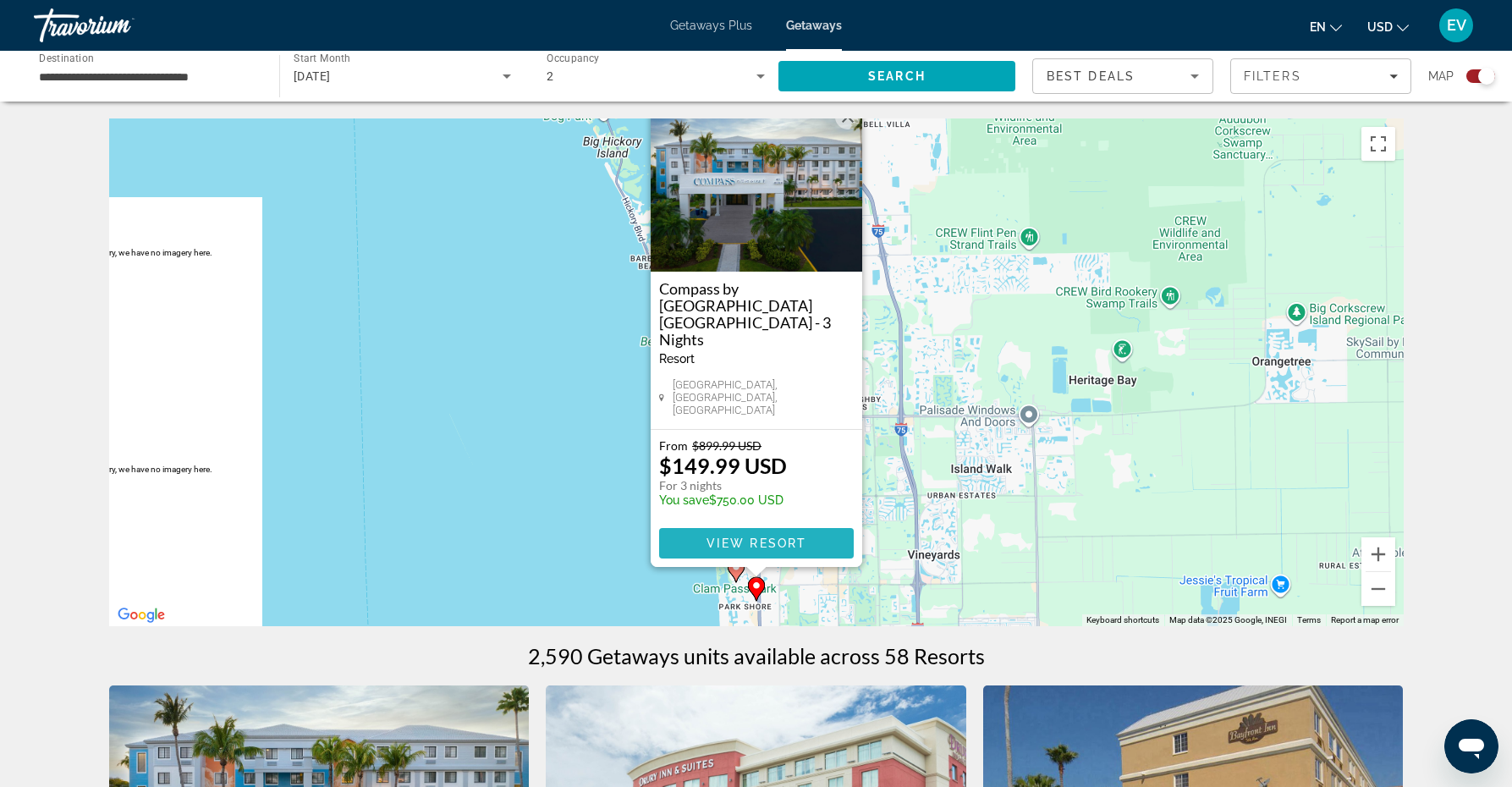
click at [779, 538] on span "View Resort" at bounding box center [756, 543] width 100 height 14
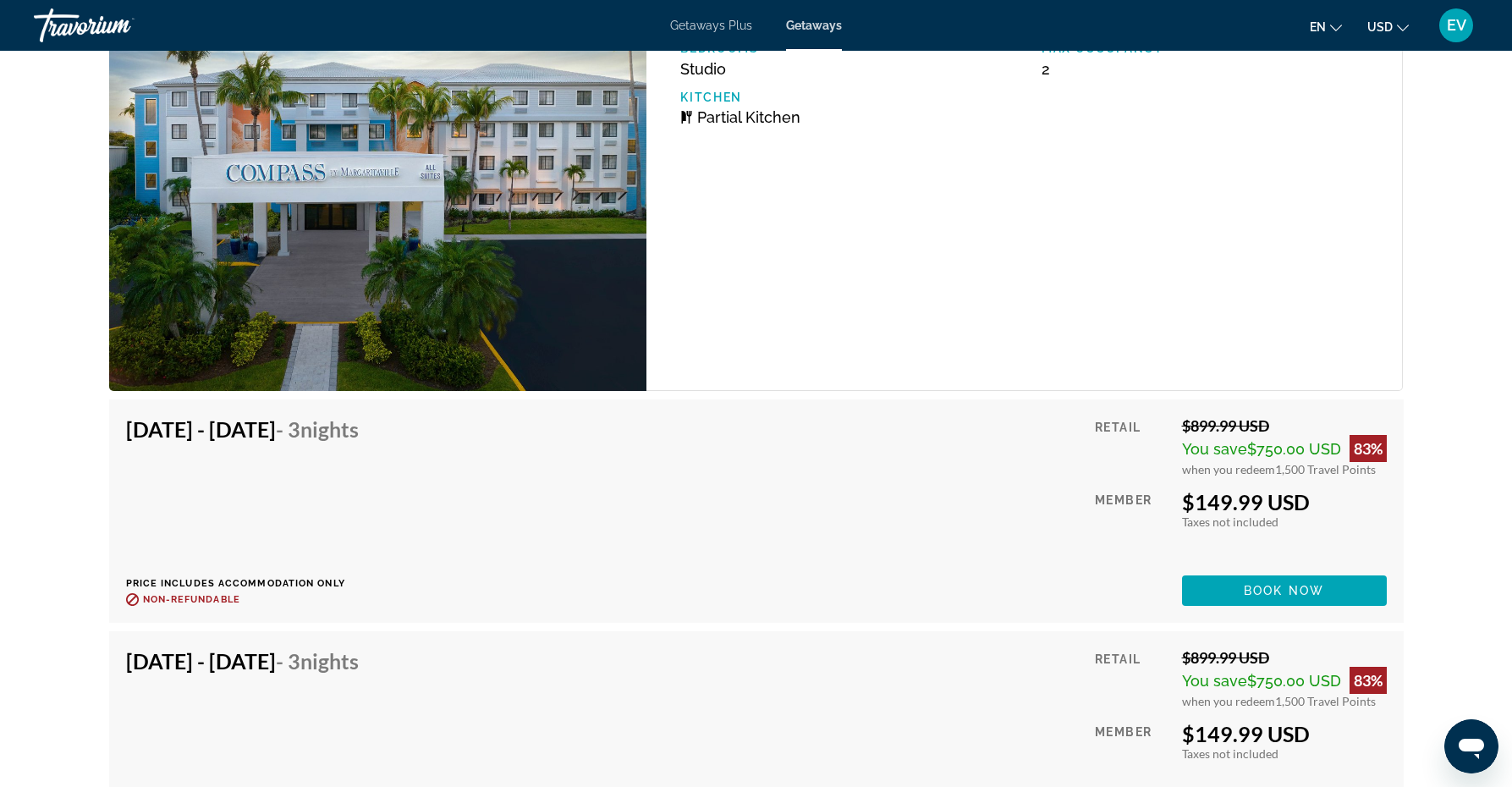
scroll to position [2648, 0]
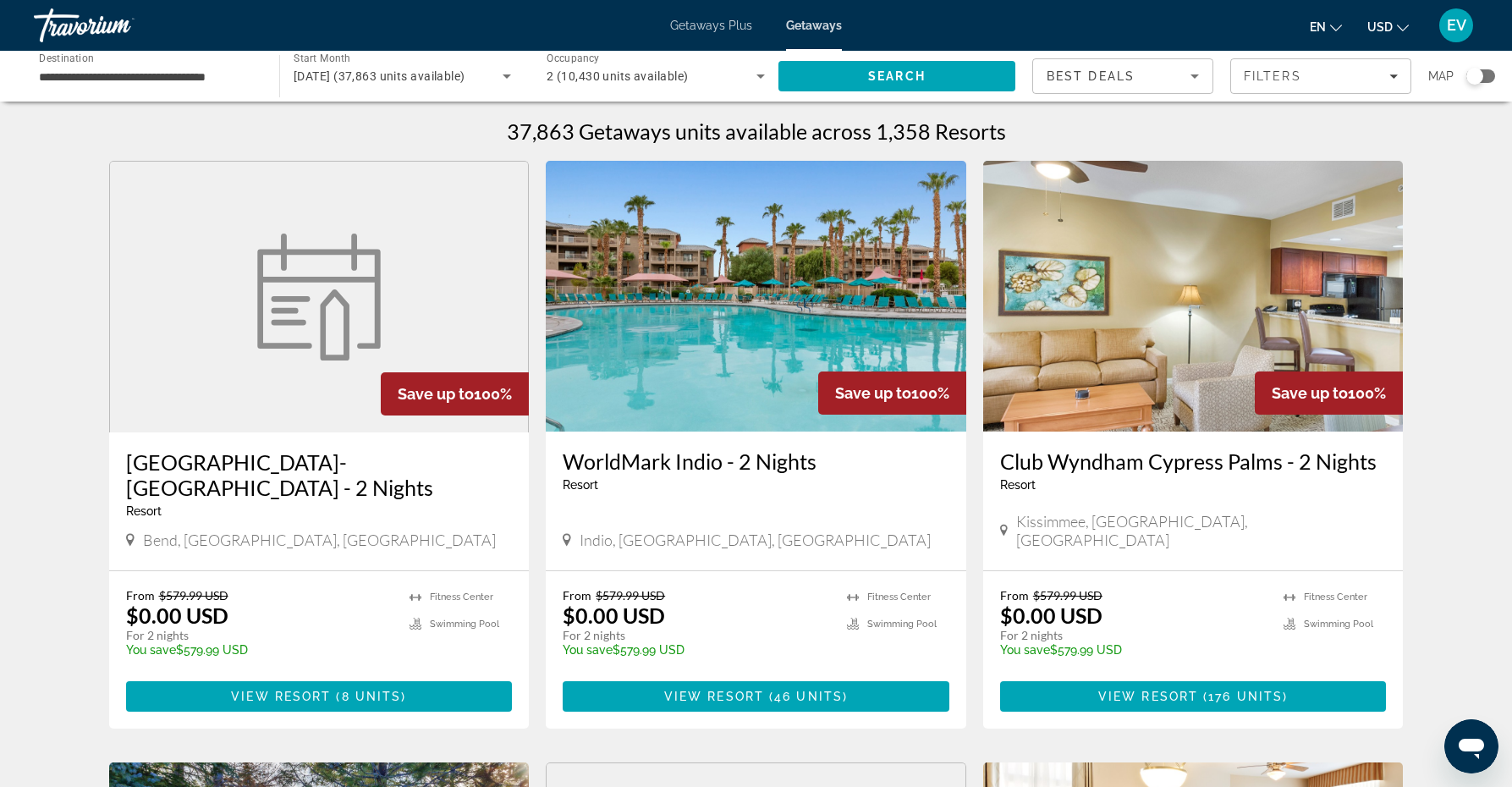
click at [1478, 79] on div "Search widget" at bounding box center [1475, 76] width 17 height 17
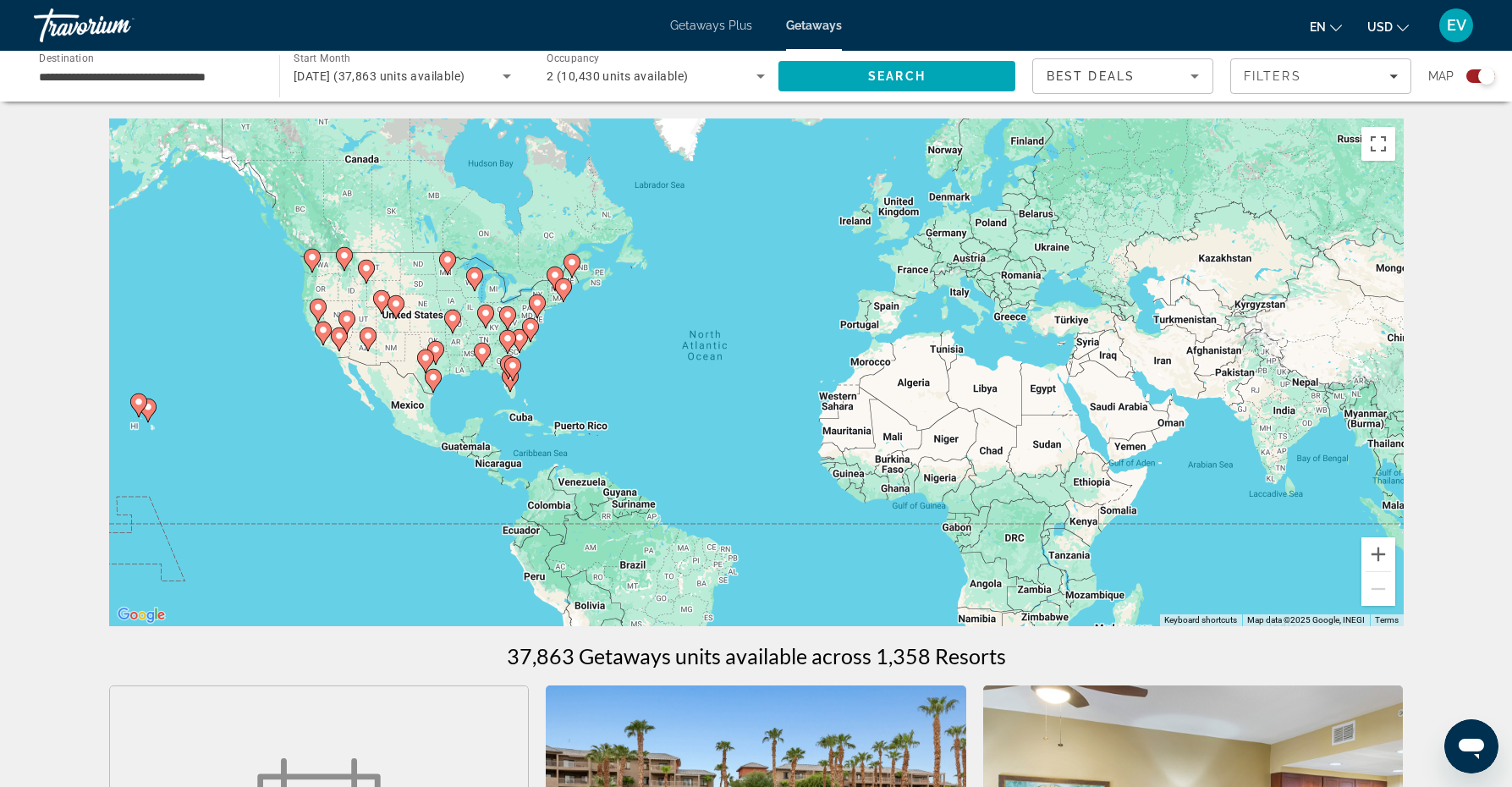
click at [510, 379] on gmp-advanced-marker "Main content" at bounding box center [513, 369] width 17 height 25
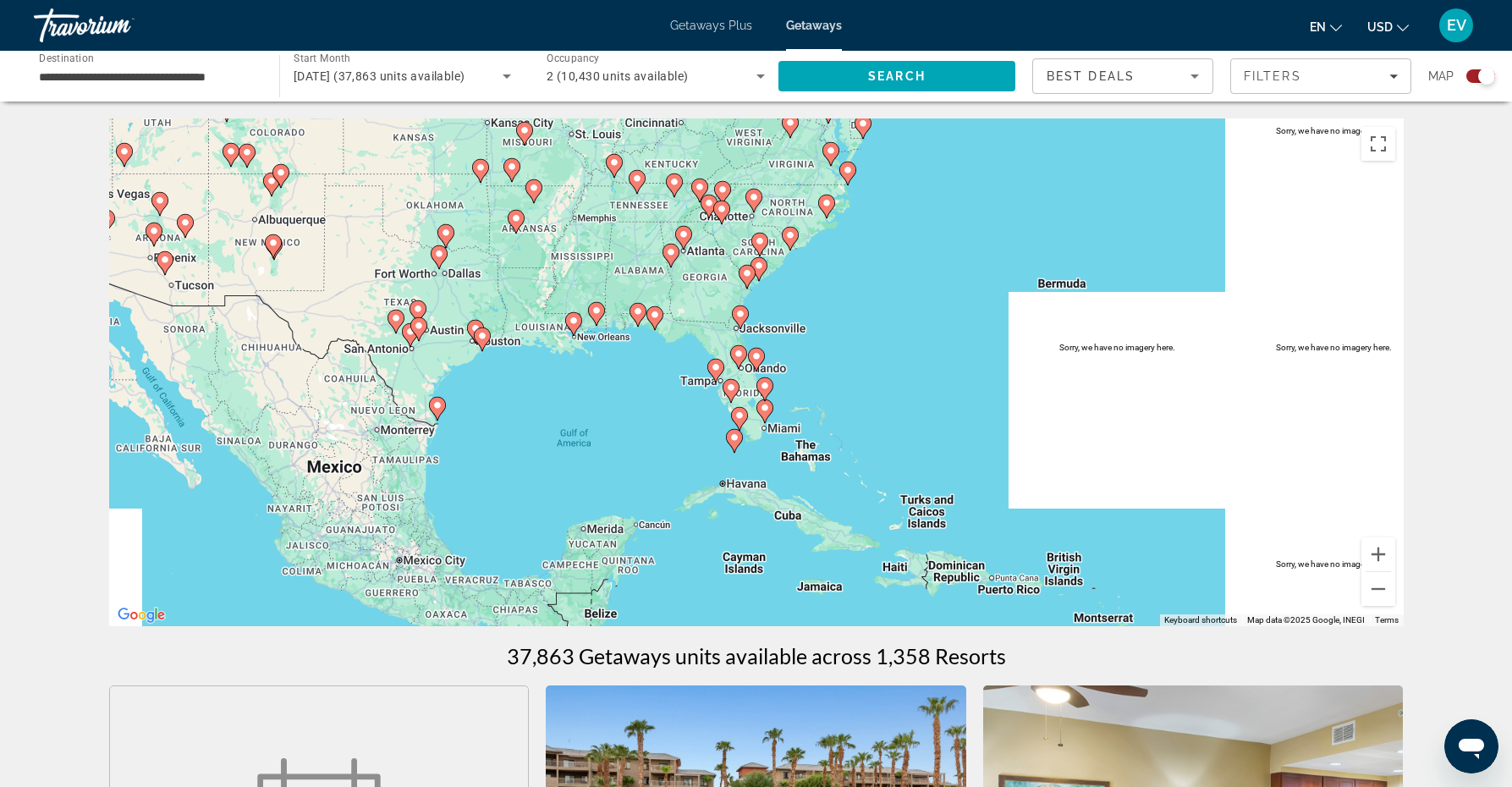
click at [745, 385] on div "To navigate, press the arrow keys. To activate drag with keyboard, press Alt + …" at bounding box center [756, 373] width 1295 height 508
click at [731, 385] on image "Main content" at bounding box center [731, 387] width 10 height 10
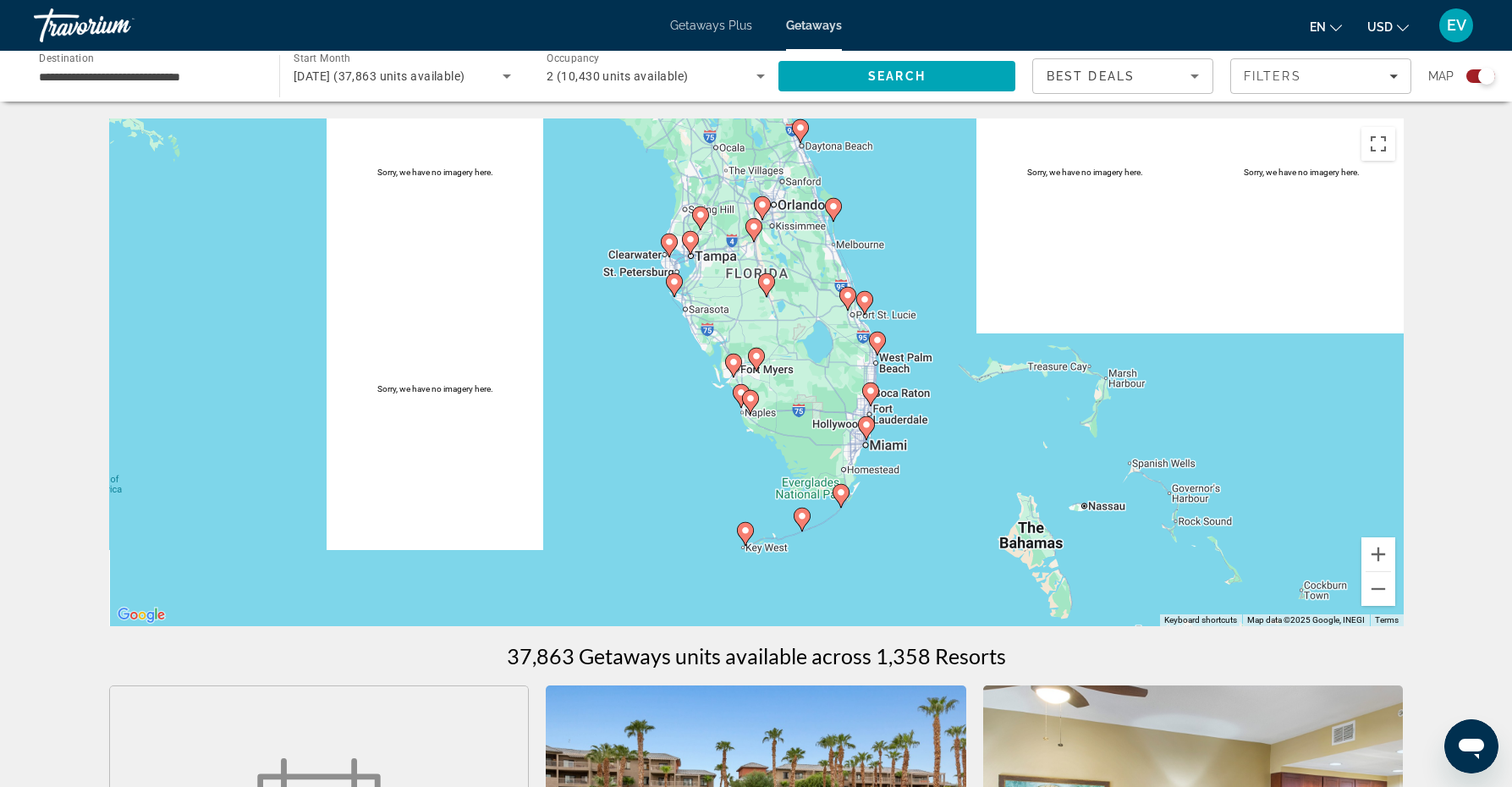
click at [733, 365] on image "Main content" at bounding box center [734, 363] width 10 height 10
type input "**********"
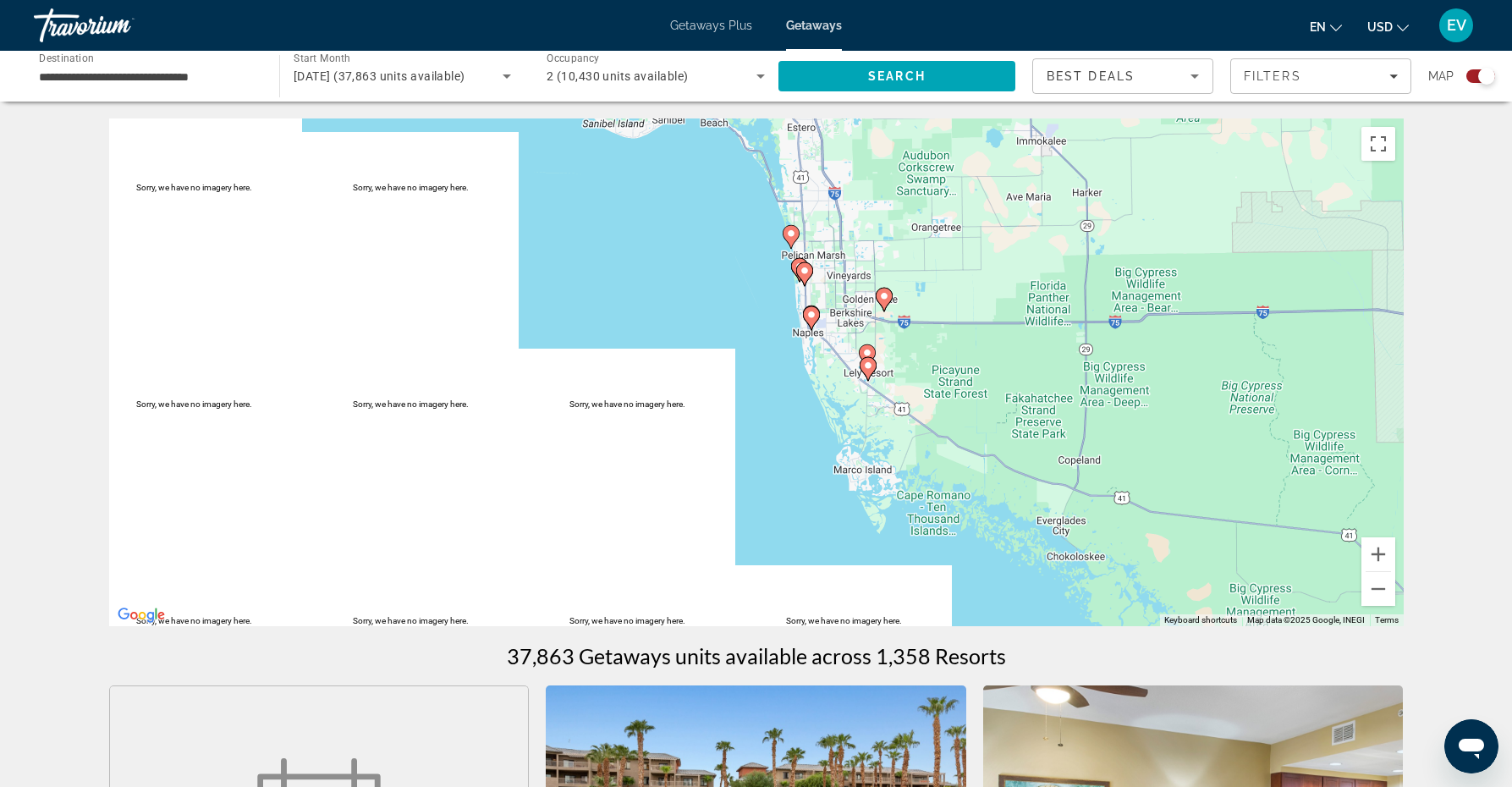
drag, startPoint x: 897, startPoint y: 558, endPoint x: 853, endPoint y: 312, distance: 249.9
click at [851, 305] on div "To navigate, press the arrow keys. To activate drag with keyboard, press Alt + …" at bounding box center [756, 373] width 1295 height 508
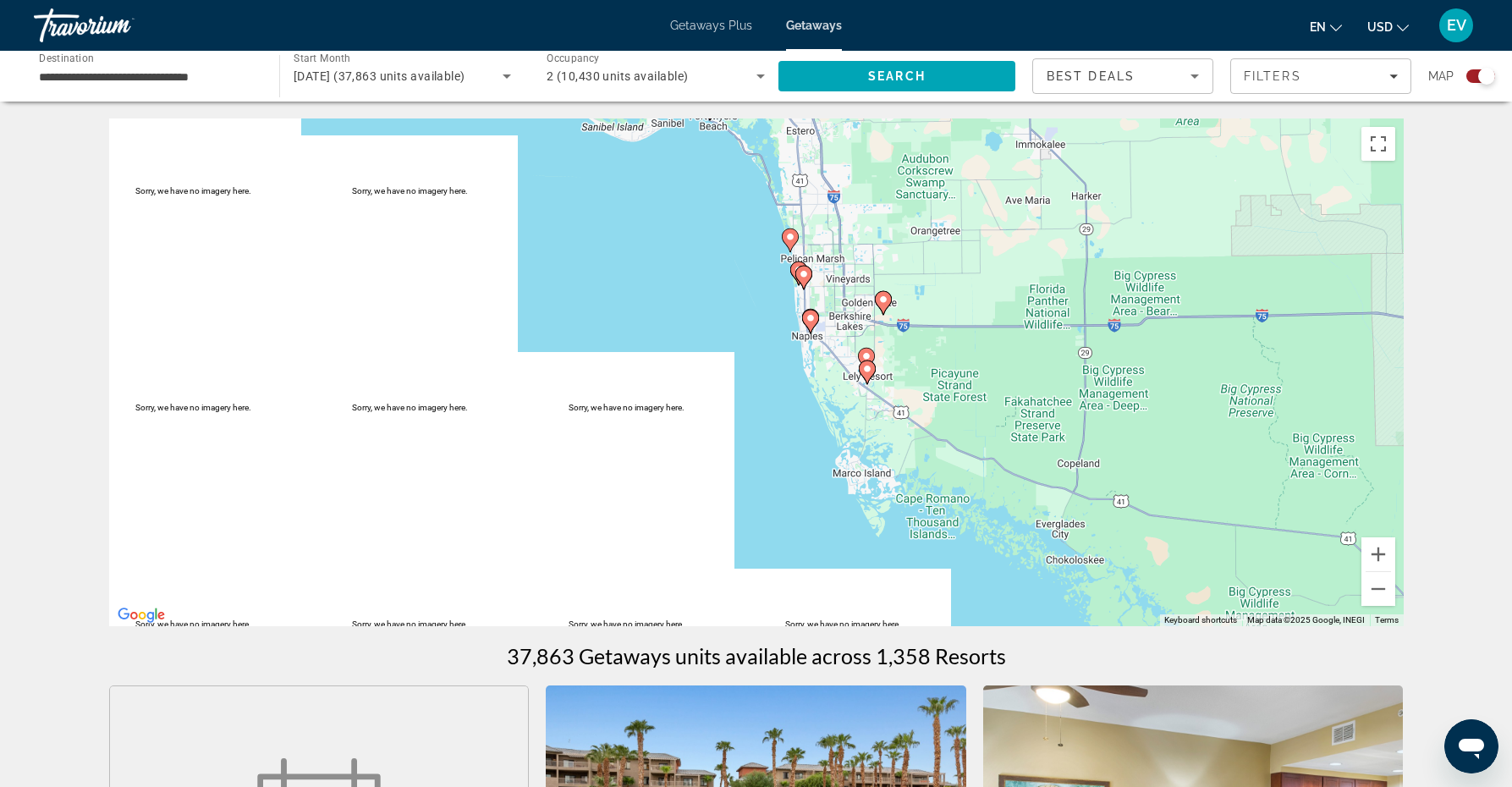
click at [870, 559] on div "To navigate, press the arrow keys. To activate drag with keyboard, press Alt + …" at bounding box center [756, 373] width 1295 height 508
click at [834, 392] on div "To navigate, press the arrow keys. To activate drag with keyboard, press Alt + …" at bounding box center [756, 373] width 1295 height 508
click at [812, 323] on icon "Main content" at bounding box center [810, 322] width 15 height 22
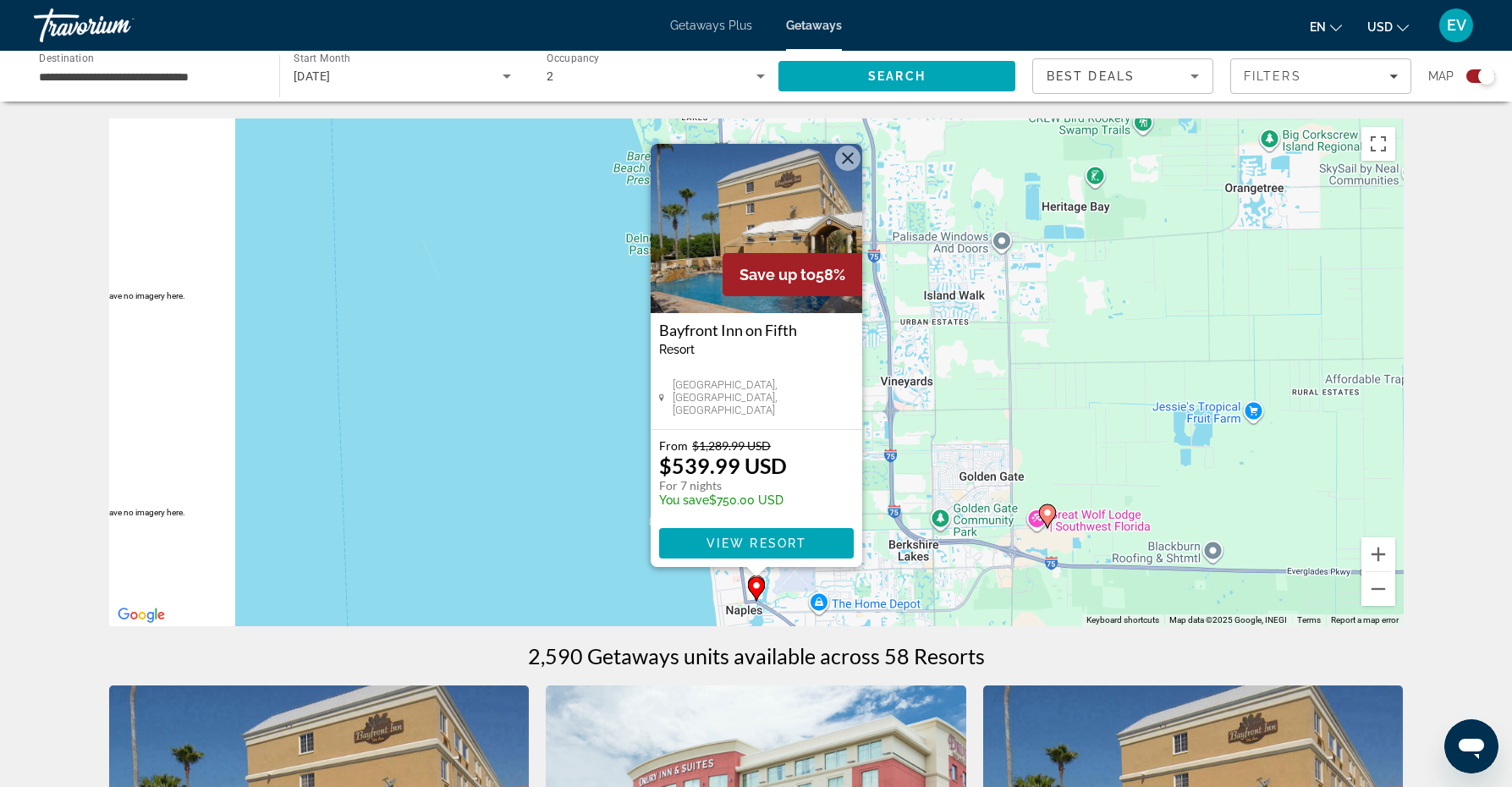
click at [784, 589] on div "To activate drag with keyboard, press Alt + Enter. Once in keyboard drag state,…" at bounding box center [756, 373] width 1295 height 508
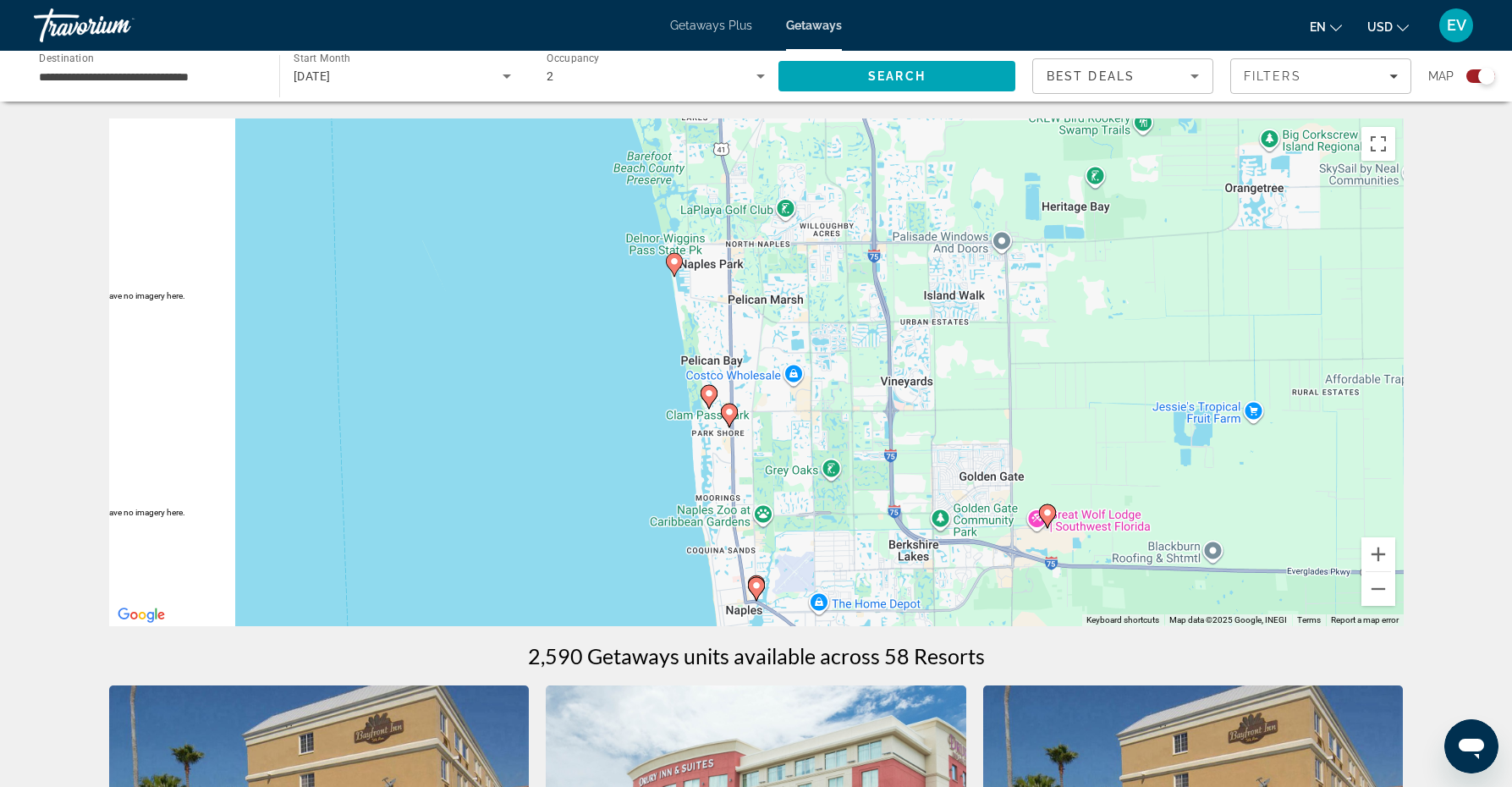
click at [730, 412] on image "Main content" at bounding box center [729, 412] width 10 height 10
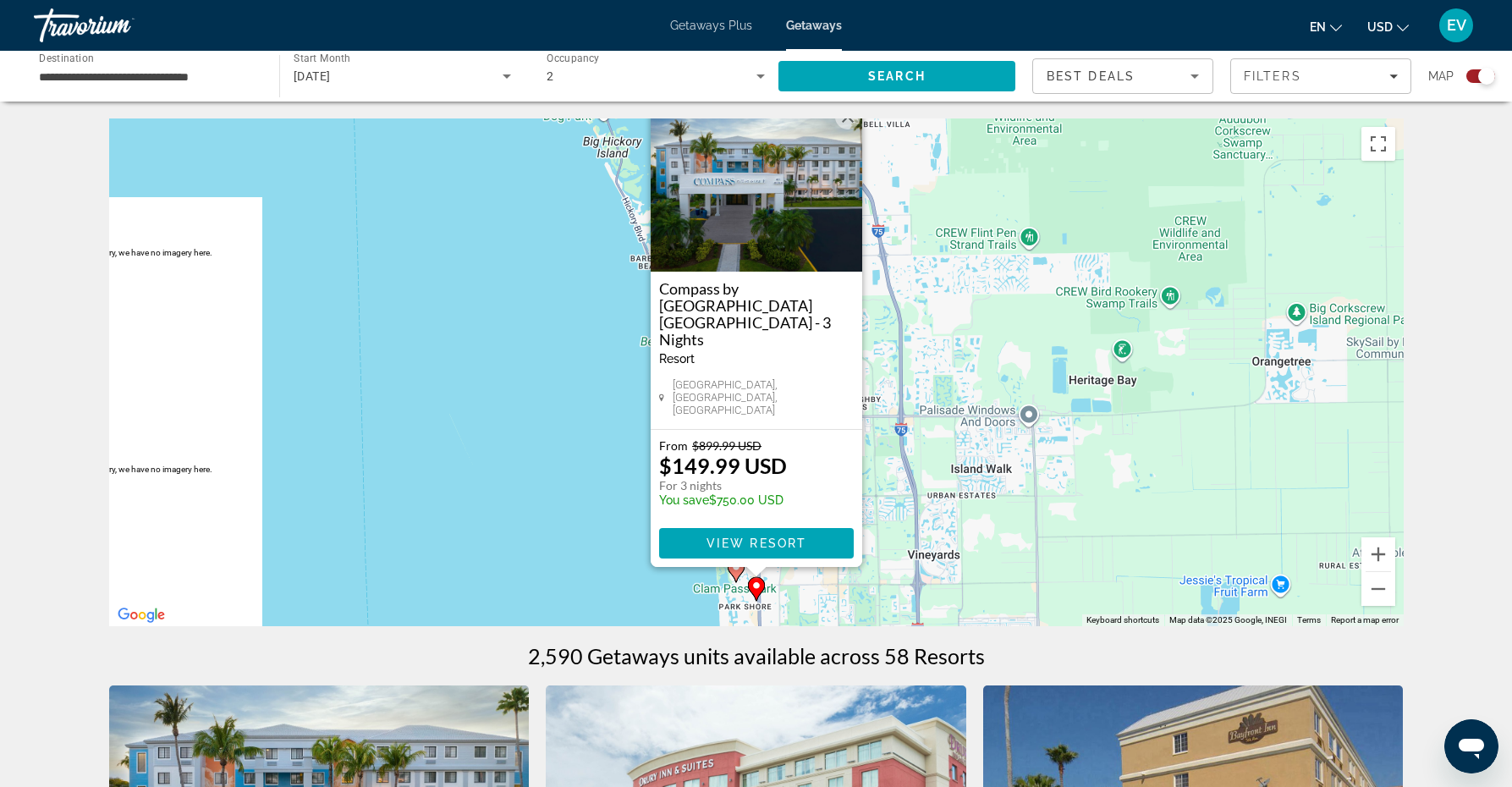
click at [771, 593] on div "To activate drag with keyboard, press Alt + Enter. Once in keyboard drag state,…" at bounding box center [756, 373] width 1295 height 508
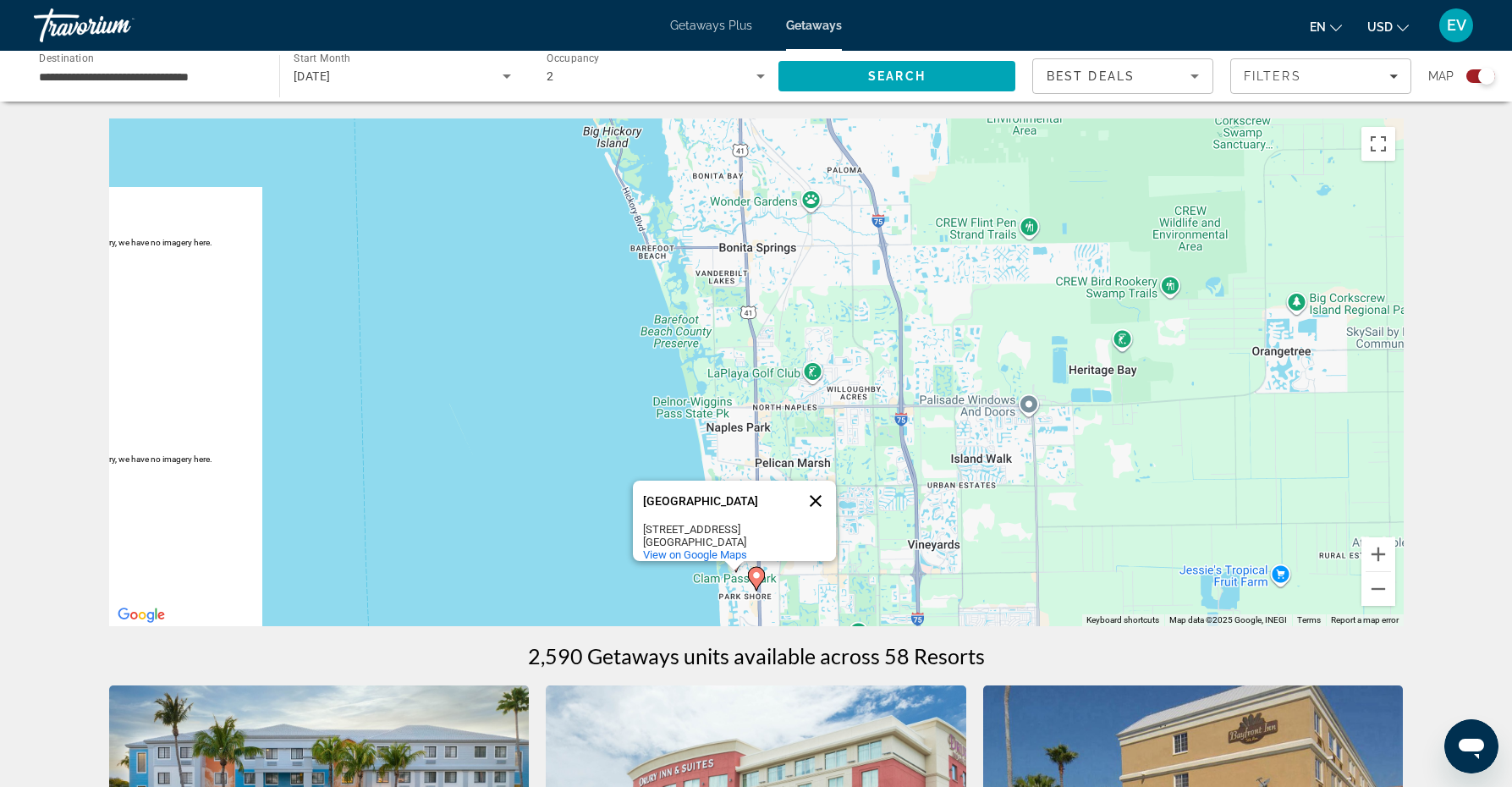
click at [819, 491] on button "Close" at bounding box center [816, 501] width 41 height 41
click at [733, 561] on image "Main content" at bounding box center [736, 557] width 10 height 10
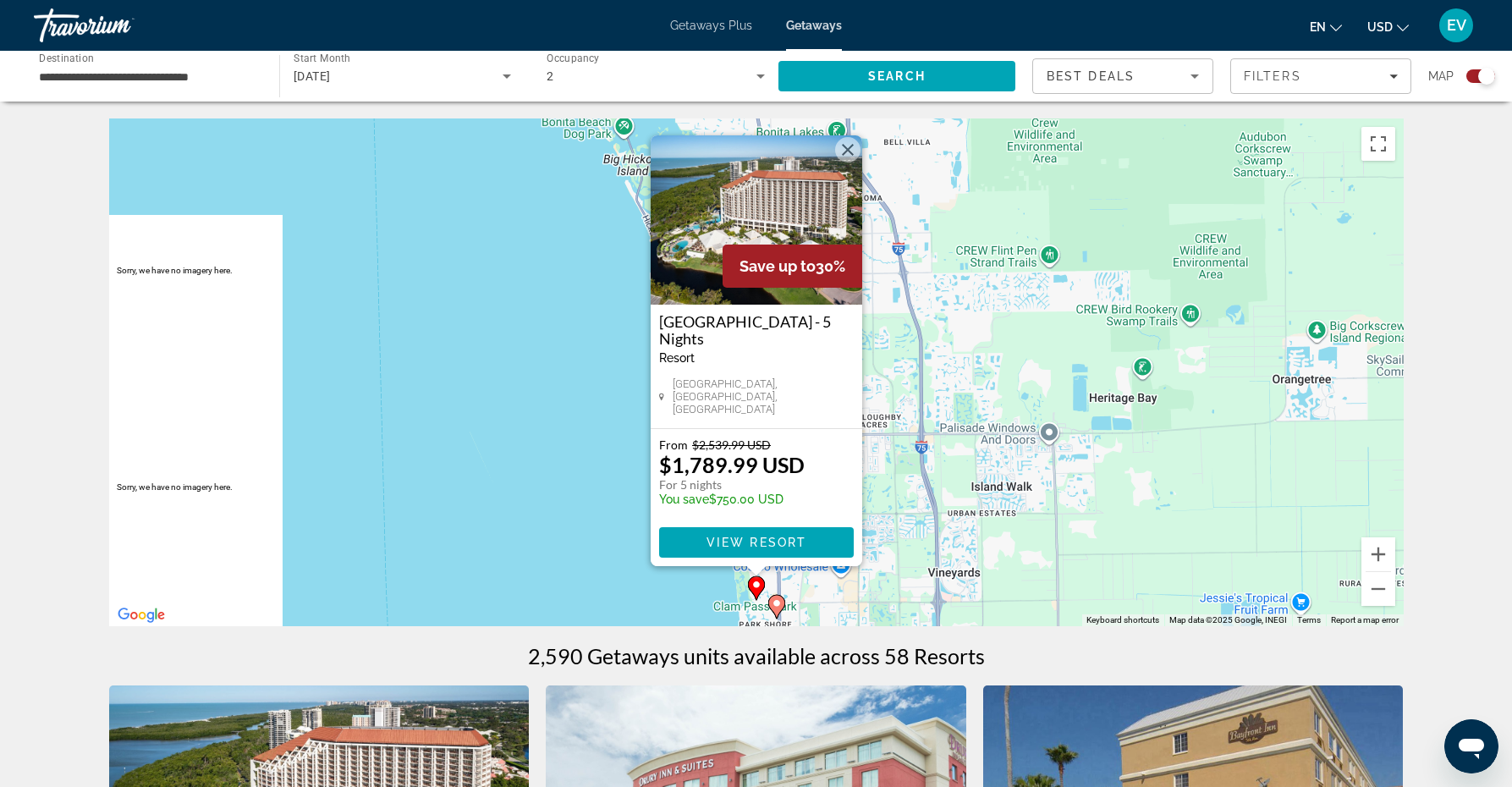
click at [853, 595] on div "To activate drag with keyboard, press Alt + Enter. Once in keyboard drag state,…" at bounding box center [756, 373] width 1295 height 508
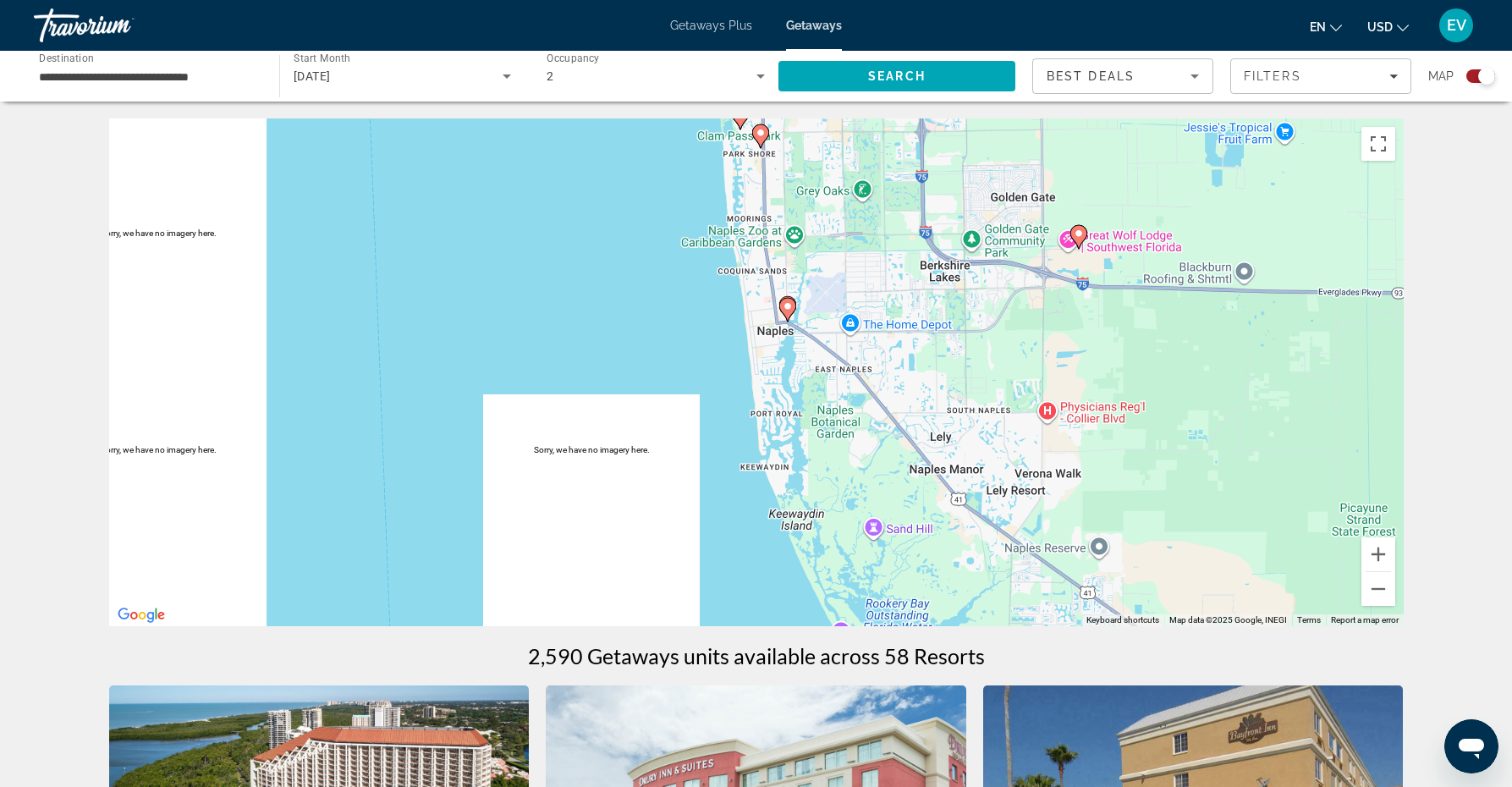
drag, startPoint x: 796, startPoint y: 590, endPoint x: 780, endPoint y: 120, distance: 470.3
